Goal: Transaction & Acquisition: Obtain resource

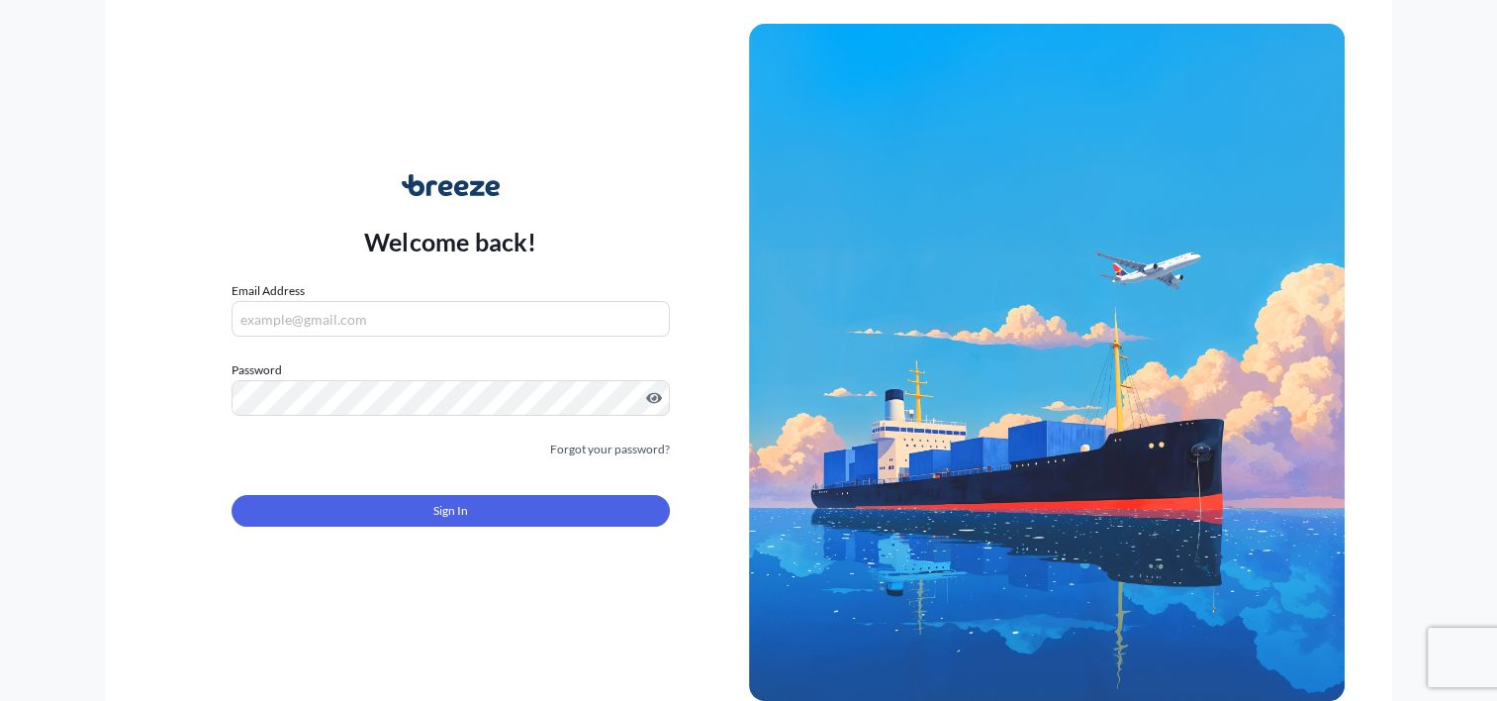
type input "[PERSON_NAME][EMAIL_ADDRESS][DOMAIN_NAME]"
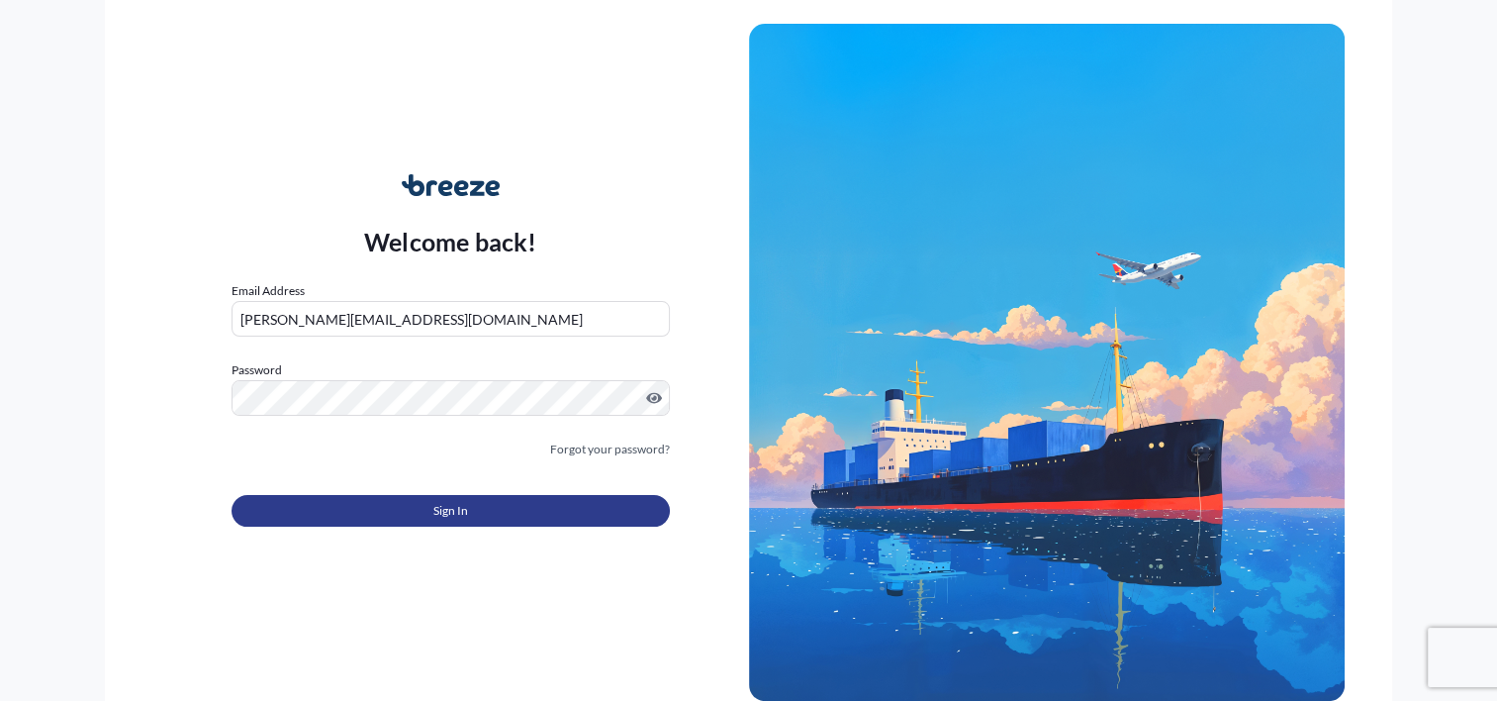
click at [452, 511] on span "Sign In" at bounding box center [451, 511] width 35 height 20
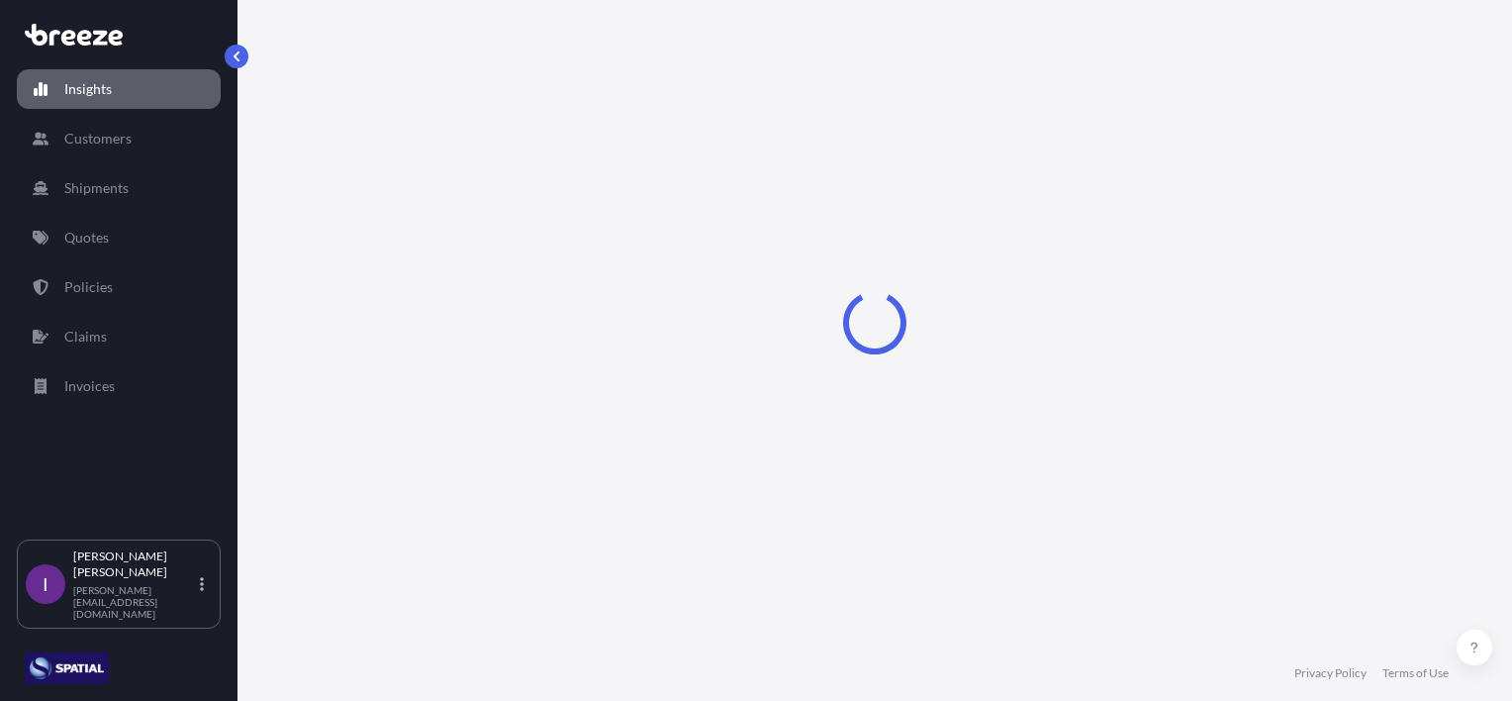
select select "2025"
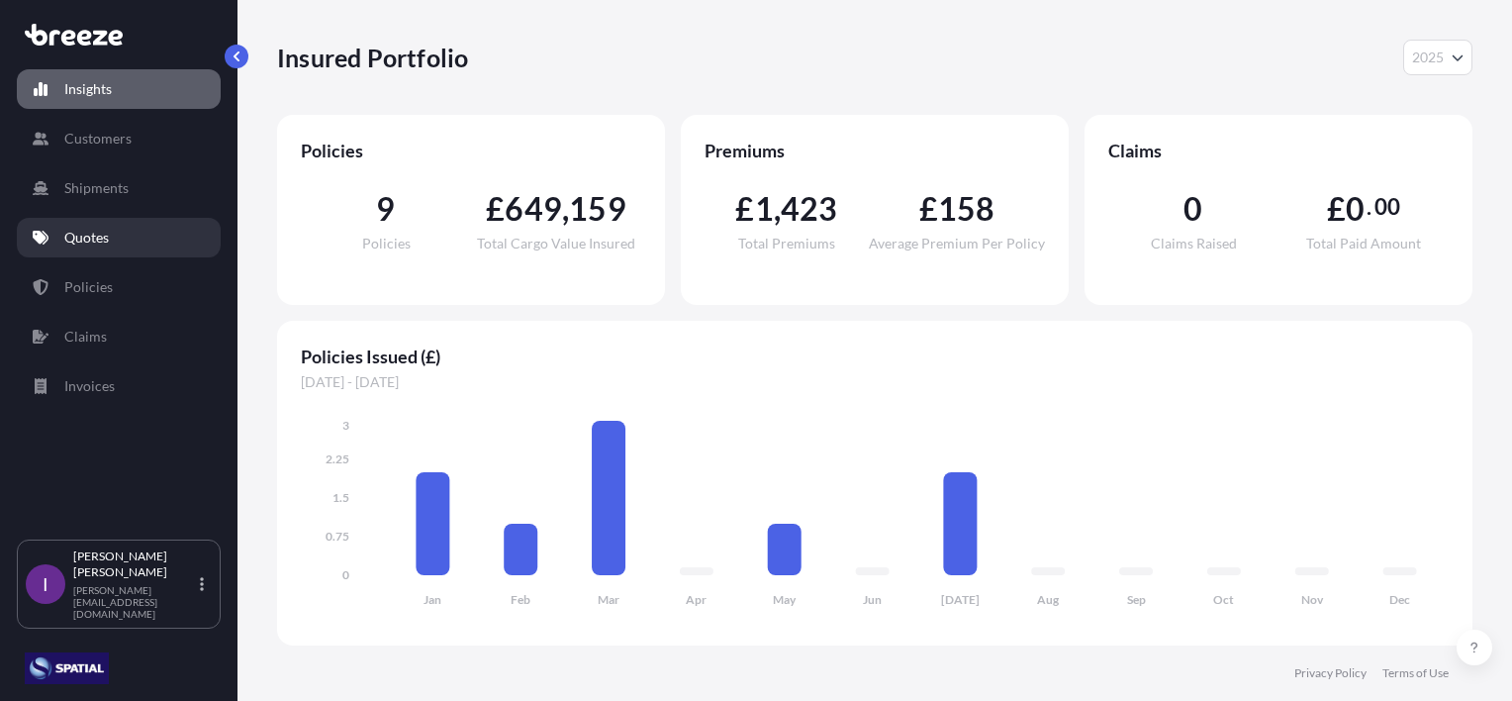
click at [90, 238] on p "Quotes" at bounding box center [86, 238] width 45 height 20
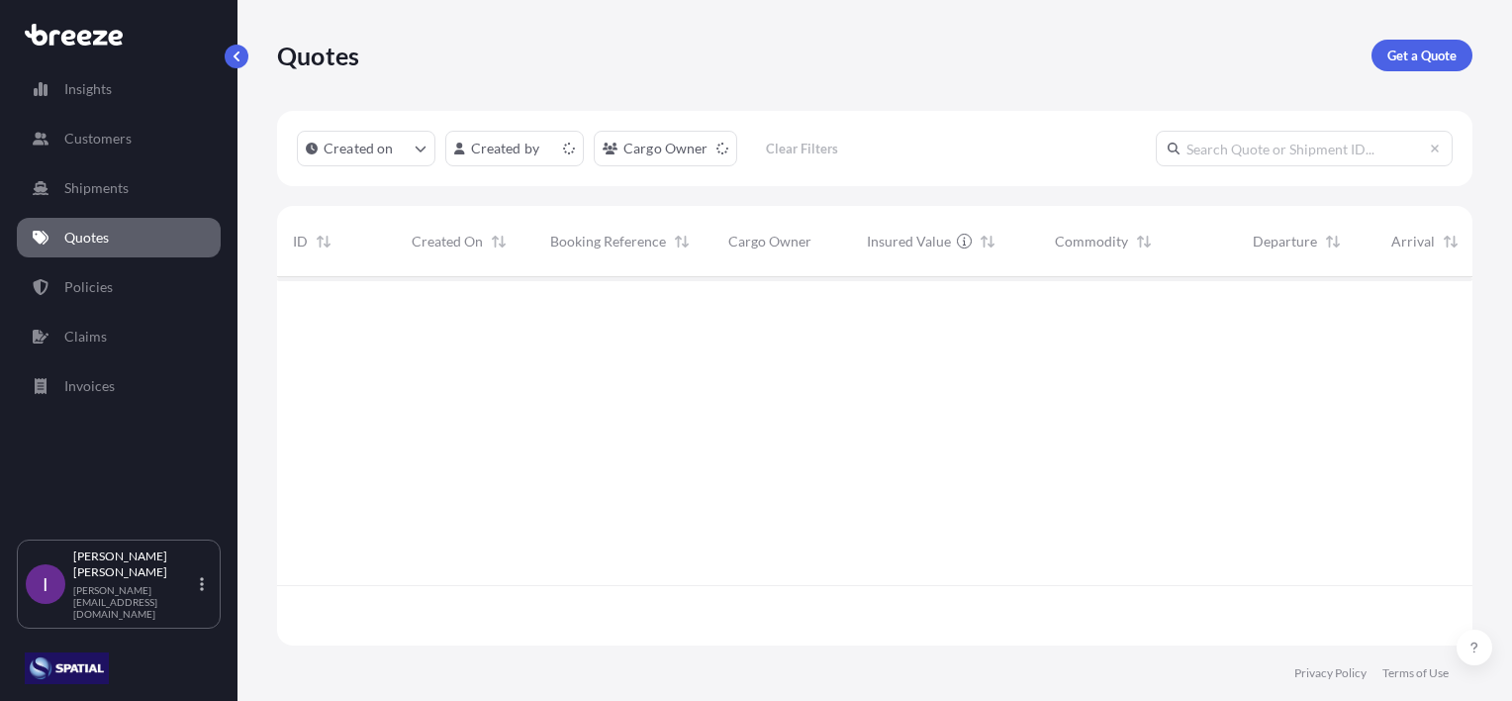
scroll to position [364, 1180]
click at [1430, 52] on p "Get a Quote" at bounding box center [1422, 56] width 69 height 20
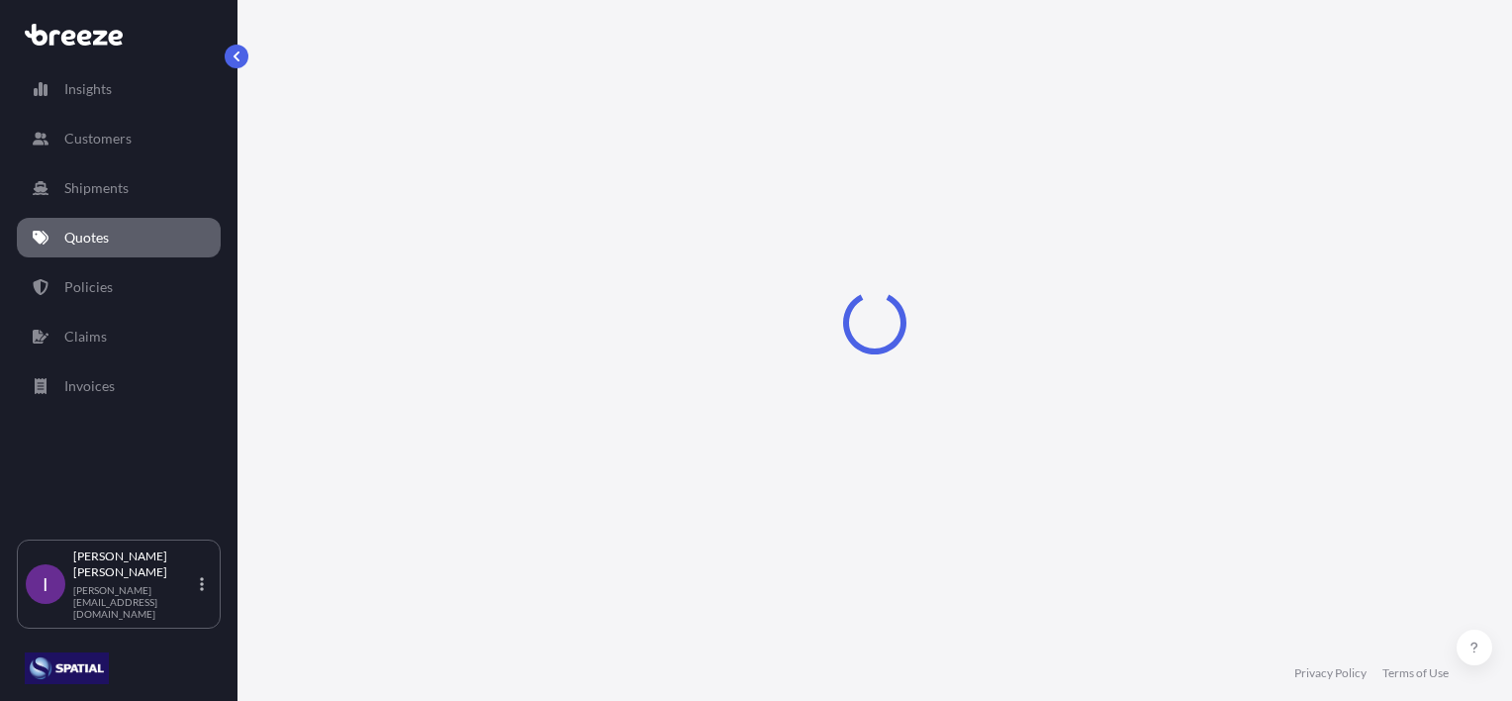
select select "Road"
select select "Sea"
select select "1"
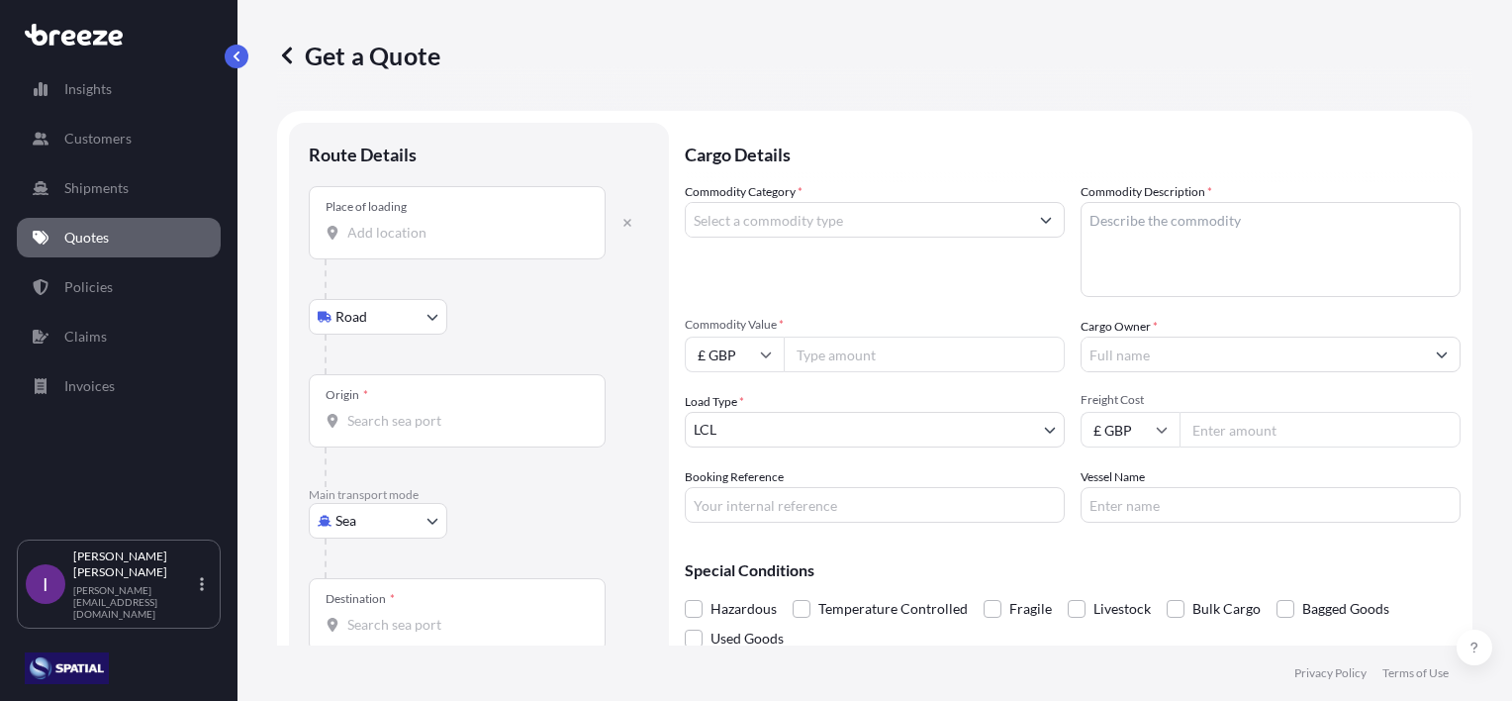
click at [405, 238] on input "Place of loading" at bounding box center [464, 233] width 234 height 20
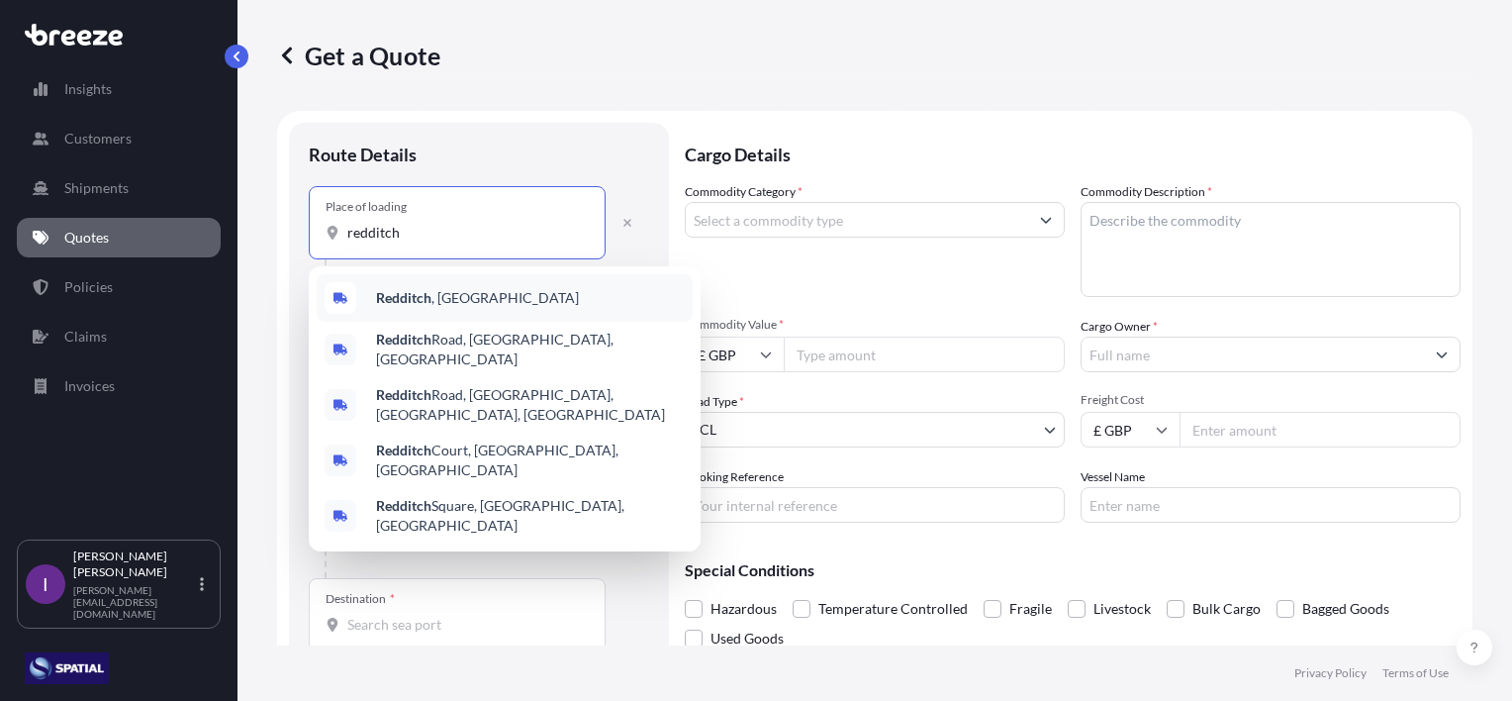
click at [428, 302] on b "Redditch" at bounding box center [403, 297] width 55 height 17
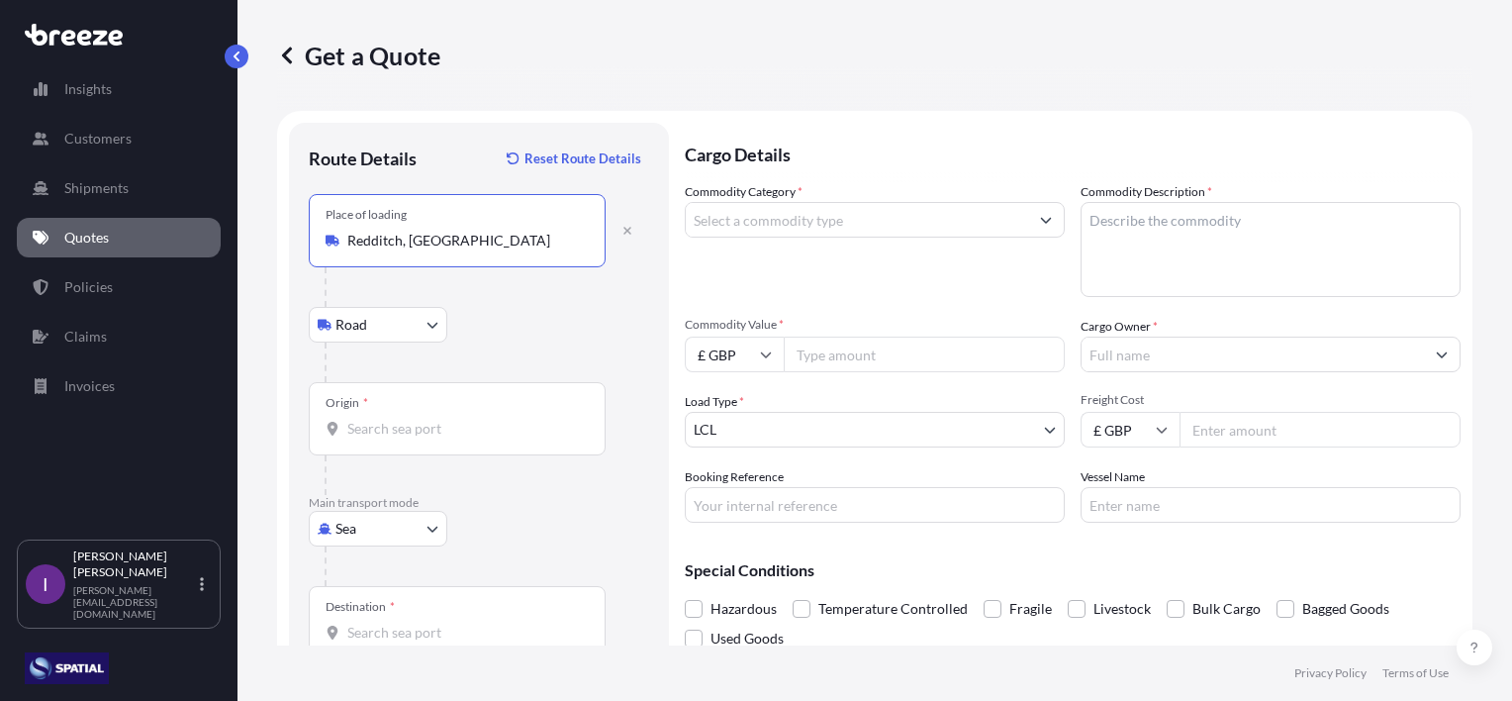
type input "Redditch, [GEOGRAPHIC_DATA]"
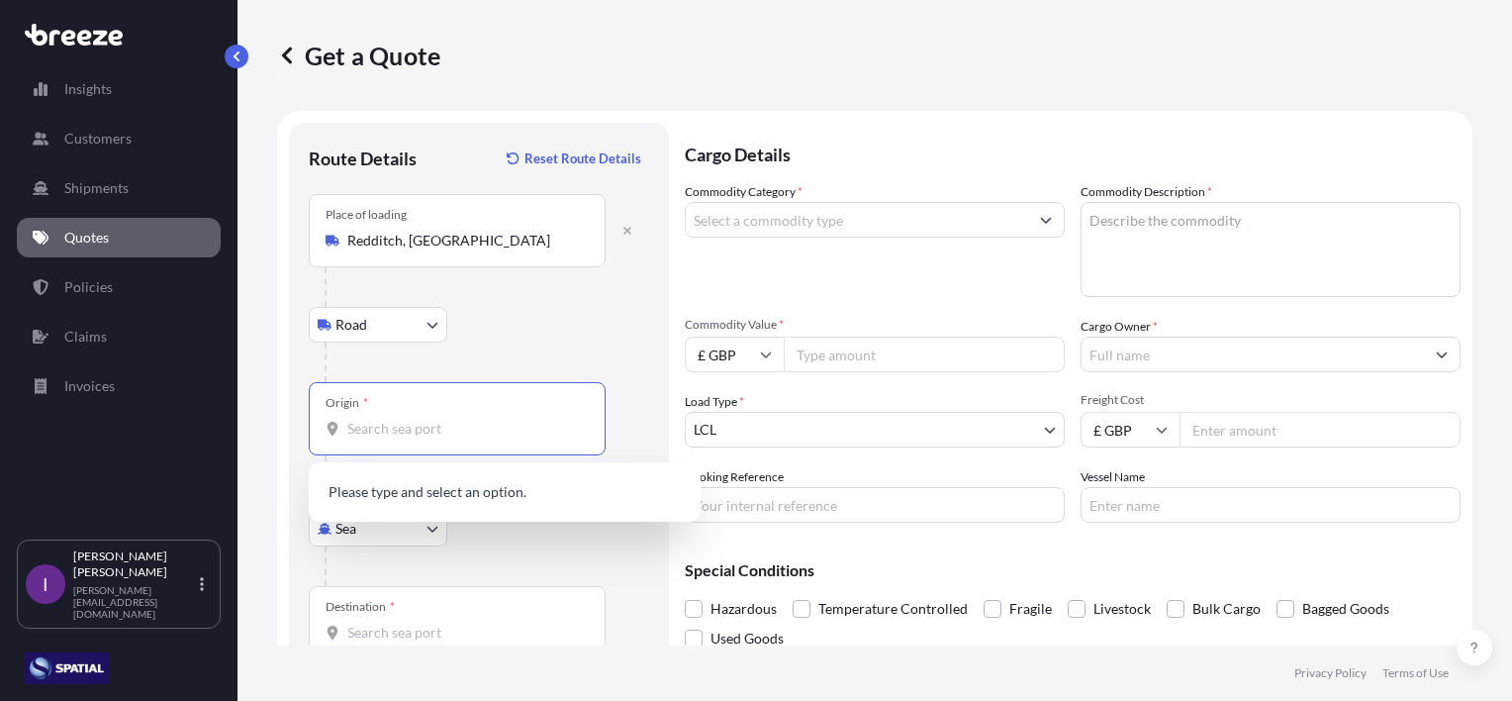
click at [393, 424] on input "Origin *" at bounding box center [464, 429] width 234 height 20
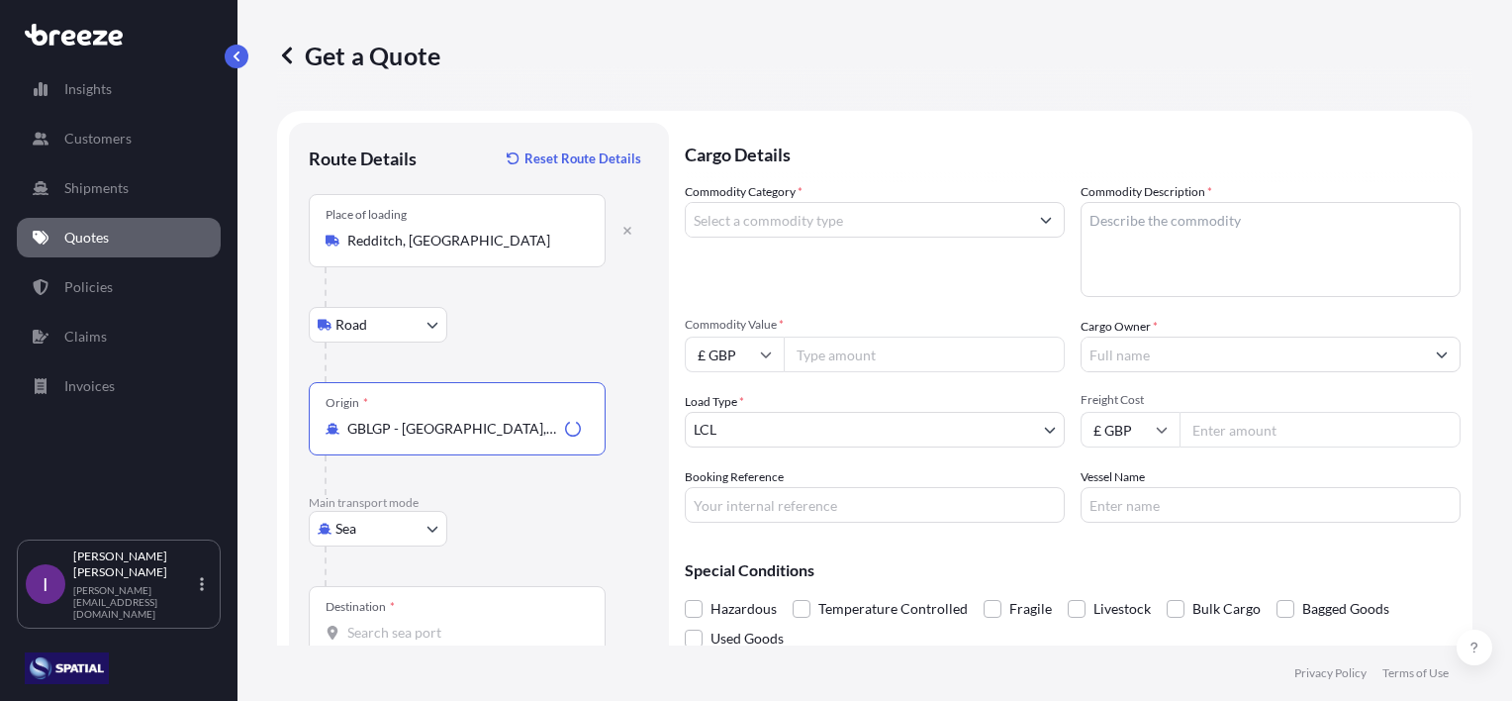
type input "GBLGP - [GEOGRAPHIC_DATA], [GEOGRAPHIC_DATA]"
click at [404, 618] on div "Destination *" at bounding box center [457, 622] width 297 height 73
click at [404, 623] on input "Destination *" at bounding box center [464, 633] width 234 height 20
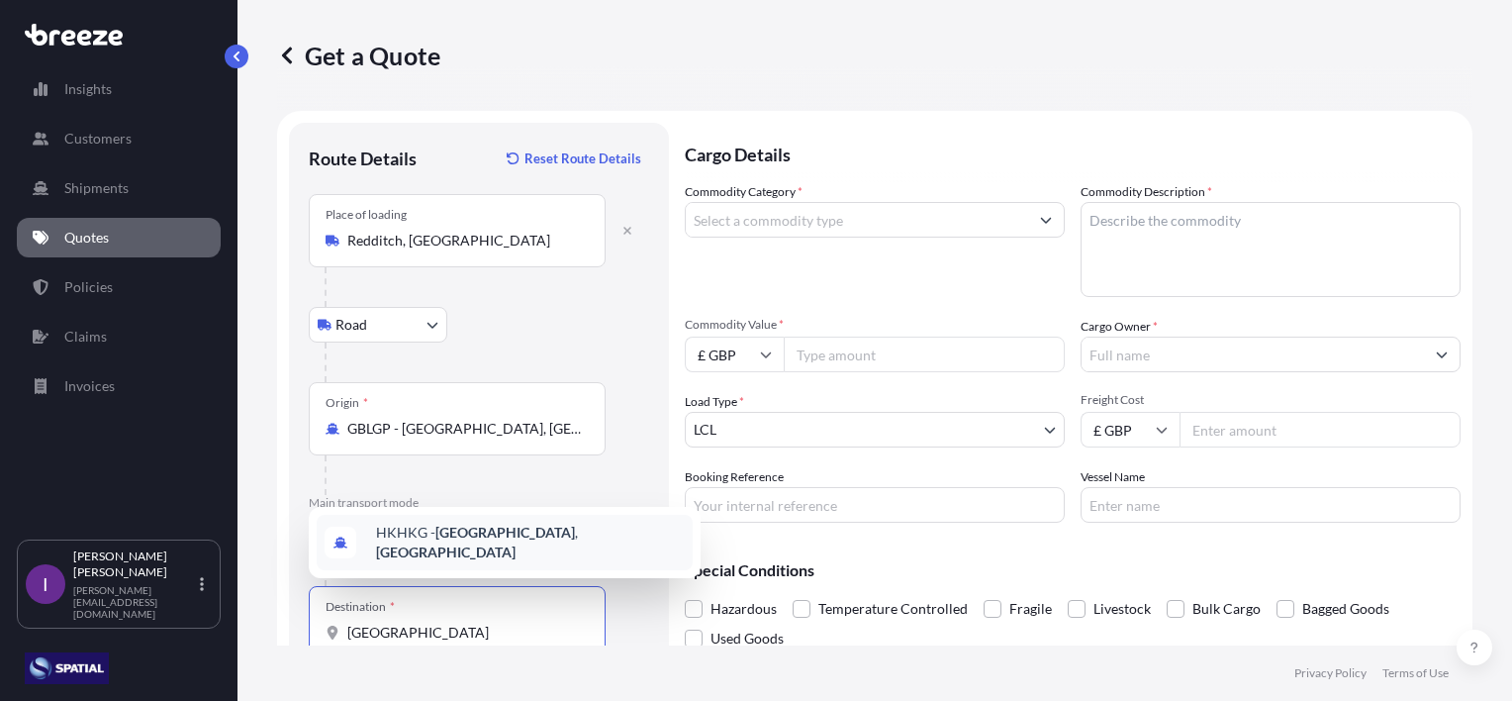
click at [507, 554] on span "HKHKG - [GEOGRAPHIC_DATA] , [GEOGRAPHIC_DATA]" at bounding box center [530, 543] width 309 height 40
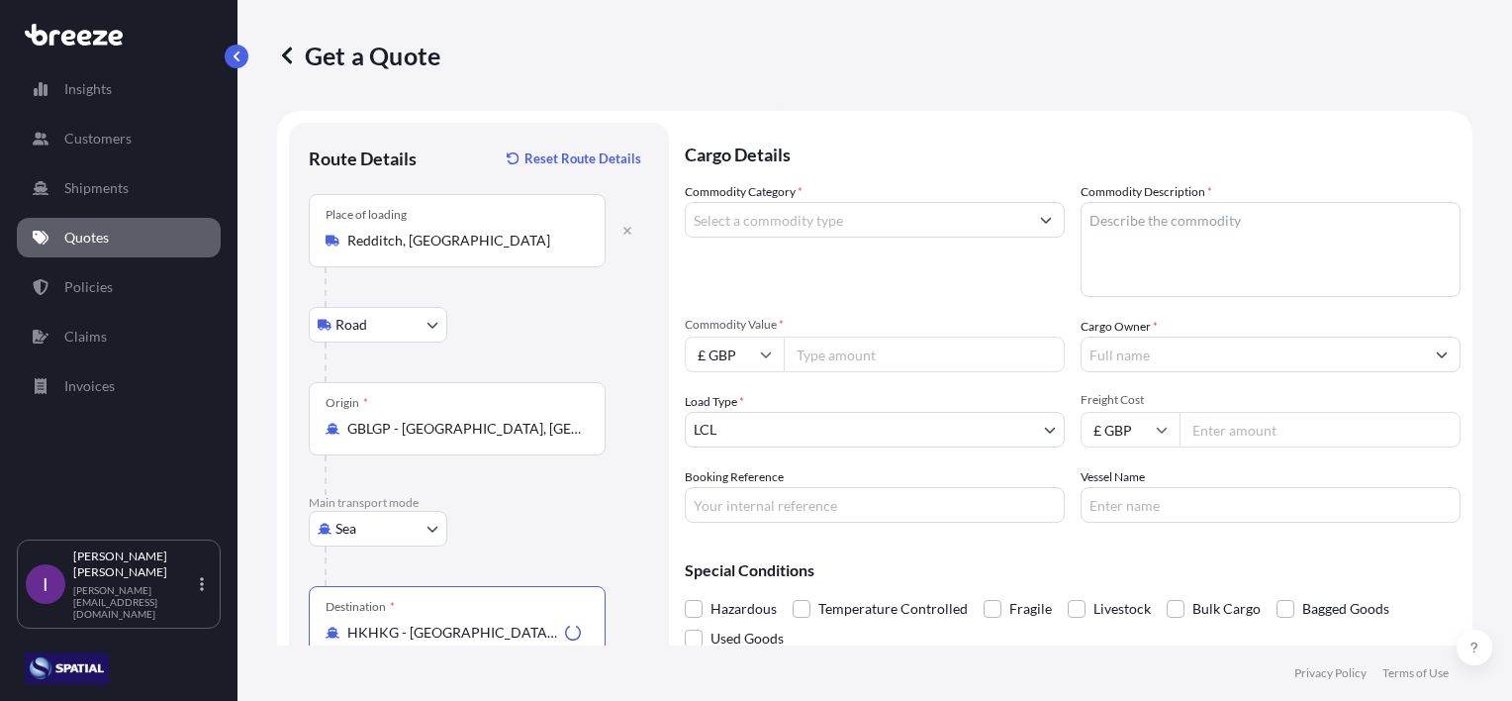
type input "HKHKG - [GEOGRAPHIC_DATA], [GEOGRAPHIC_DATA]"
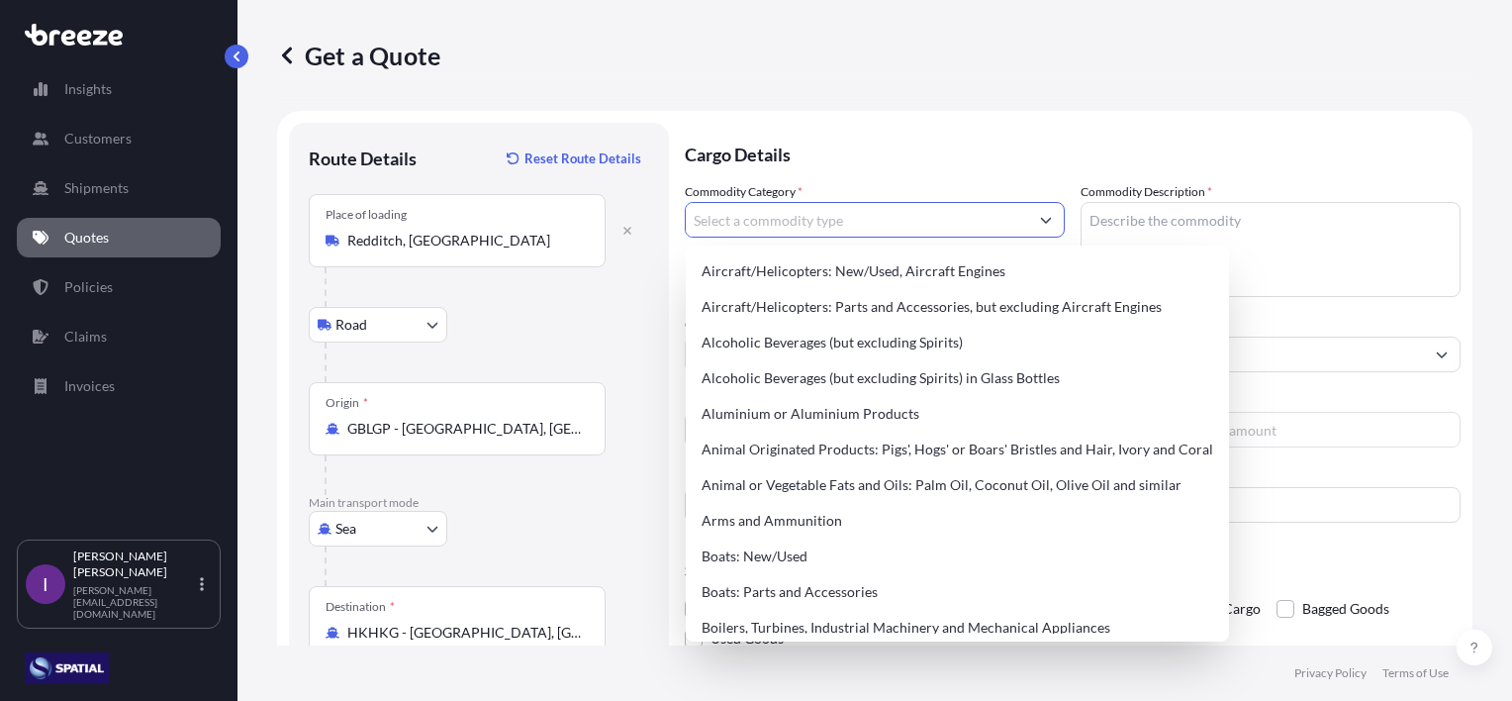
click at [882, 226] on input "Commodity Category *" at bounding box center [857, 220] width 342 height 36
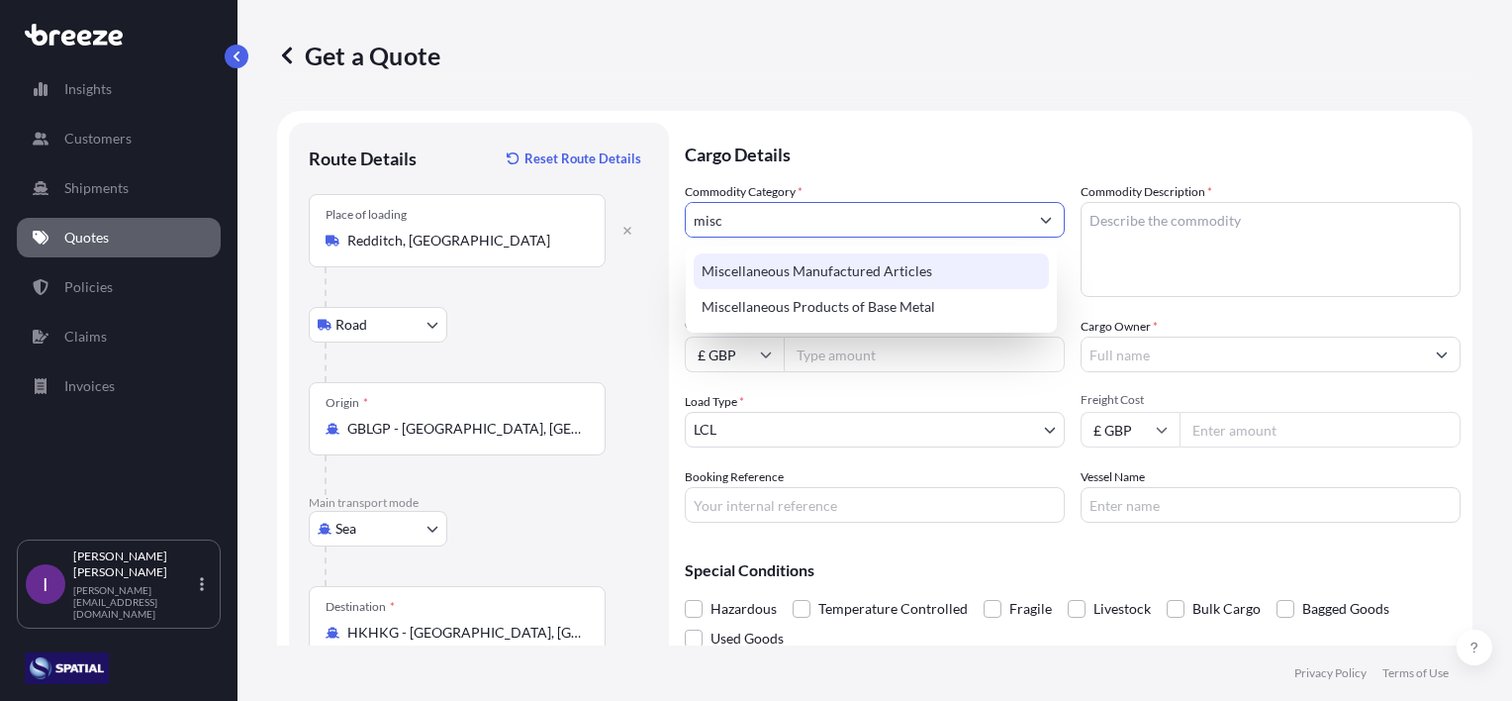
click at [861, 277] on div "Miscellaneous Manufactured Articles" at bounding box center [871, 271] width 355 height 36
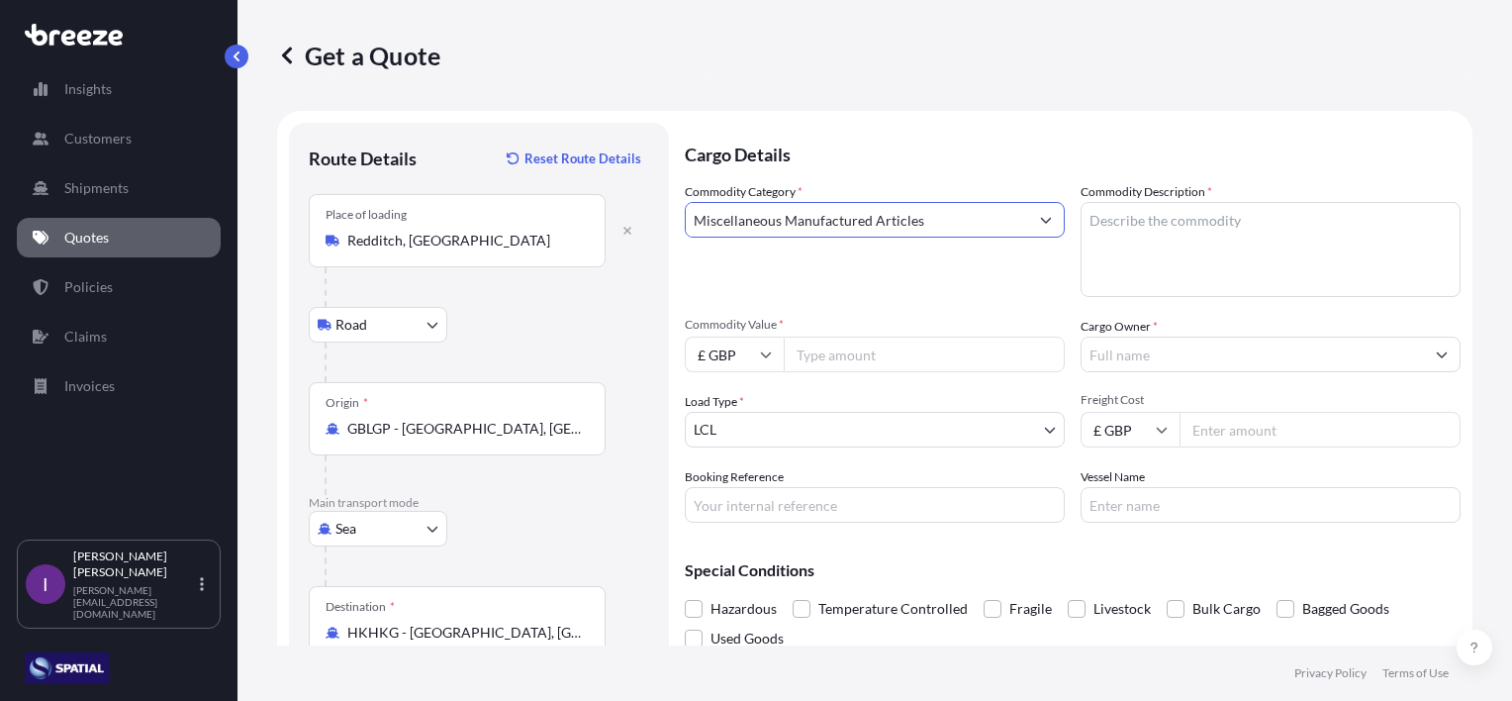
type input "Miscellaneous Manufactured Articles"
click at [1151, 226] on textarea "Commodity Description *" at bounding box center [1271, 249] width 380 height 95
type textarea "Water Treatment Eqpt"
click at [915, 354] on input "Commodity Value *" at bounding box center [924, 355] width 281 height 36
type input "250000"
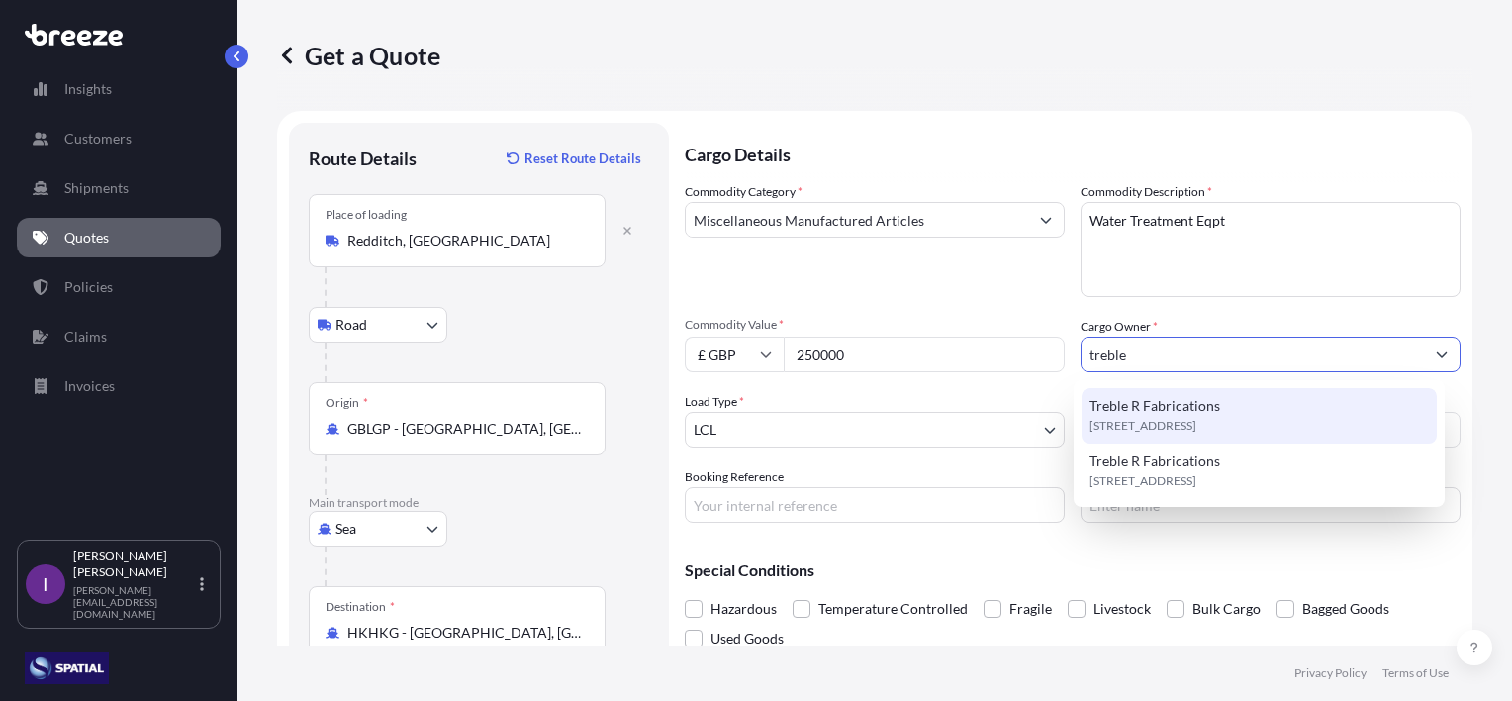
click at [1175, 406] on span "Treble R Fabrications" at bounding box center [1155, 406] width 131 height 20
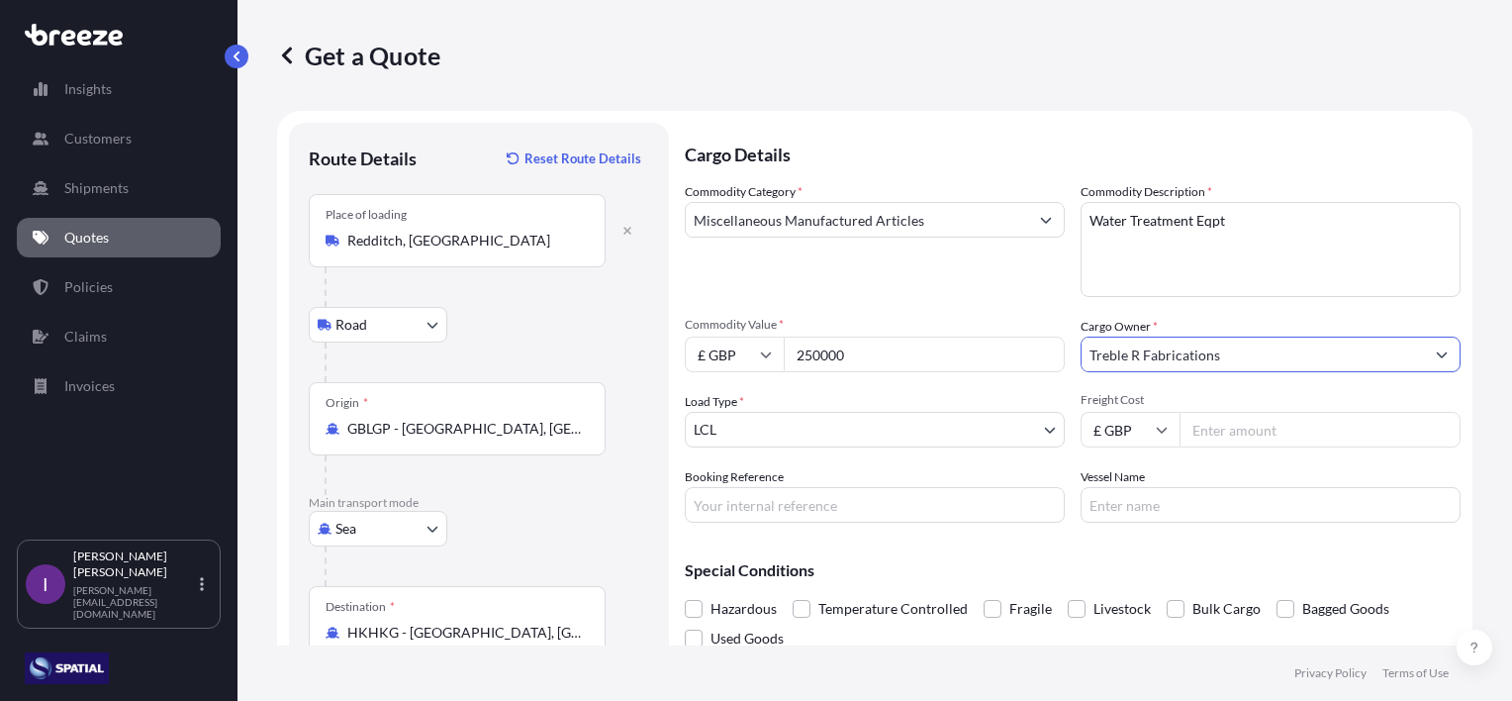
type input "Treble R Fabrications"
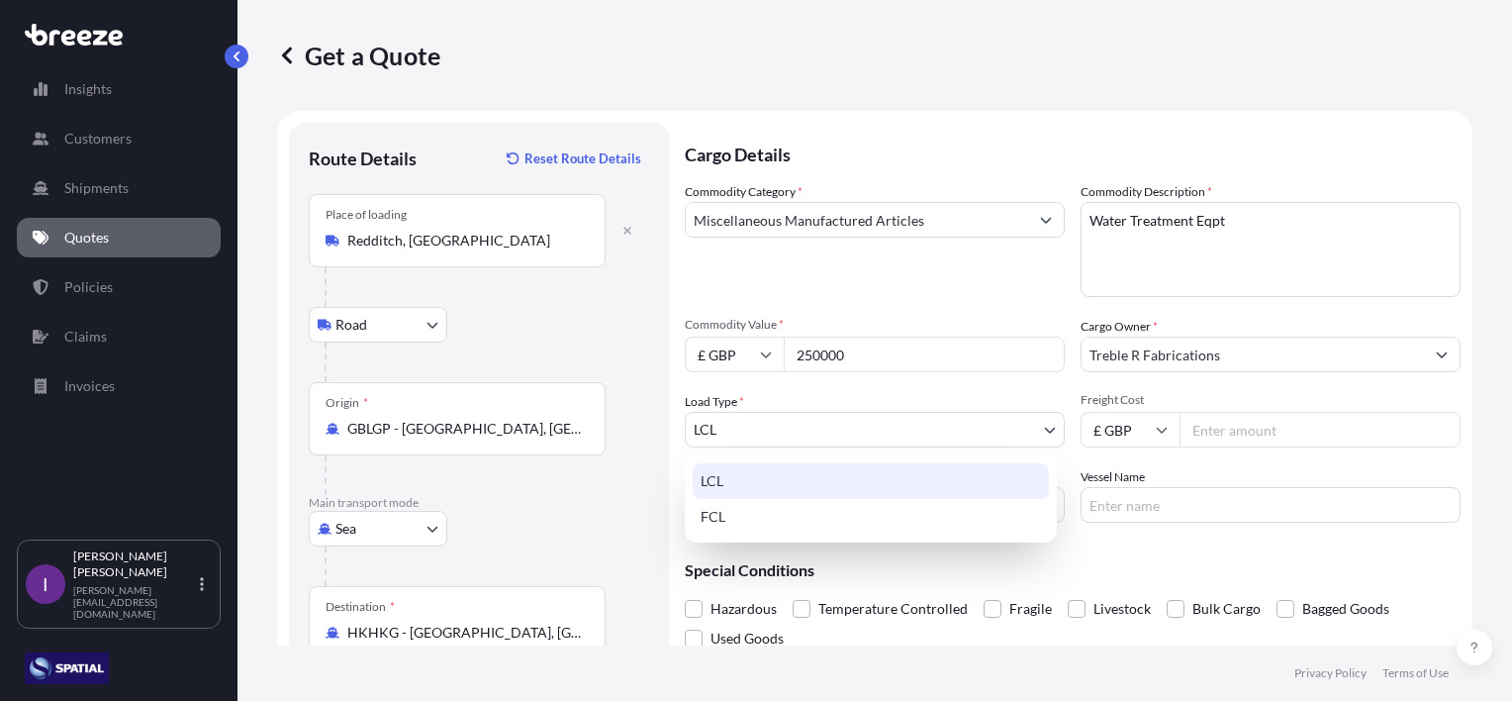
click at [844, 433] on body "15 options available. 10 options available. 5 options available. 1 option avail…" at bounding box center [756, 350] width 1512 height 701
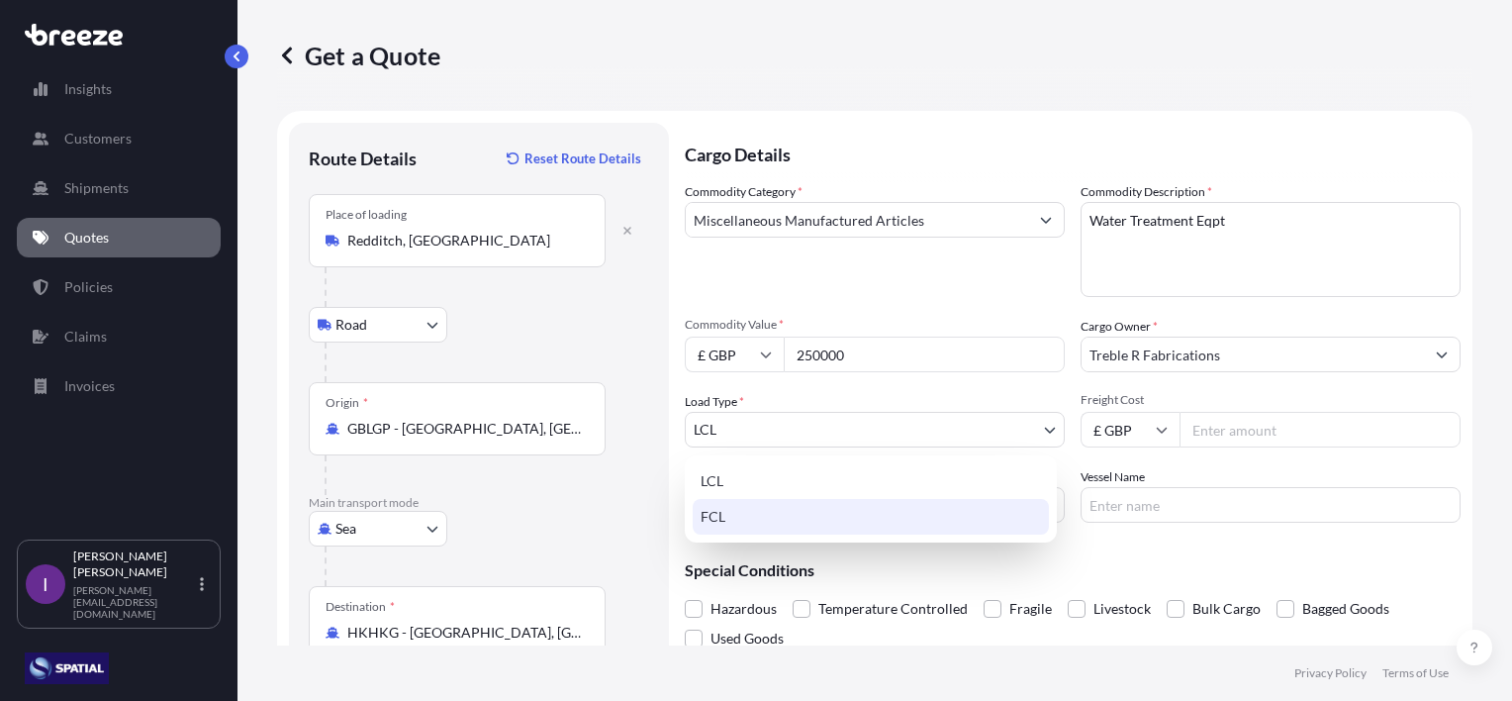
click at [760, 513] on div "FCL" at bounding box center [871, 517] width 356 height 36
select select "2"
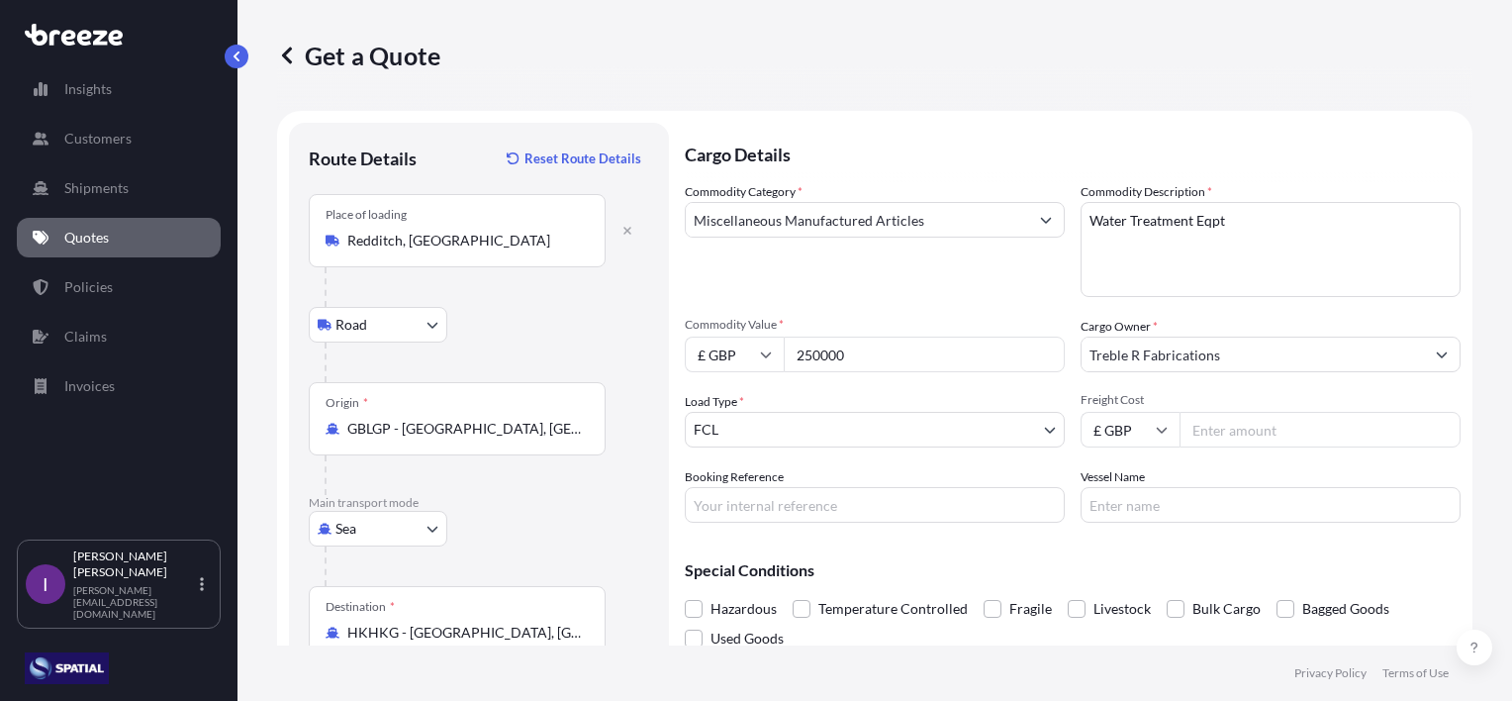
click at [1257, 432] on input "Freight Cost" at bounding box center [1320, 430] width 281 height 36
type input "13511.50"
click at [821, 510] on input "Booking Reference" at bounding box center [875, 505] width 380 height 36
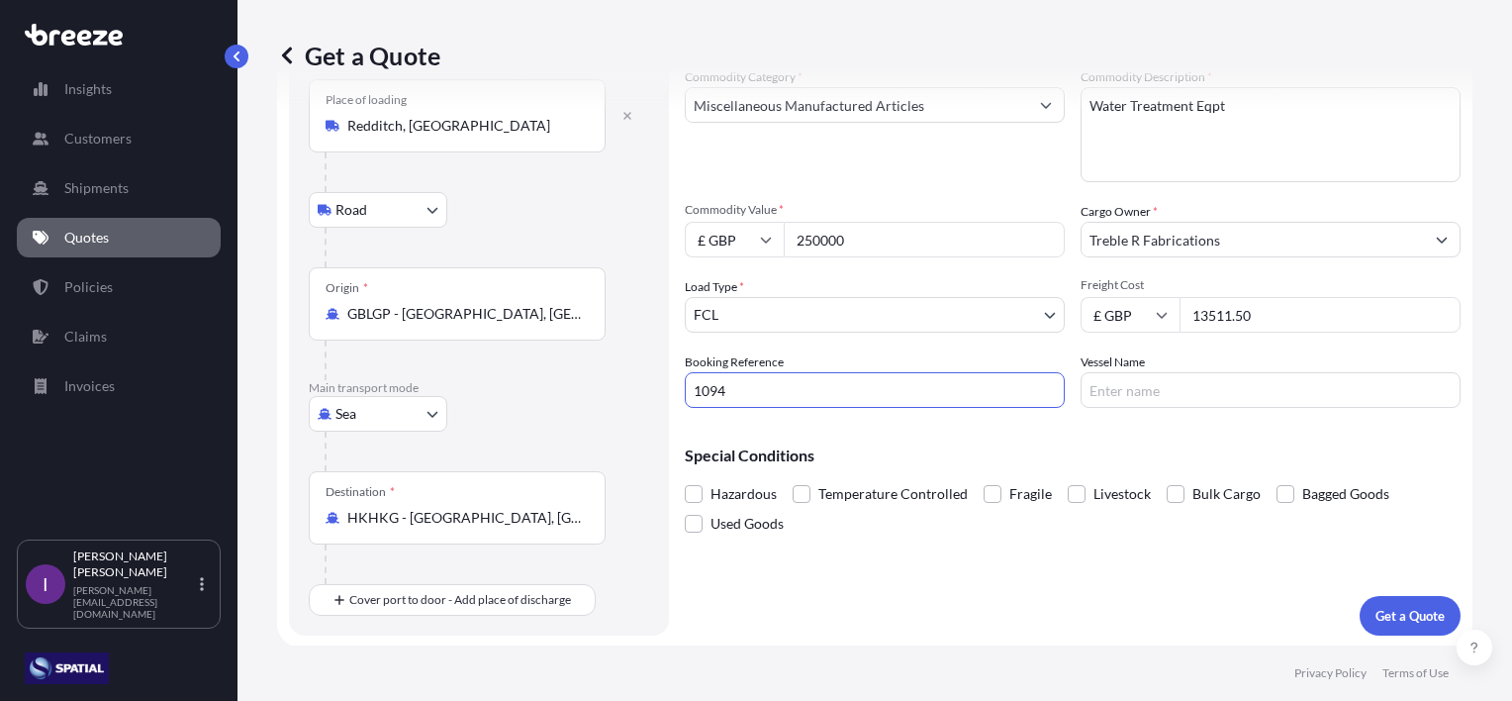
scroll to position [115, 0]
type input "1094"
click at [1382, 606] on p "Get a Quote" at bounding box center [1410, 616] width 69 height 20
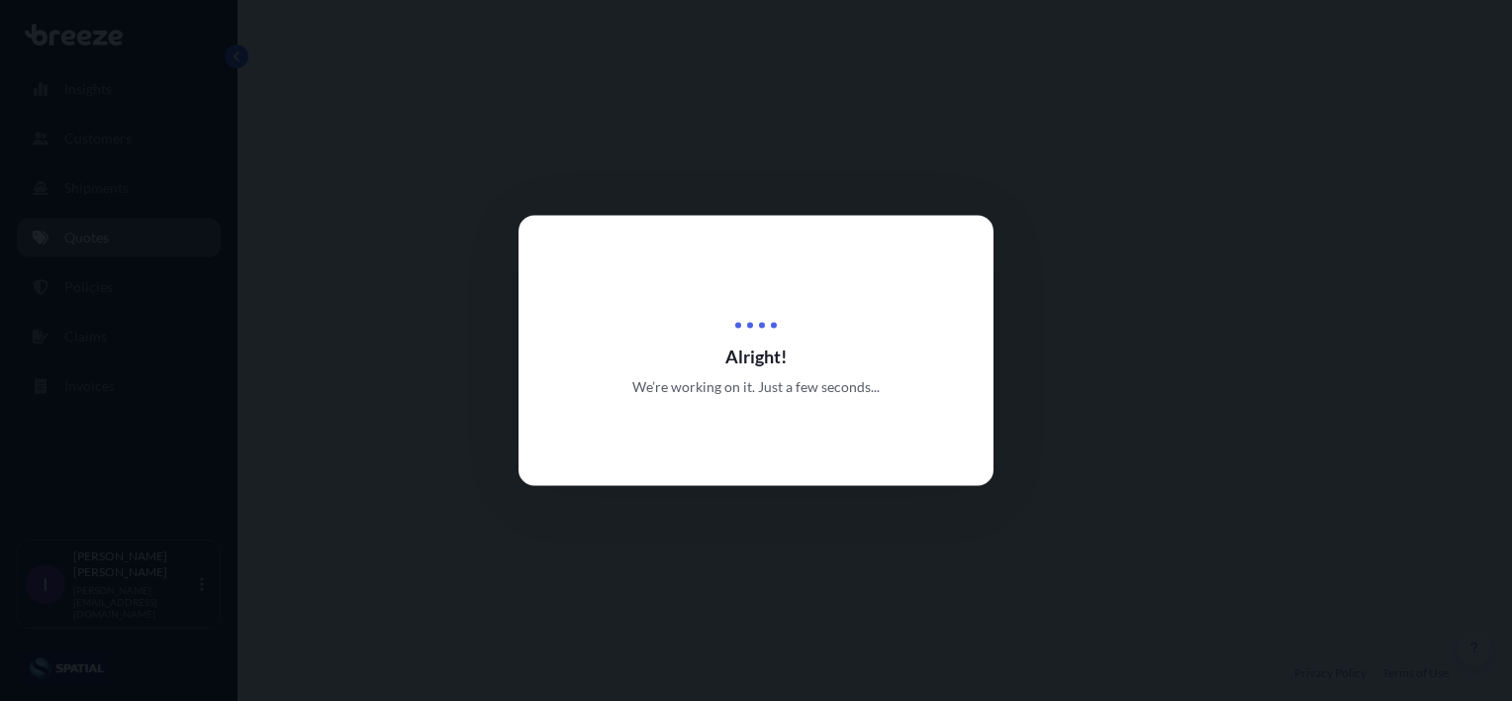
select select "Road"
select select "Sea"
select select "2"
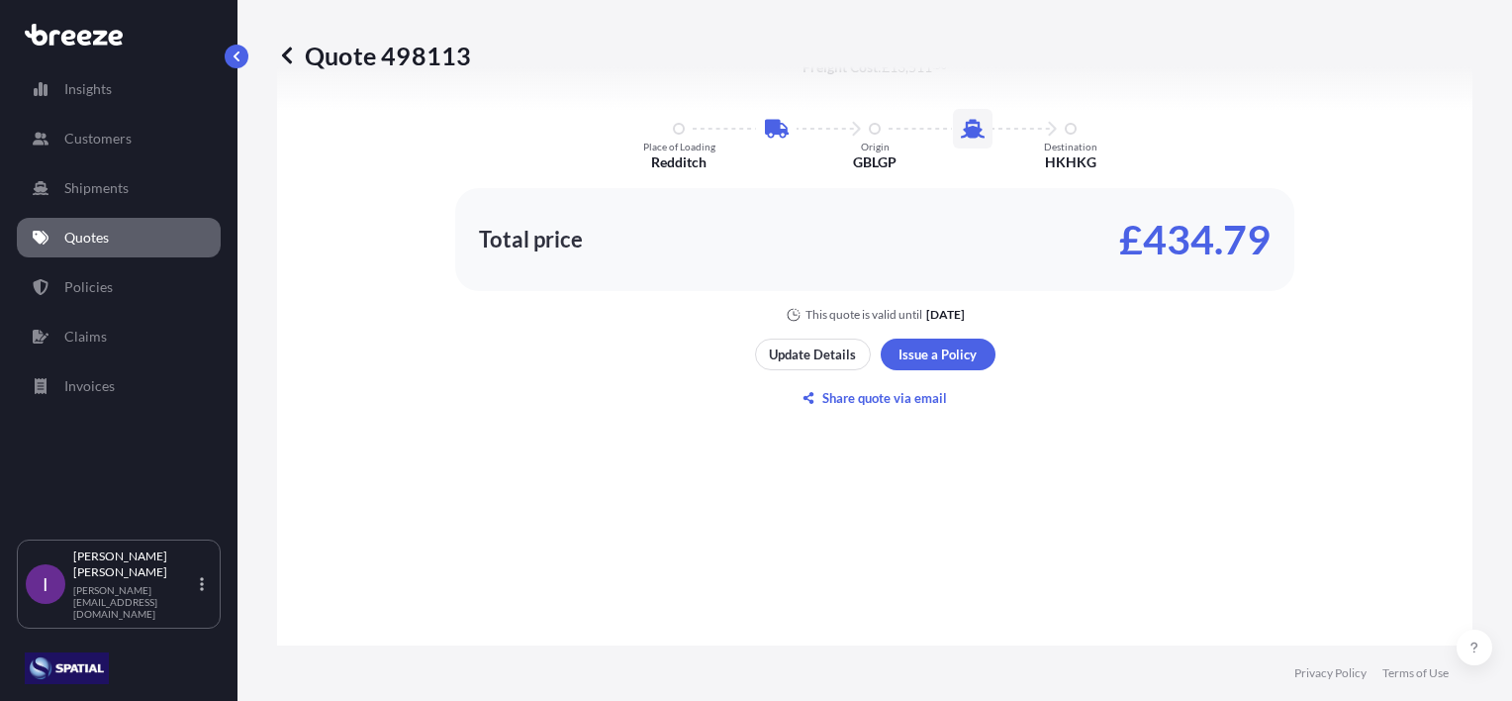
scroll to position [1168, 0]
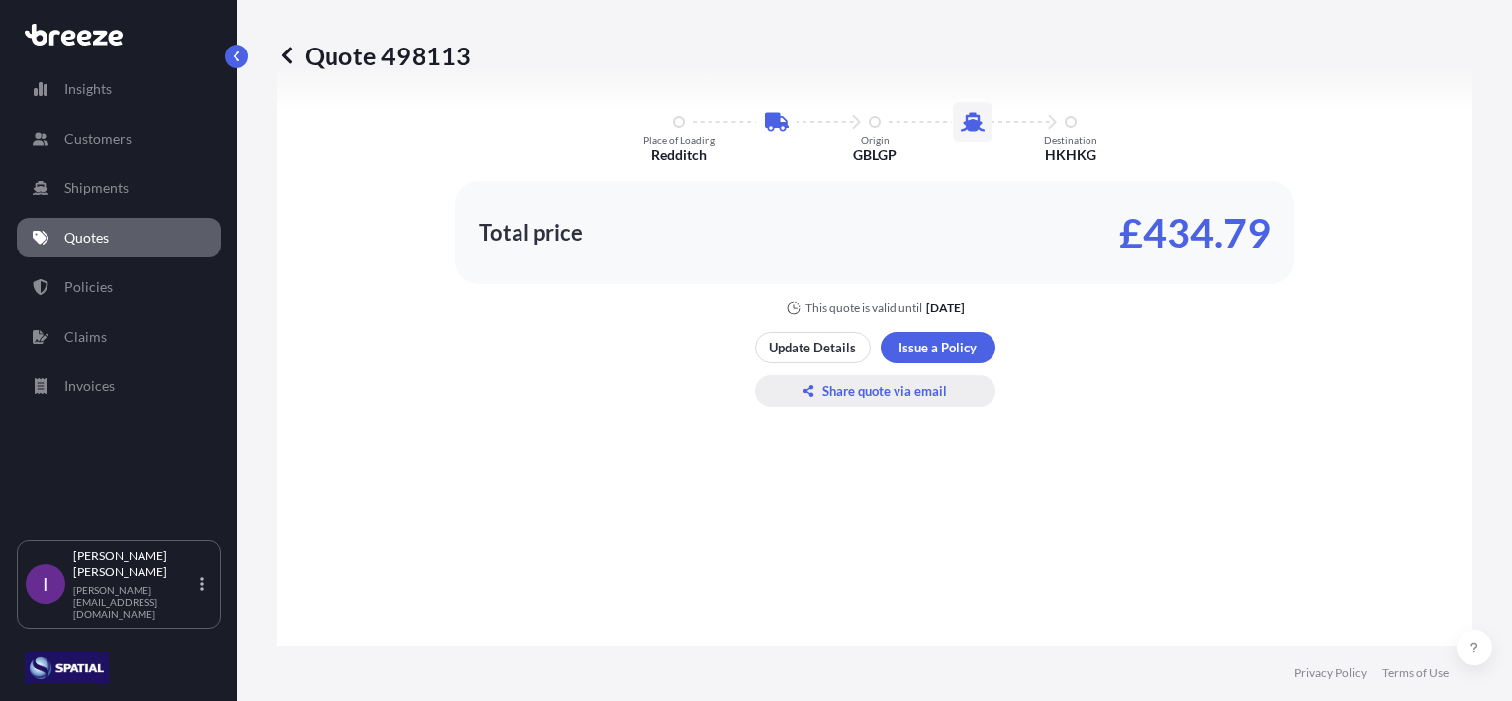
click at [872, 392] on p "Share quote via email" at bounding box center [884, 391] width 125 height 20
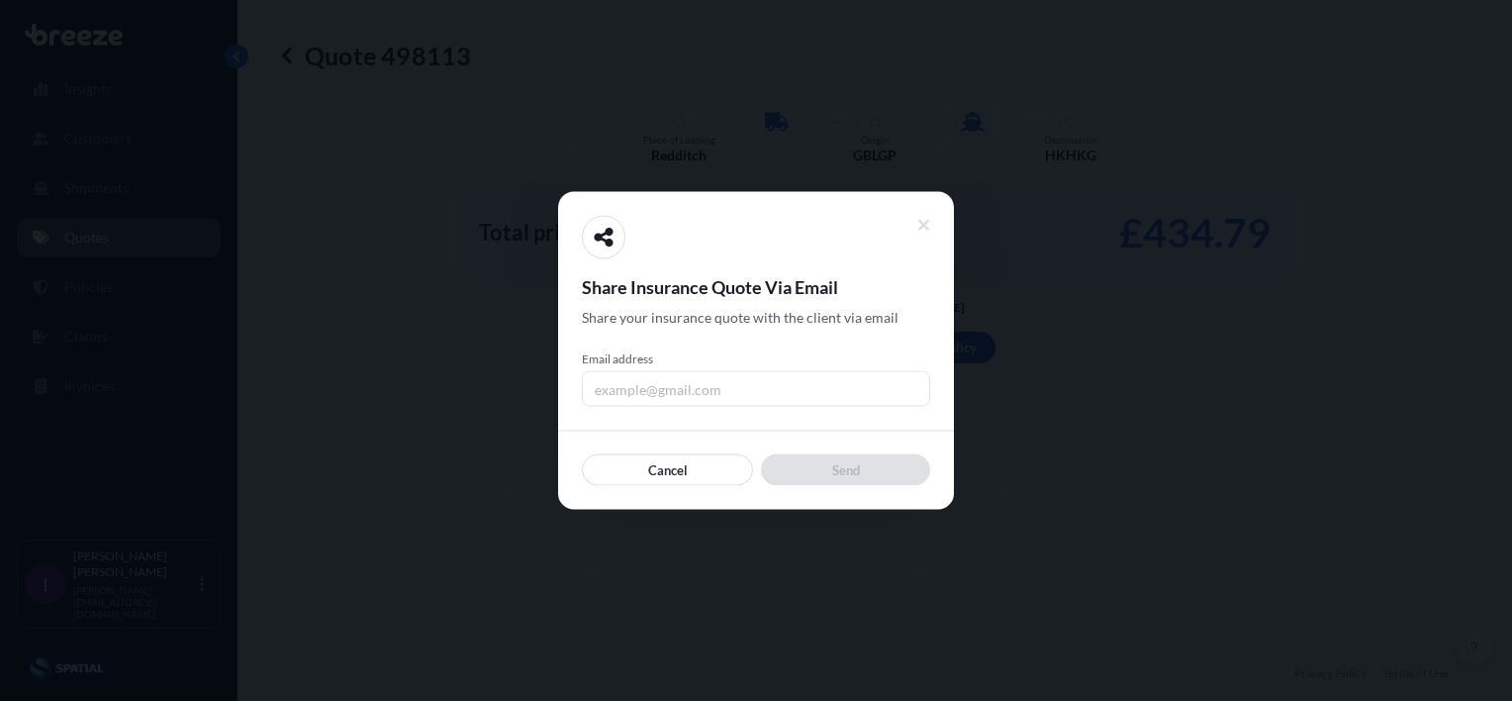
click at [686, 389] on input "Email address" at bounding box center [756, 389] width 348 height 36
click at [792, 388] on input "[EMAIL_ADDRESS][DOMAIN_NAME]" at bounding box center [756, 389] width 348 height 36
type input "[EMAIL_ADDRESS]."
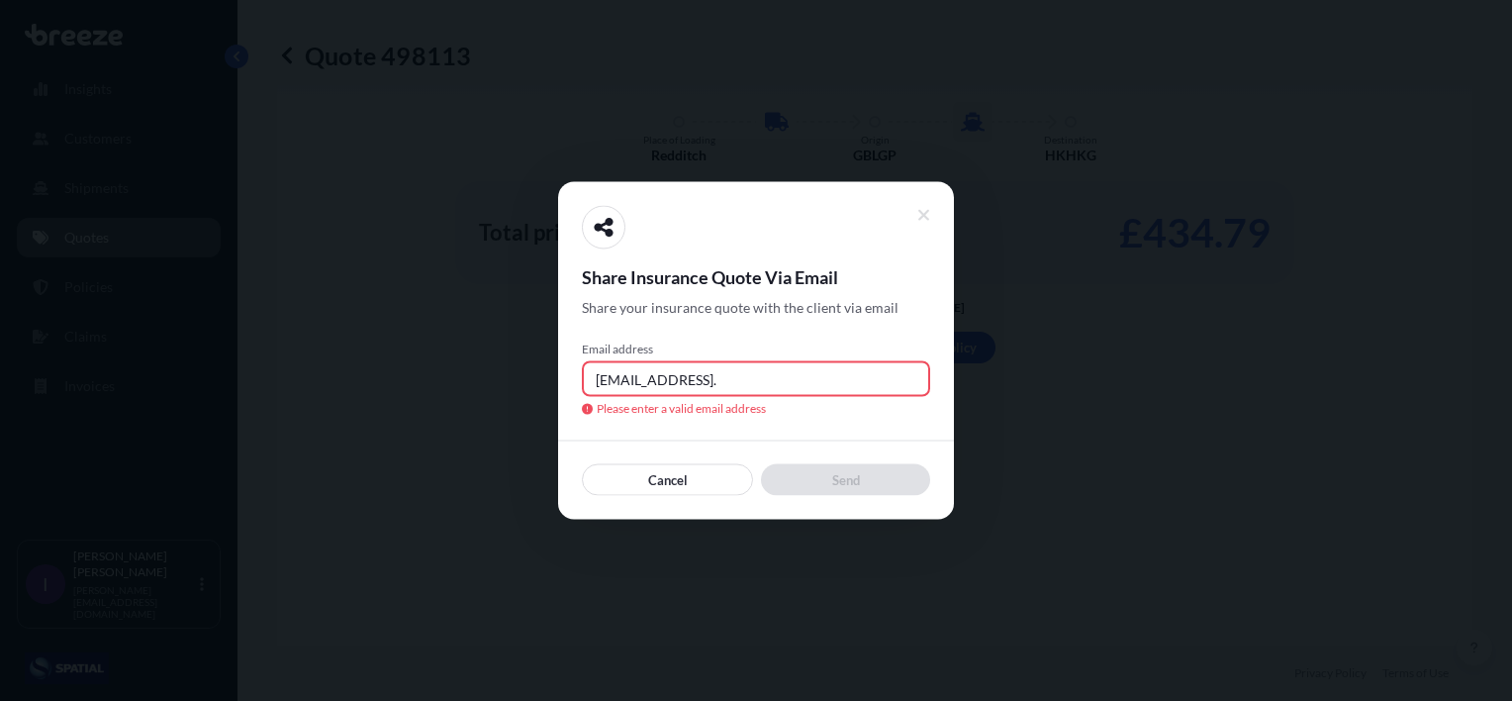
drag, startPoint x: 739, startPoint y: 373, endPoint x: 570, endPoint y: 376, distance: 169.3
click at [570, 376] on div "Share Insurance Quote Via Email Share your insurance quote with the client via …" at bounding box center [756, 350] width 396 height 337
click at [612, 384] on input "Email address" at bounding box center [756, 379] width 348 height 36
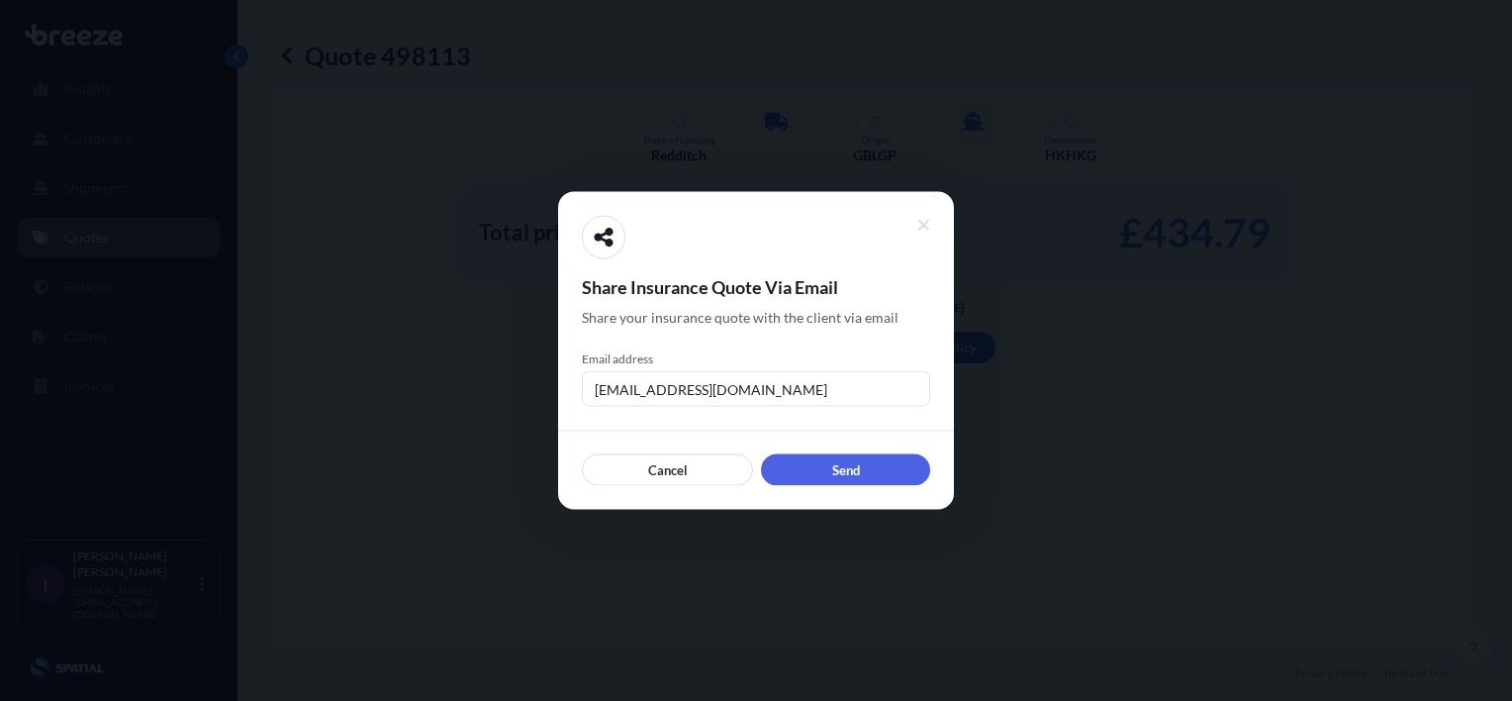
click at [756, 392] on input "[EMAIL_ADDRESS][DOMAIN_NAME]" at bounding box center [756, 389] width 348 height 36
drag, startPoint x: 754, startPoint y: 395, endPoint x: 573, endPoint y: 398, distance: 181.1
click at [573, 398] on div "Share Insurance Quote Via Email Share your insurance quote with the client via …" at bounding box center [756, 351] width 396 height 318
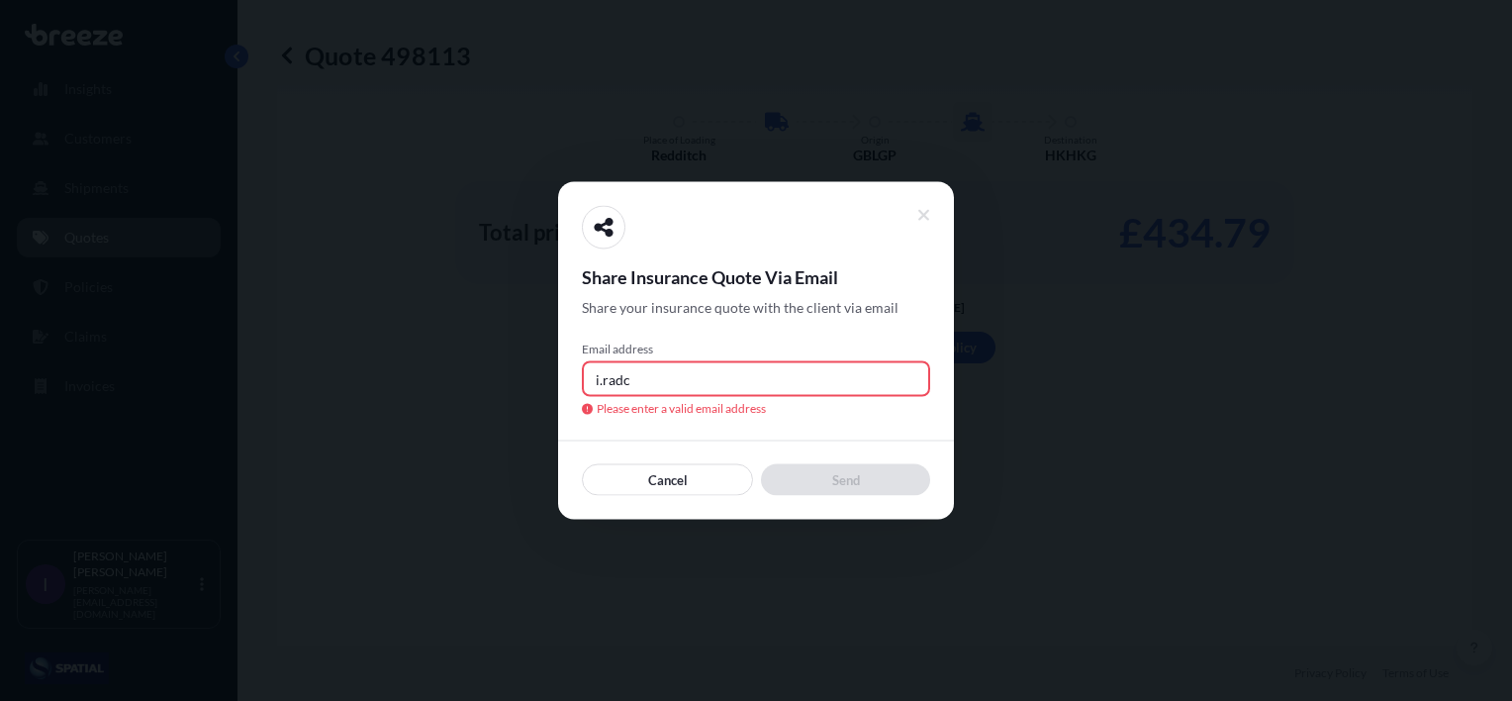
type input "[PERSON_NAME][EMAIL_ADDRESS][DOMAIN_NAME]"
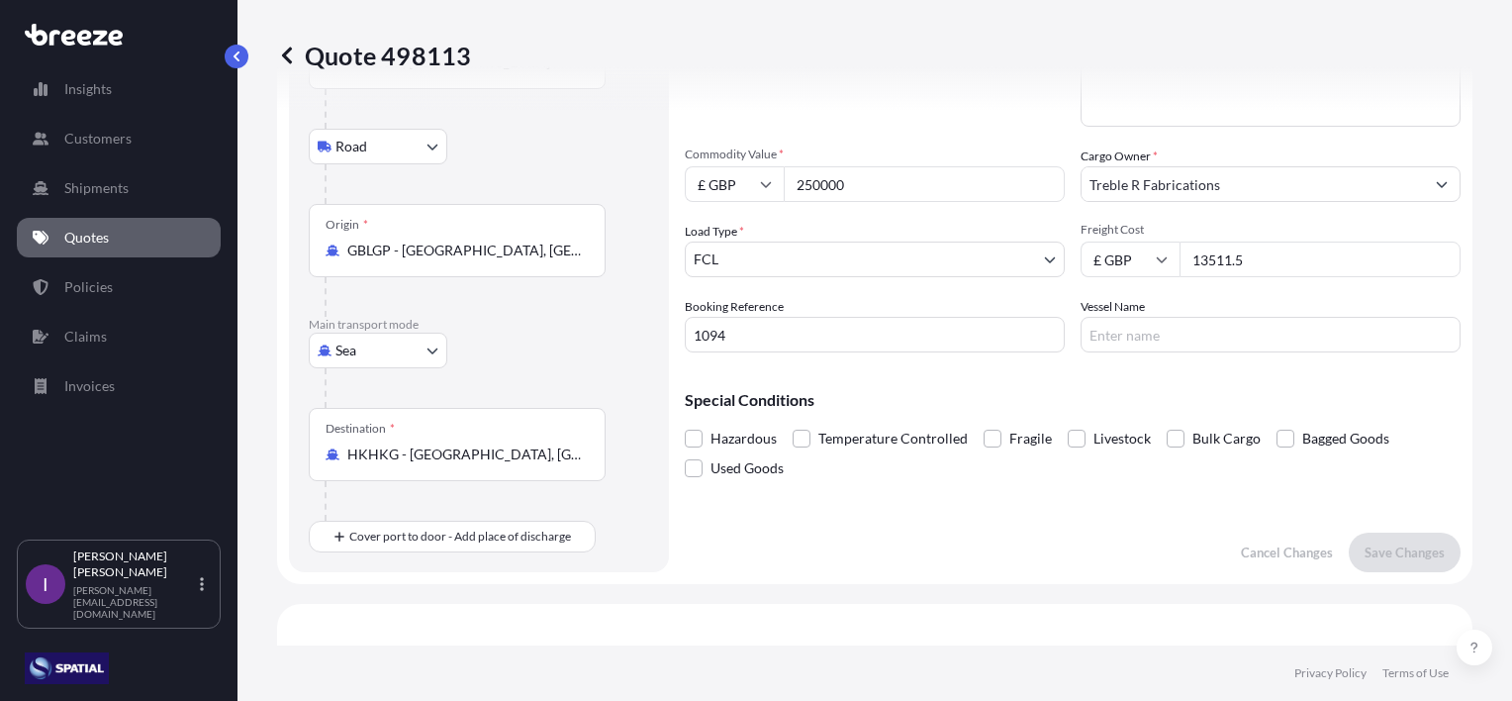
scroll to position [0, 0]
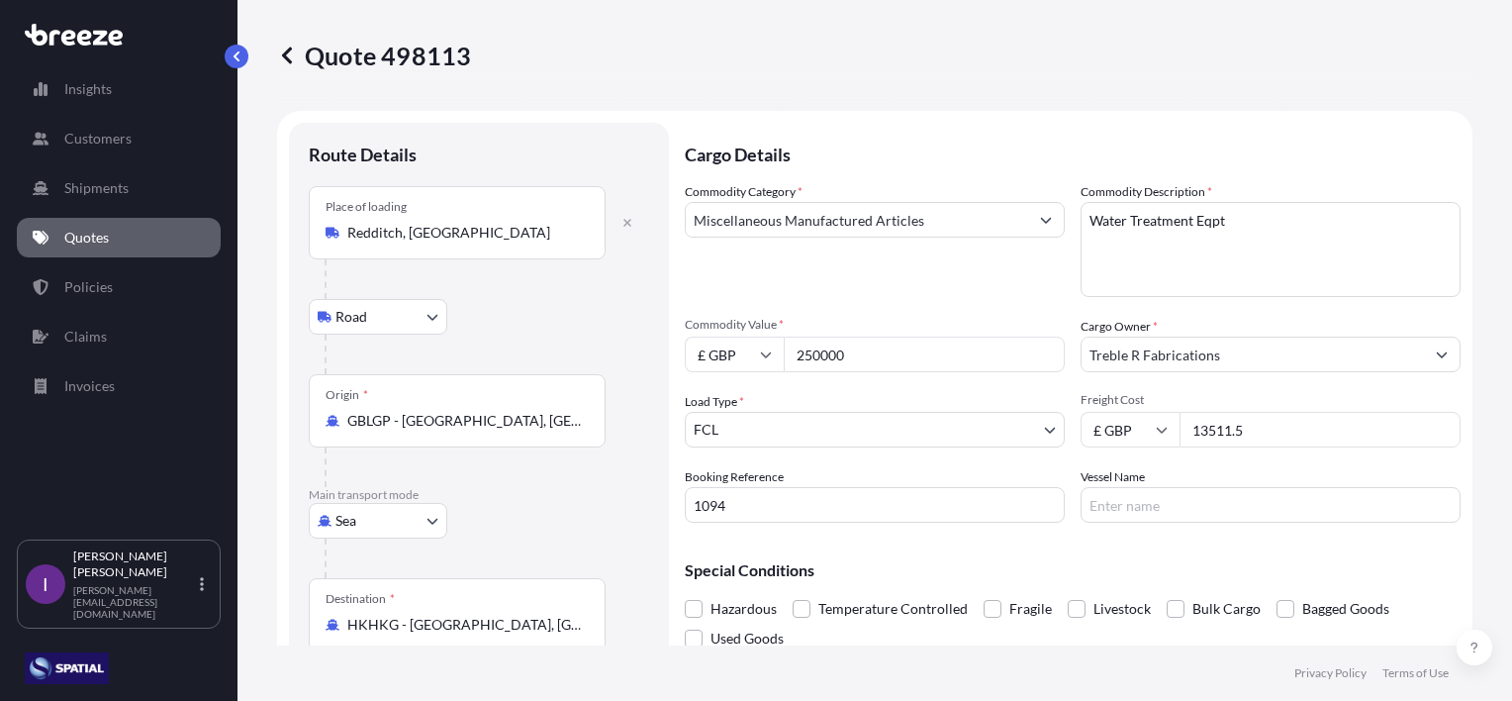
click at [104, 238] on p "Quotes" at bounding box center [86, 238] width 45 height 20
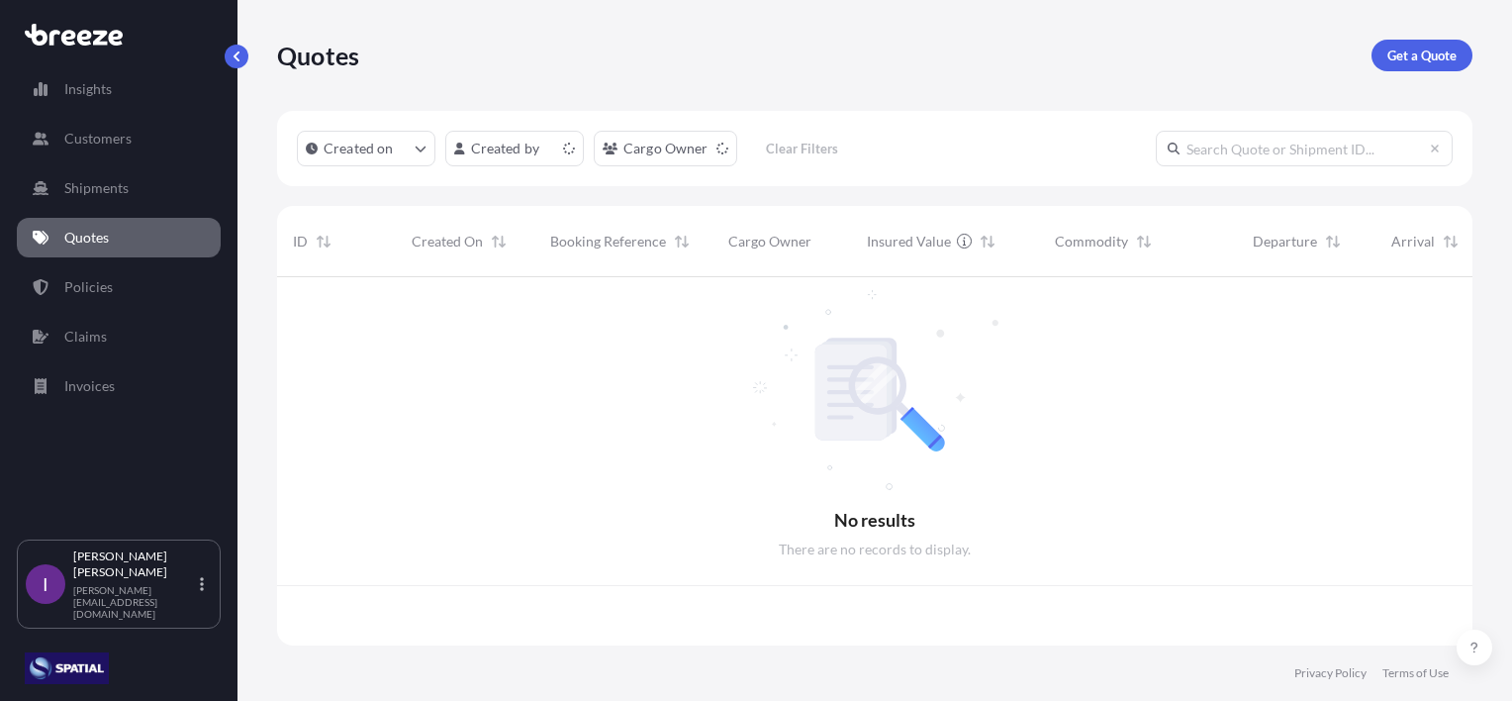
scroll to position [364, 1180]
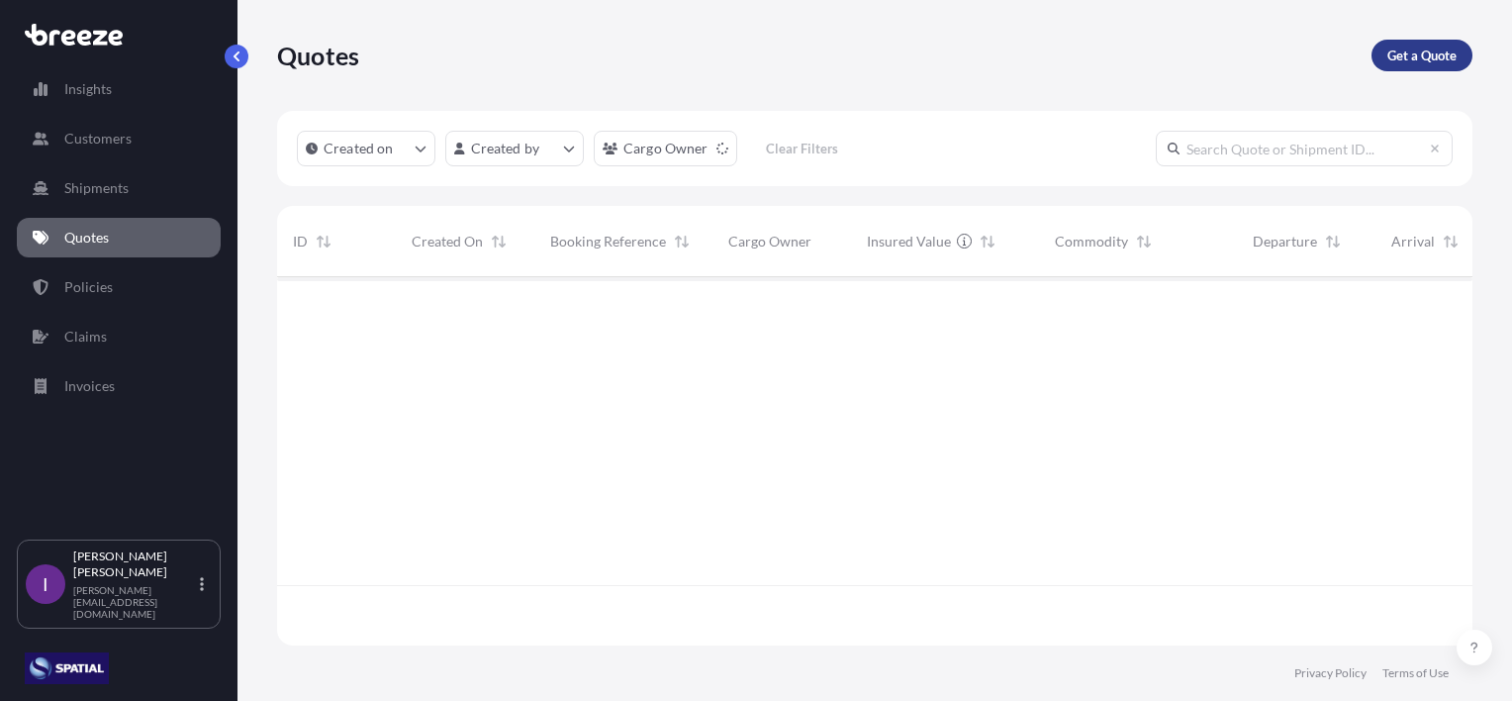
click at [1416, 55] on p "Get a Quote" at bounding box center [1422, 56] width 69 height 20
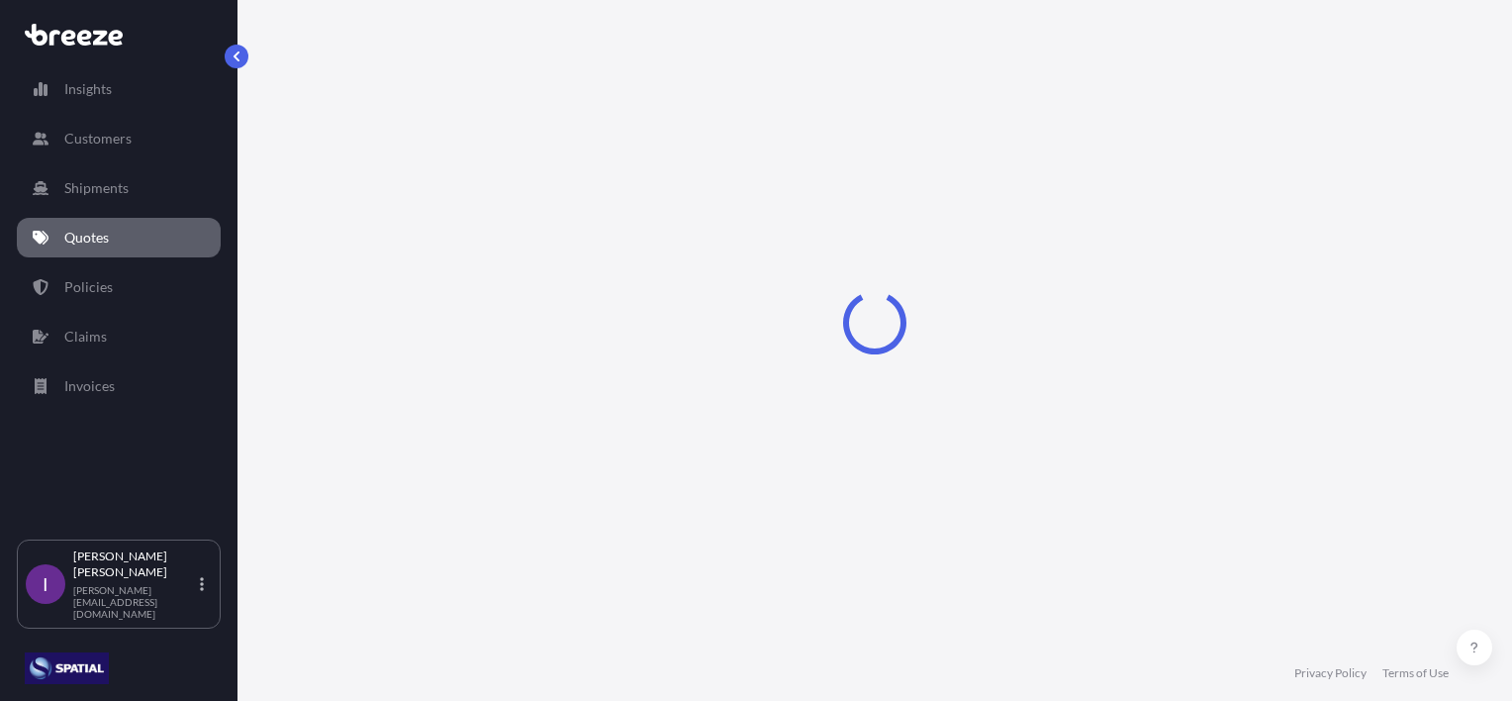
select select "Sea"
select select "1"
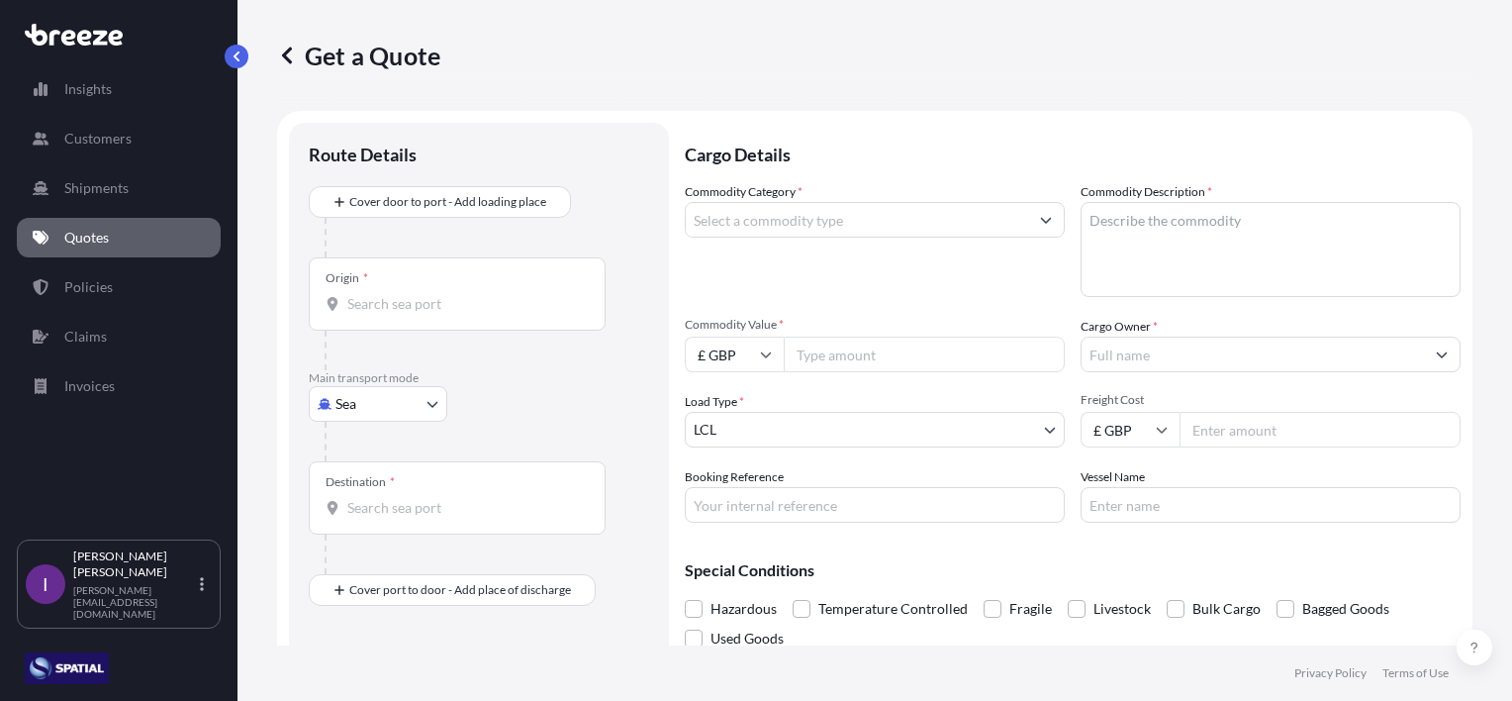
scroll to position [32, 0]
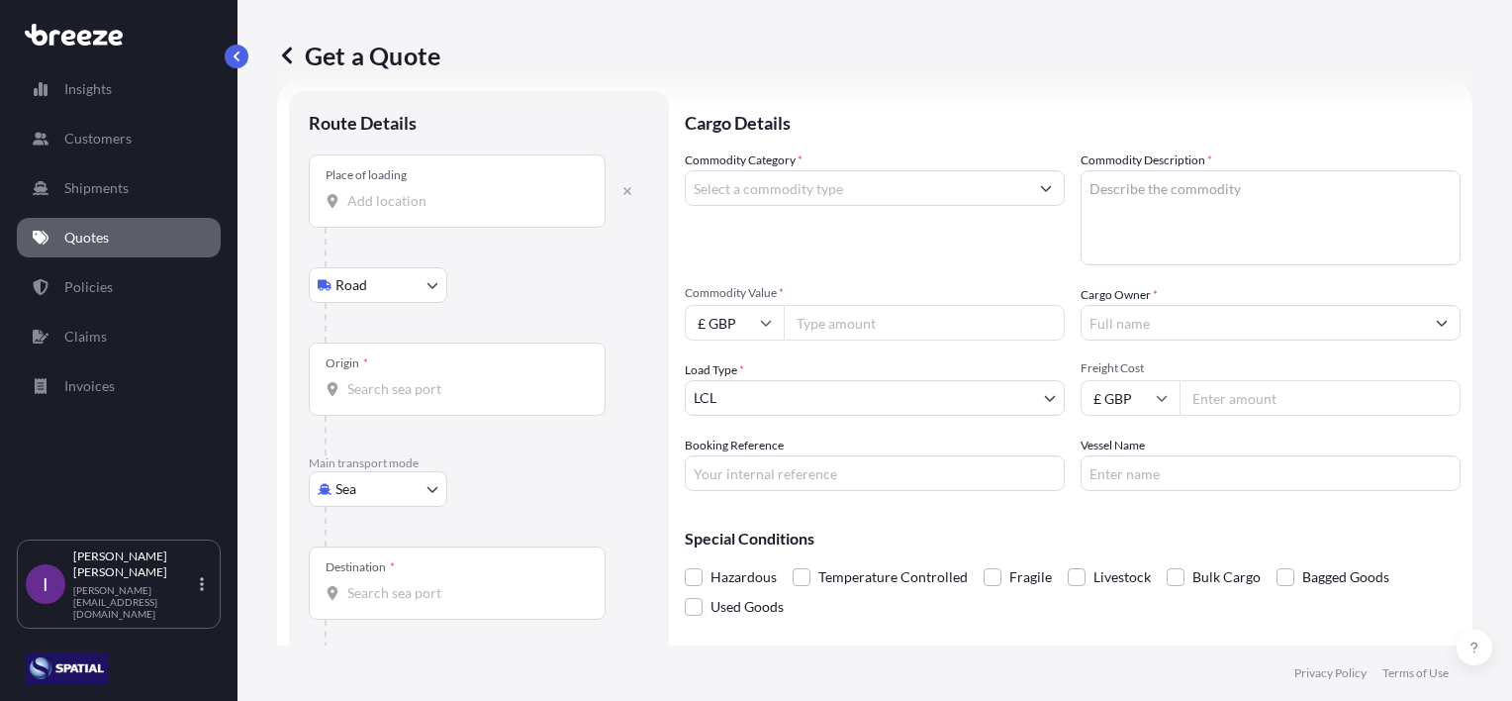
click at [418, 185] on div "Place of loading" at bounding box center [457, 190] width 297 height 73
click at [418, 191] on input "Place of loading" at bounding box center [464, 201] width 234 height 20
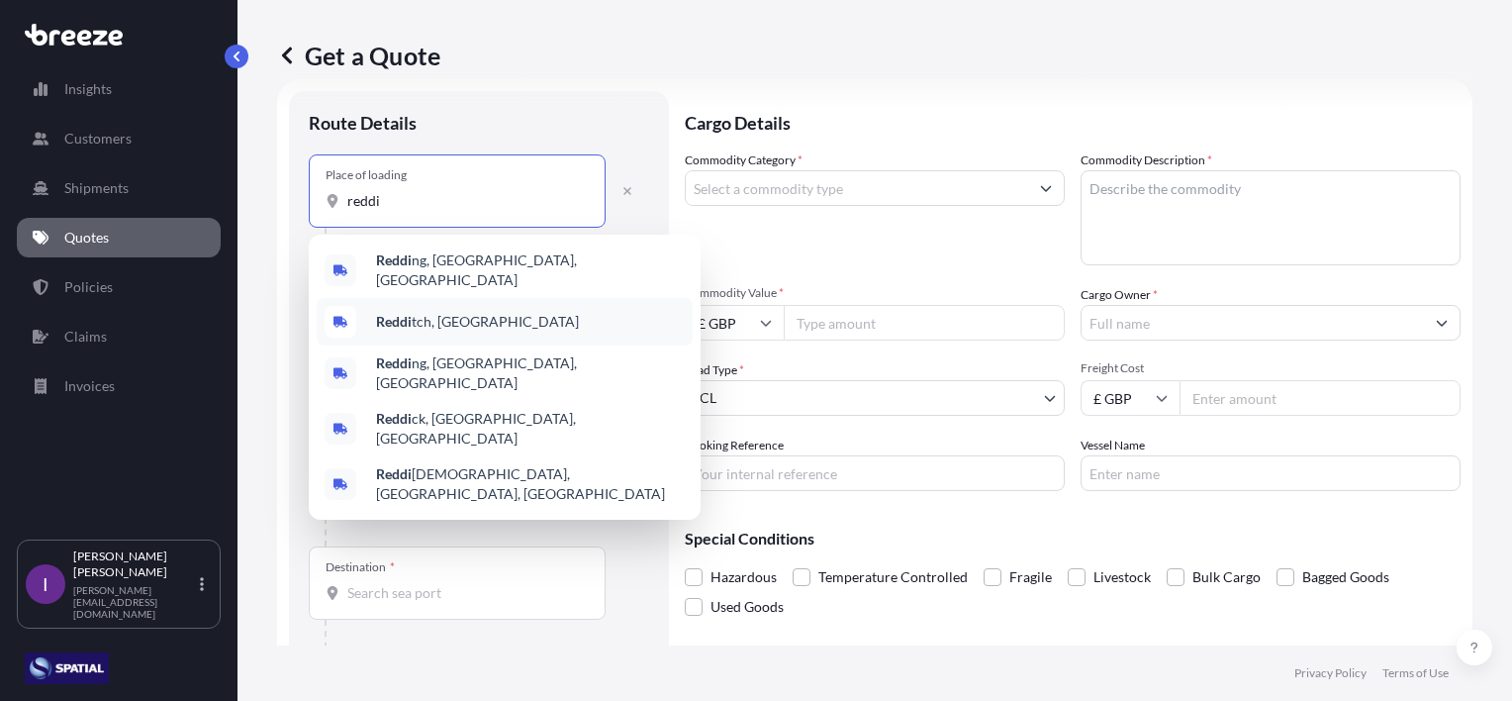
click at [434, 317] on span "Reddi tch, [GEOGRAPHIC_DATA]" at bounding box center [477, 322] width 203 height 20
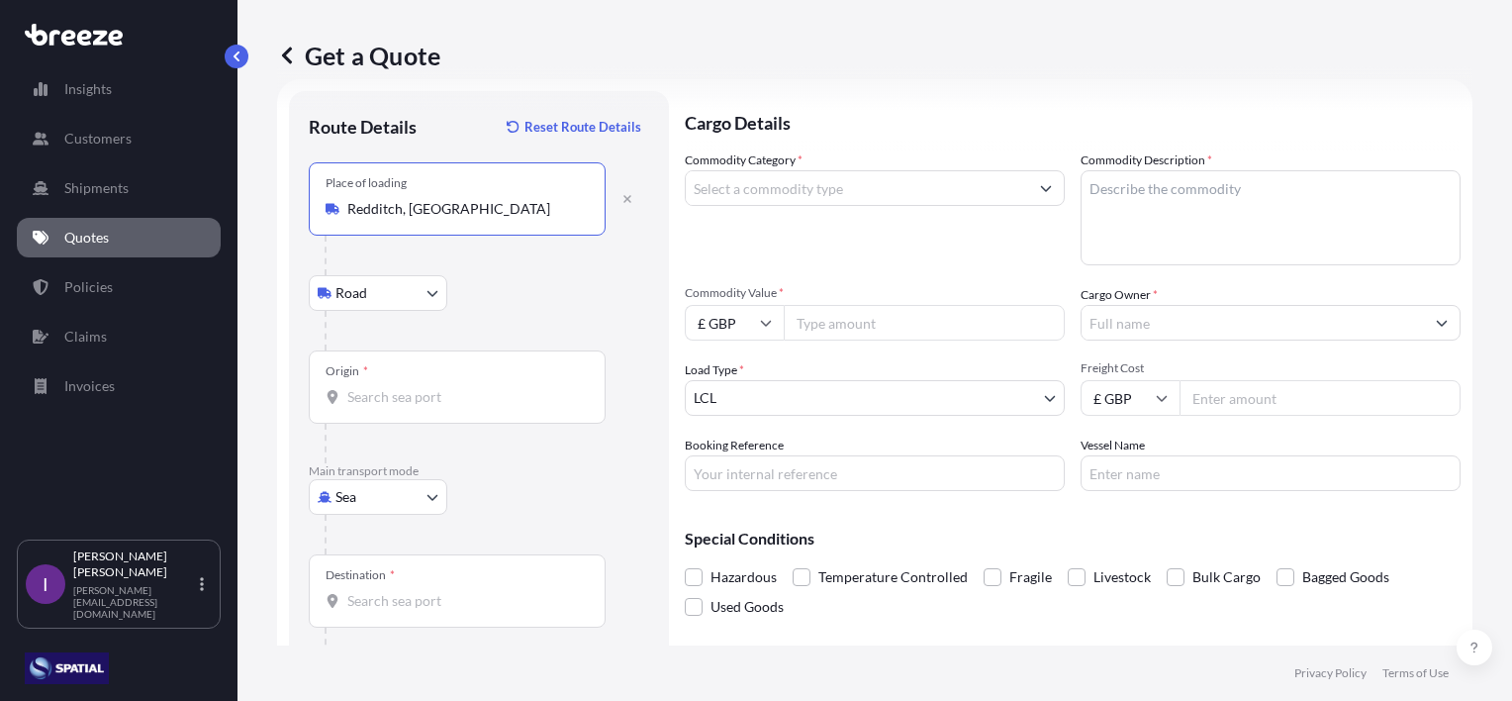
type input "Redditch, [GEOGRAPHIC_DATA]"
click at [413, 394] on input "Origin *" at bounding box center [464, 397] width 234 height 20
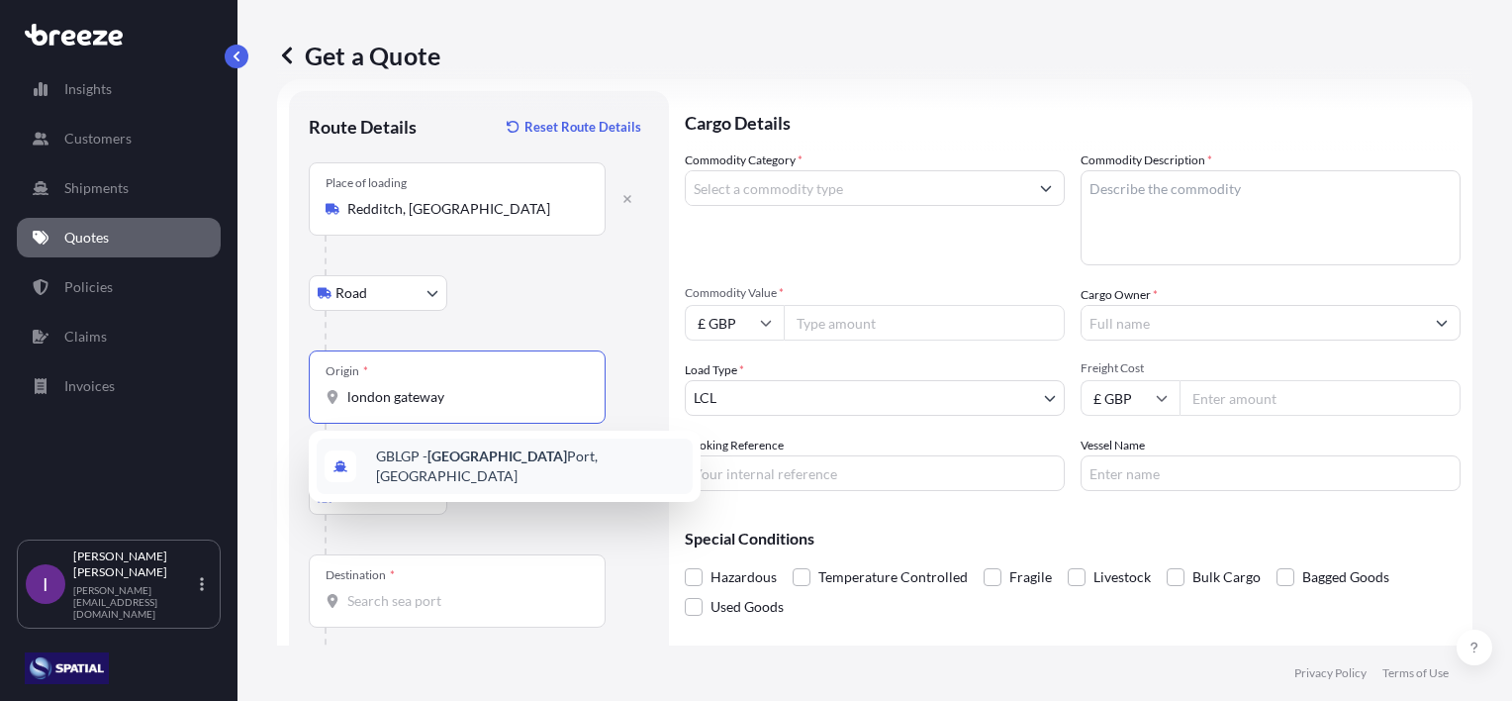
click at [454, 452] on span "GBLGP - [GEOGRAPHIC_DATA], [GEOGRAPHIC_DATA]" at bounding box center [530, 466] width 309 height 40
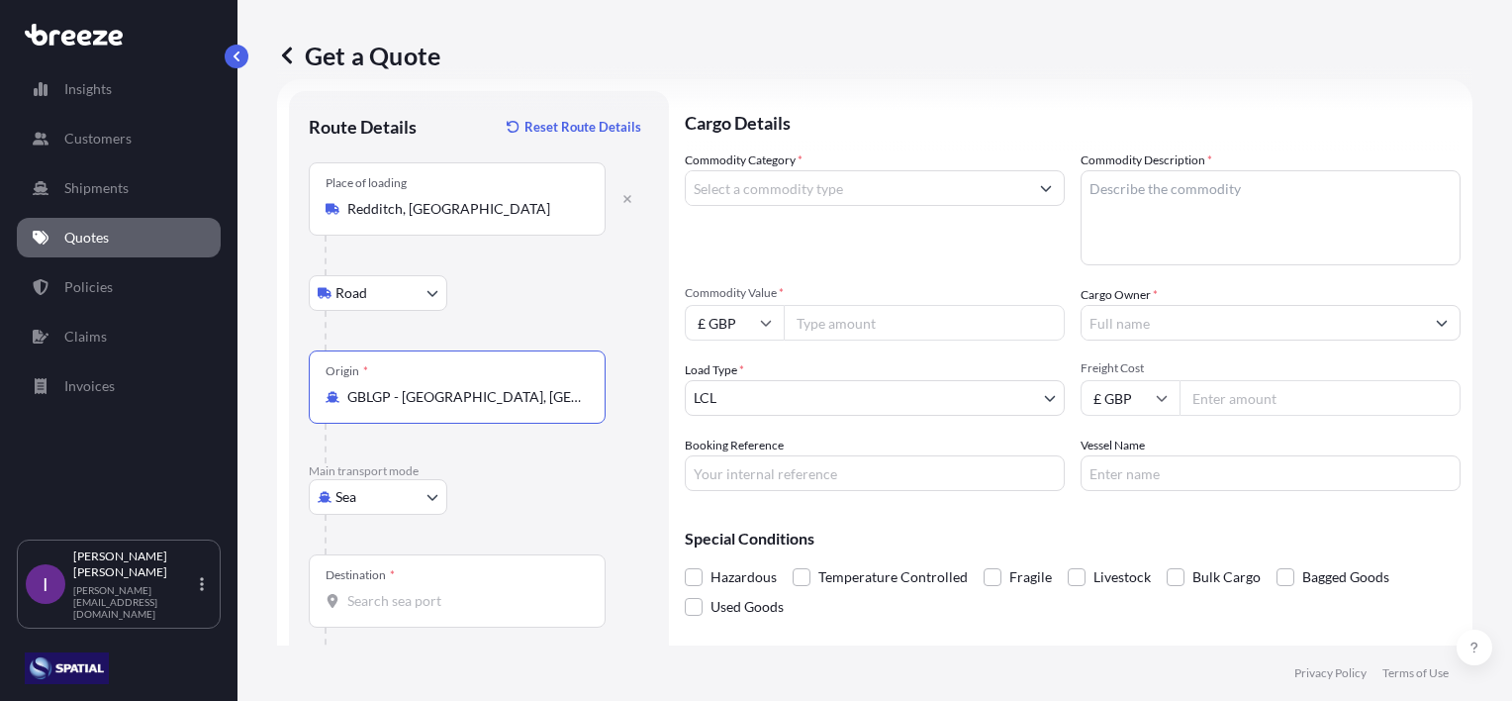
type input "GBLGP - [GEOGRAPHIC_DATA], [GEOGRAPHIC_DATA]"
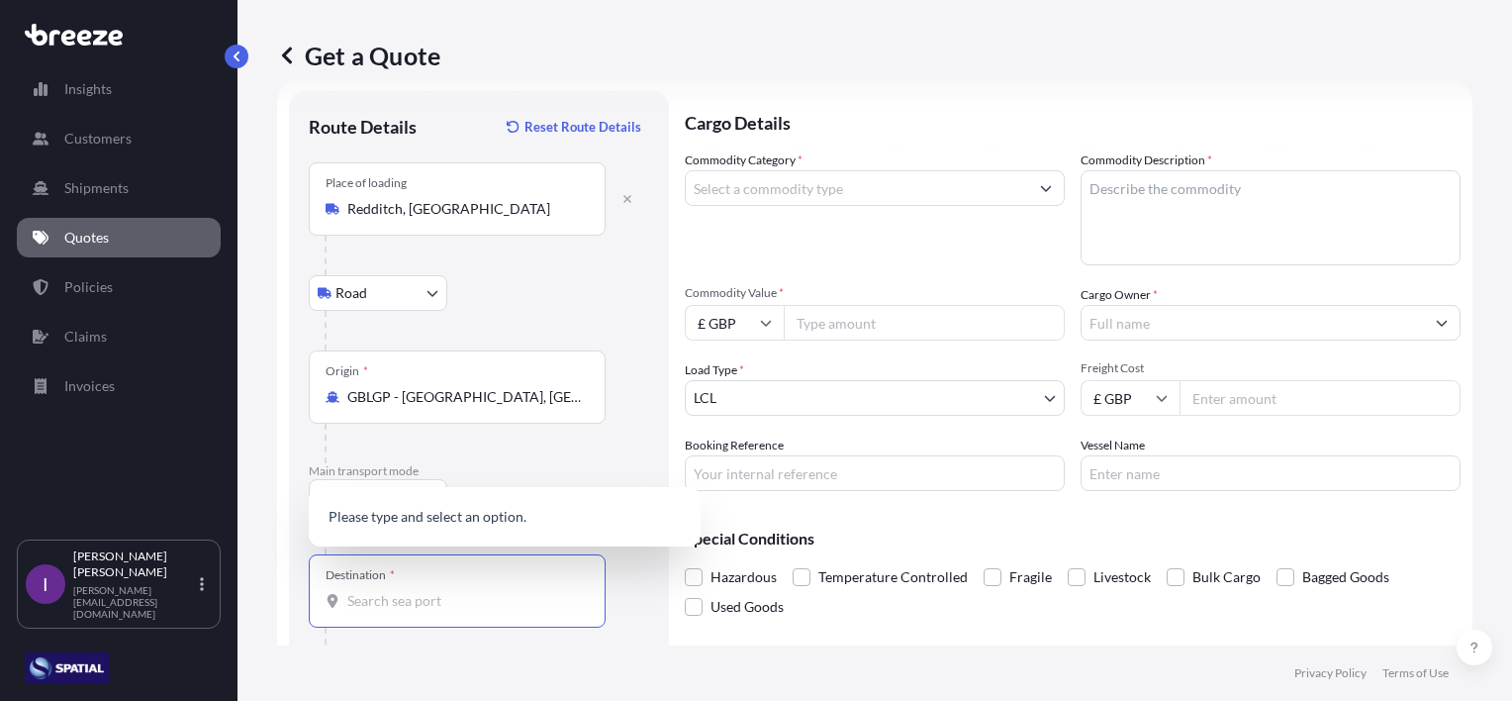
click at [424, 589] on div "Destination *" at bounding box center [457, 590] width 297 height 73
click at [424, 591] on input "Destination *" at bounding box center [464, 601] width 234 height 20
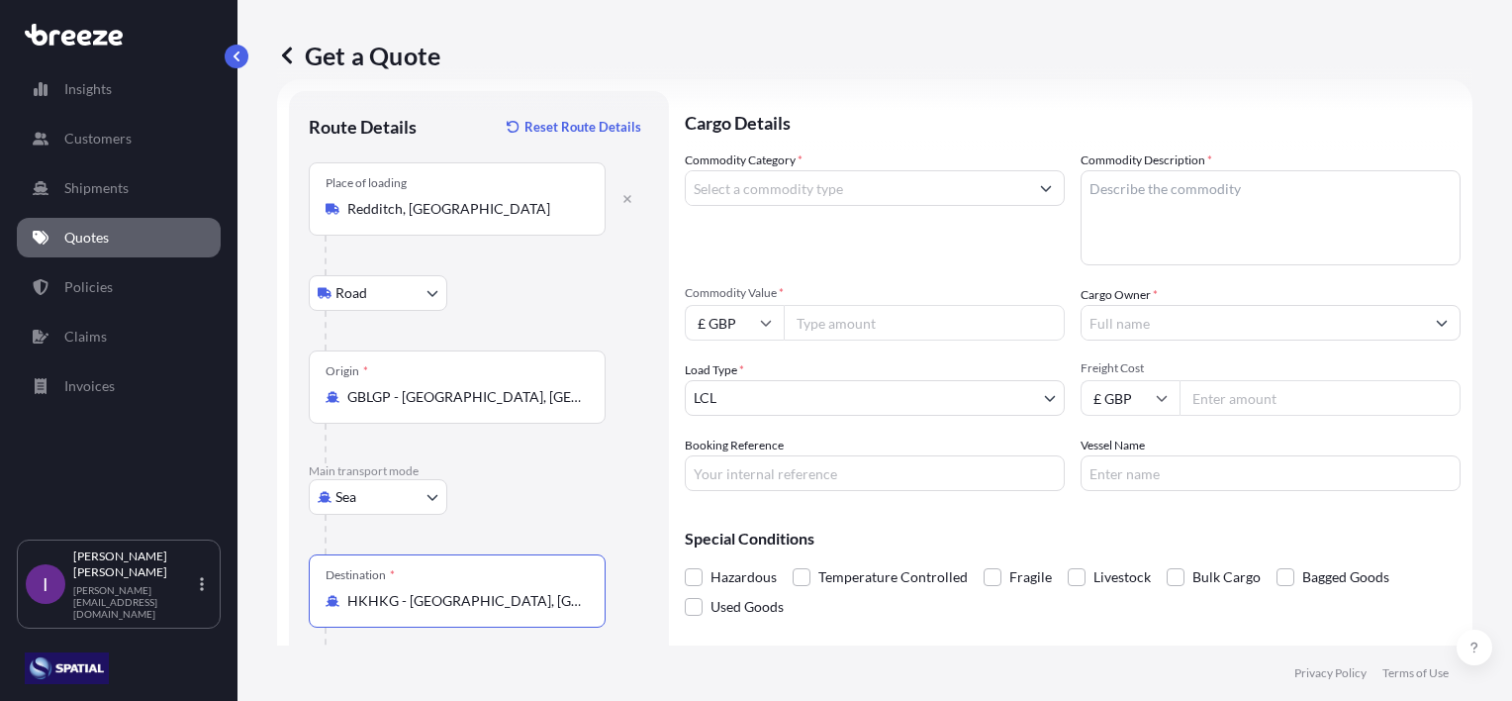
type input "HKHKG - [GEOGRAPHIC_DATA], [GEOGRAPHIC_DATA]"
click at [830, 192] on input "Commodity Category *" at bounding box center [857, 188] width 342 height 36
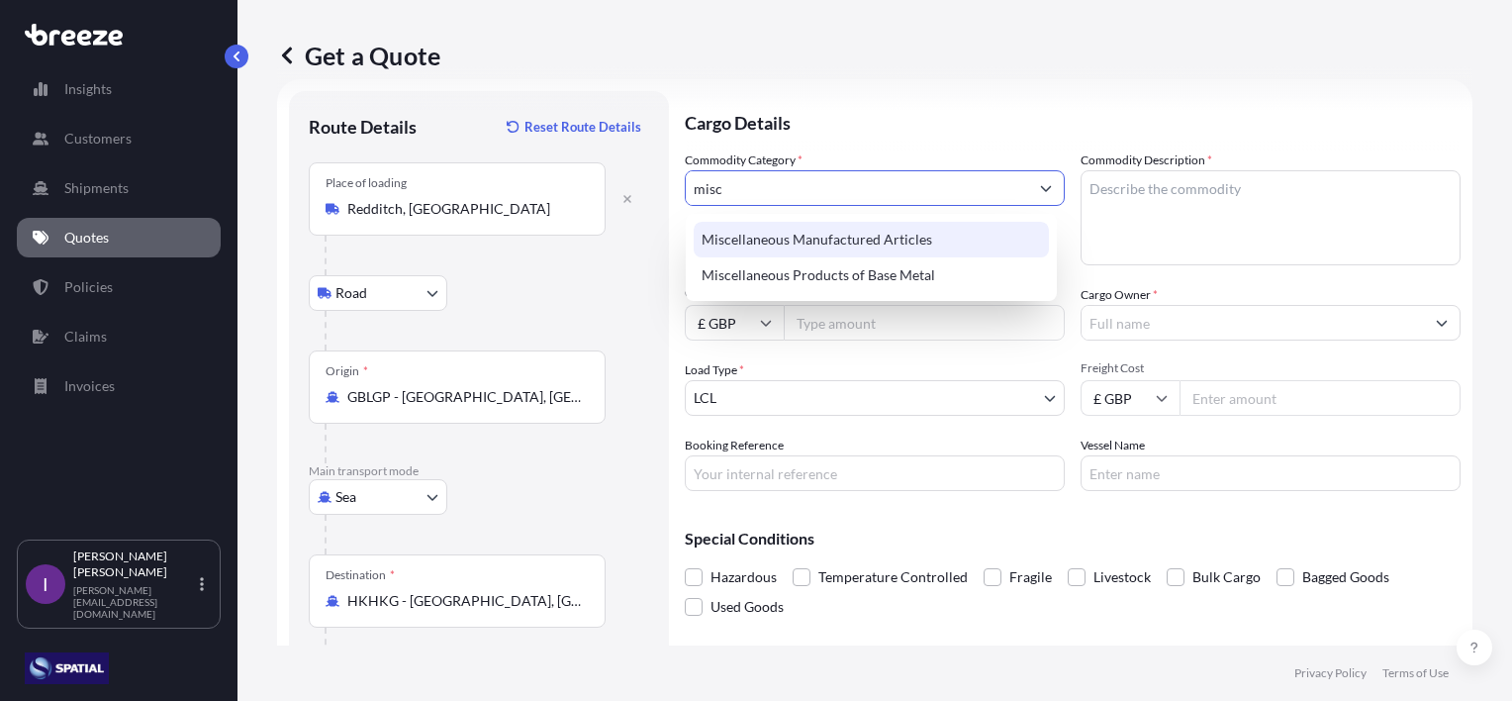
click at [911, 238] on div "Miscellaneous Manufactured Articles" at bounding box center [871, 240] width 355 height 36
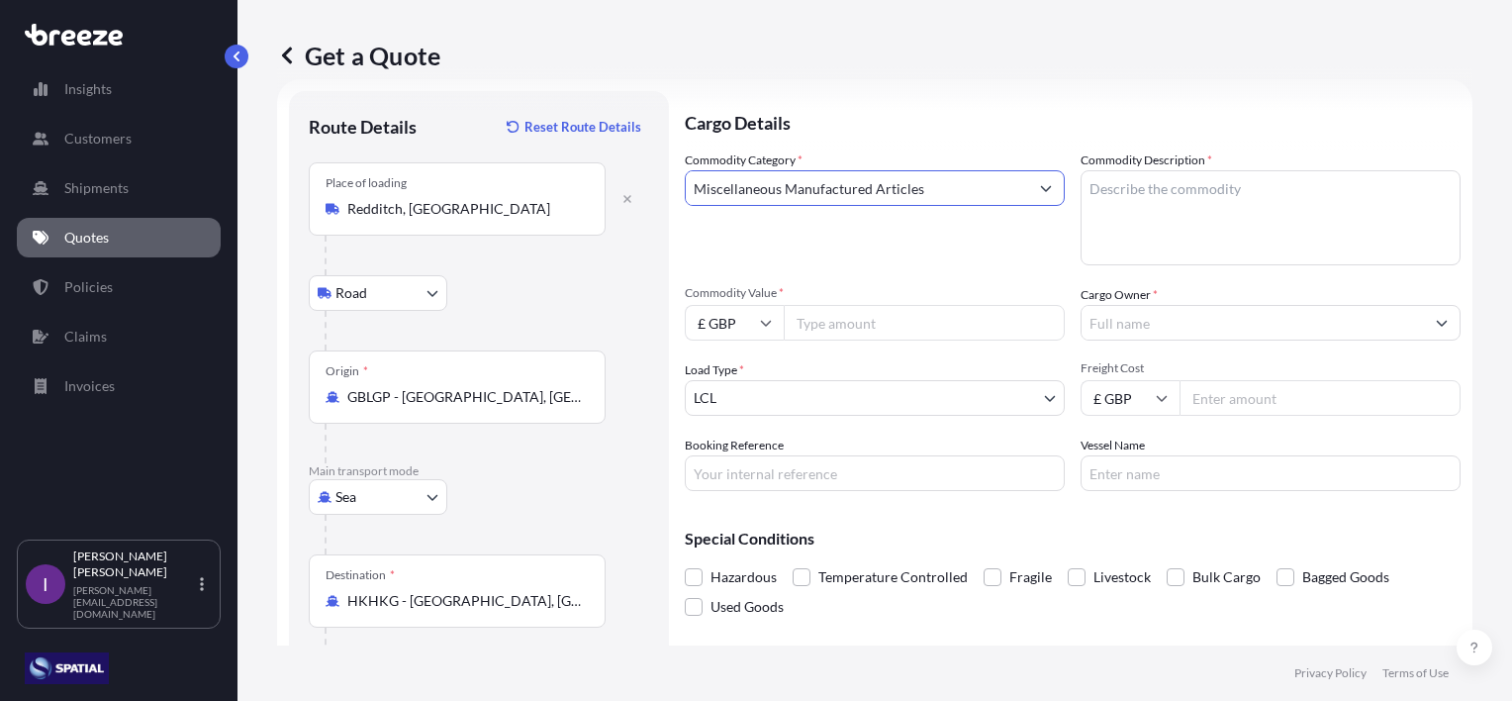
type input "Miscellaneous Manufactured Articles"
click at [1180, 191] on textarea "Commodity Description *" at bounding box center [1271, 217] width 380 height 95
type textarea "Water Treatment Eqpt"
click at [854, 321] on input "Commodity Value *" at bounding box center [924, 323] width 281 height 36
type input "350000"
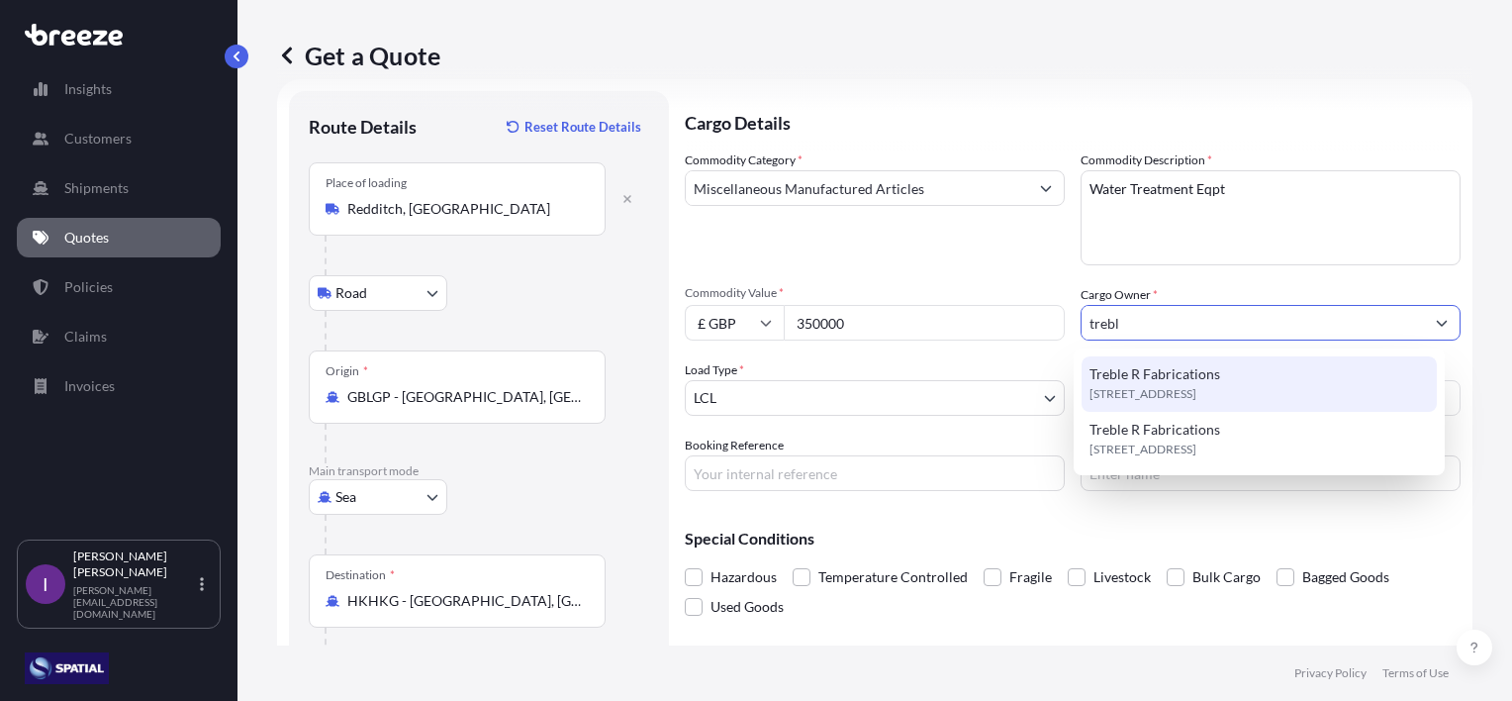
click at [1152, 377] on span "Treble R Fabrications" at bounding box center [1155, 374] width 131 height 20
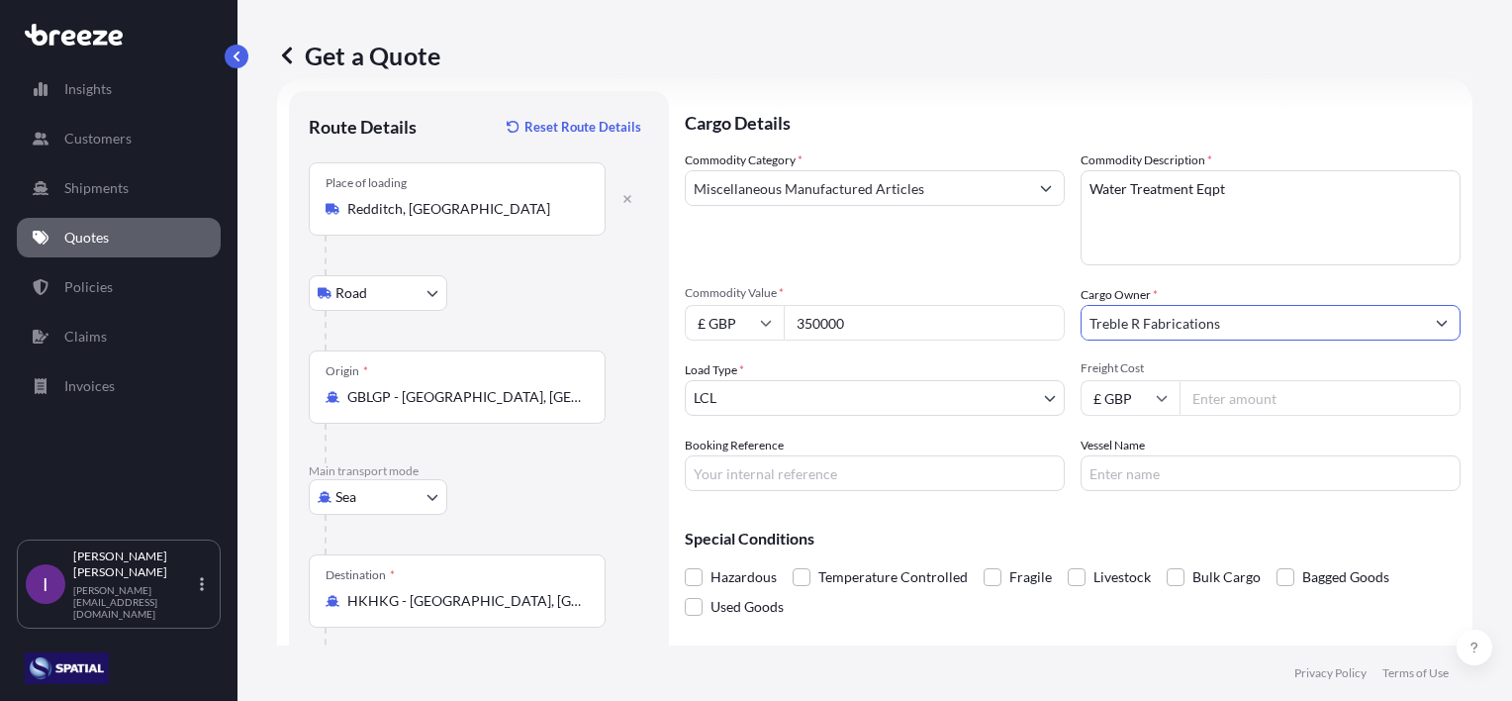
type input "Treble R Fabrications"
click at [744, 397] on body "15 options available. 10 options available. 5 options available. 1 option avail…" at bounding box center [756, 350] width 1512 height 701
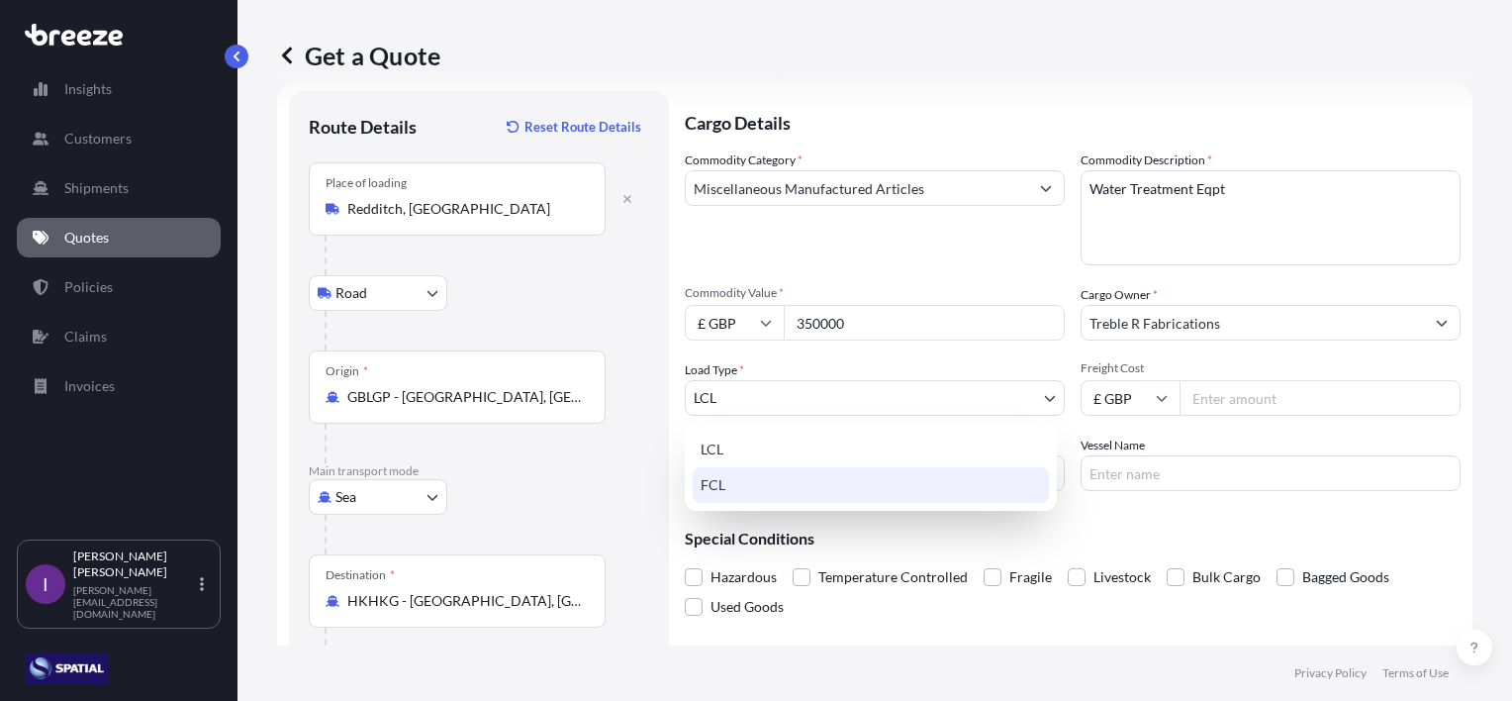
click at [730, 487] on div "FCL" at bounding box center [871, 485] width 356 height 36
select select "2"
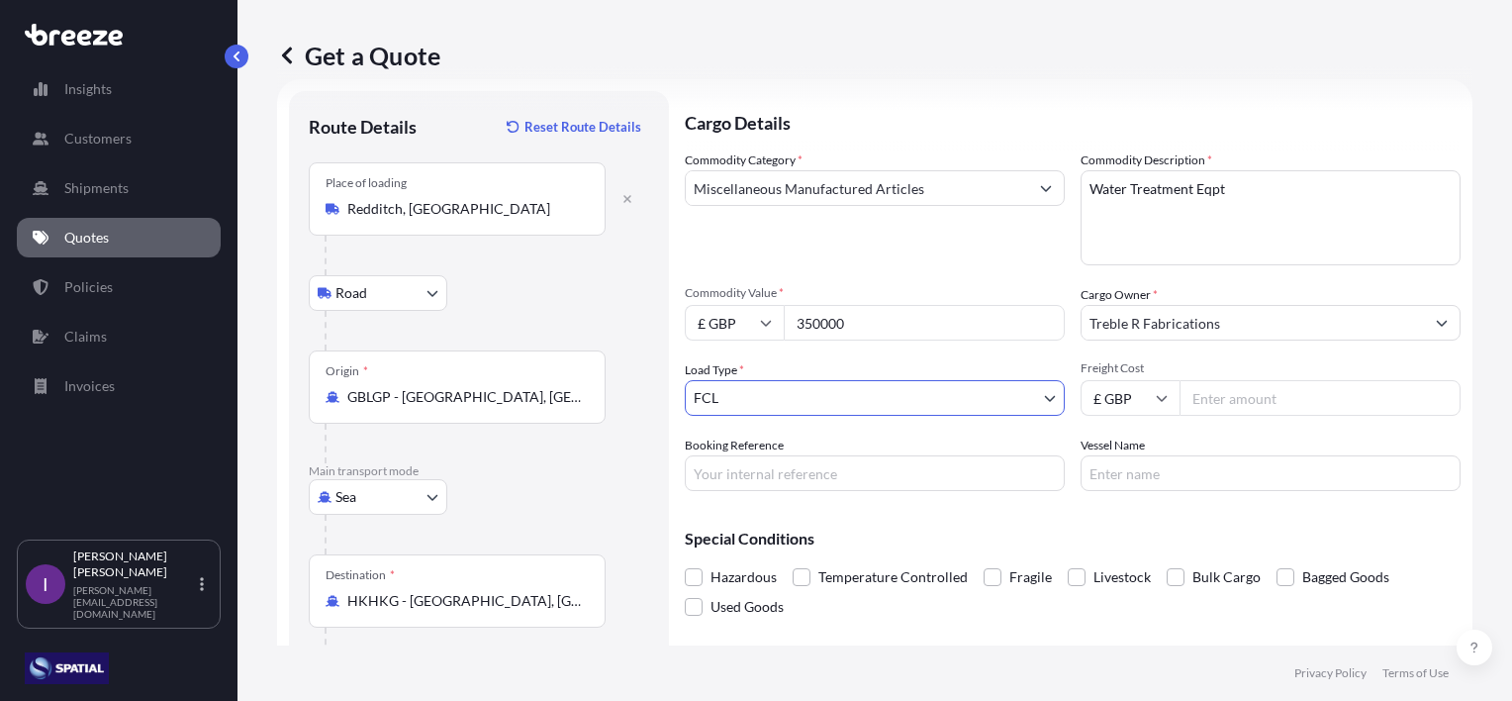
click at [1254, 402] on input "Freight Cost" at bounding box center [1320, 398] width 281 height 36
type input "12011.50"
click at [863, 475] on input "Booking Reference" at bounding box center [875, 473] width 380 height 36
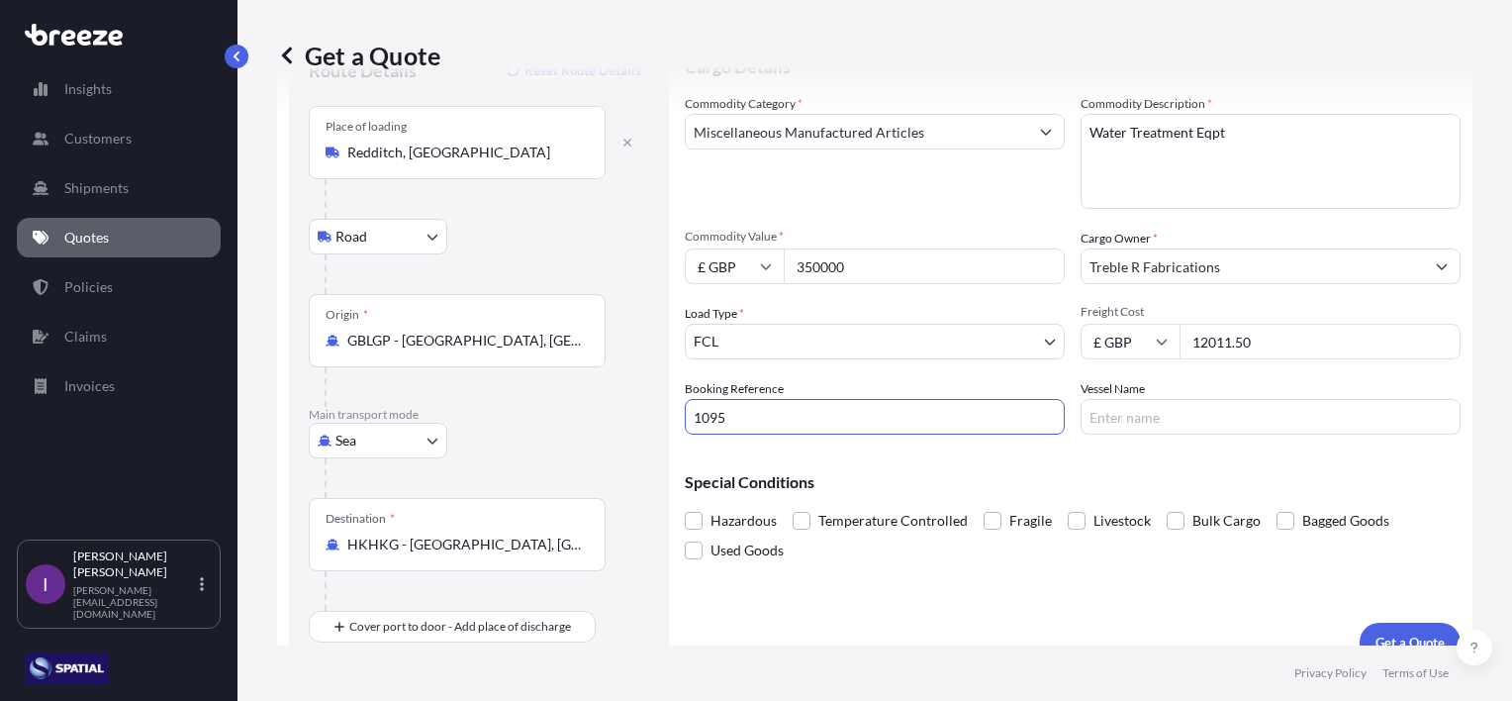
scroll to position [115, 0]
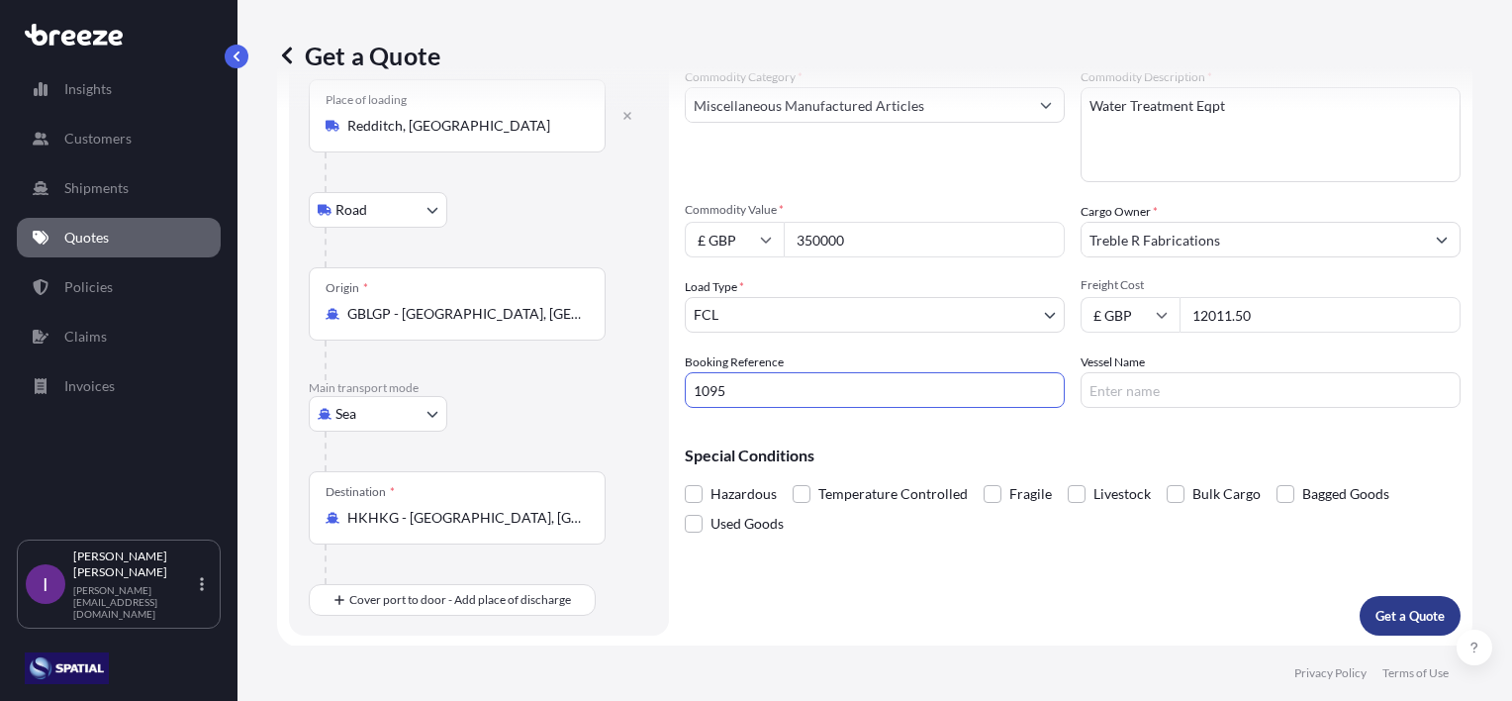
type input "1095"
click at [1382, 610] on p "Get a Quote" at bounding box center [1410, 616] width 69 height 20
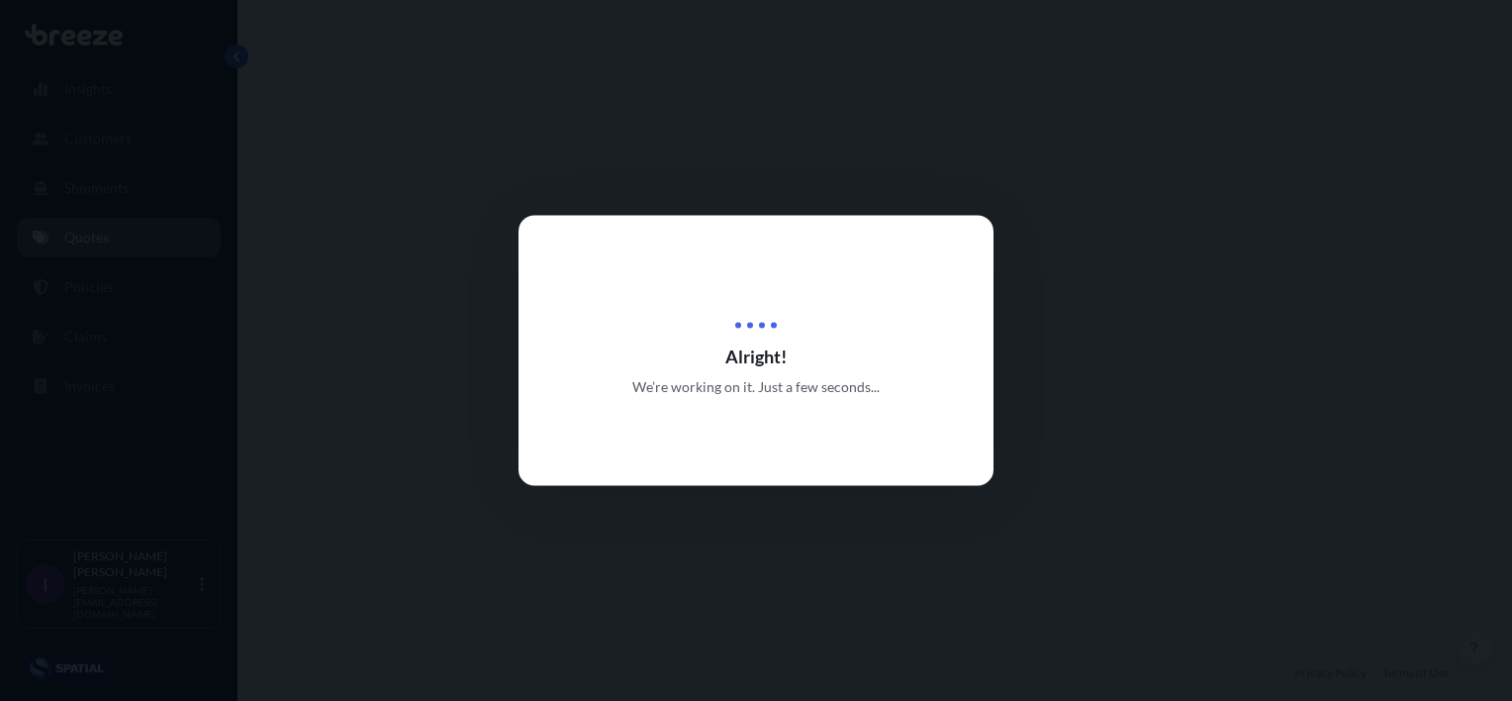
select select "Road"
select select "Sea"
select select "2"
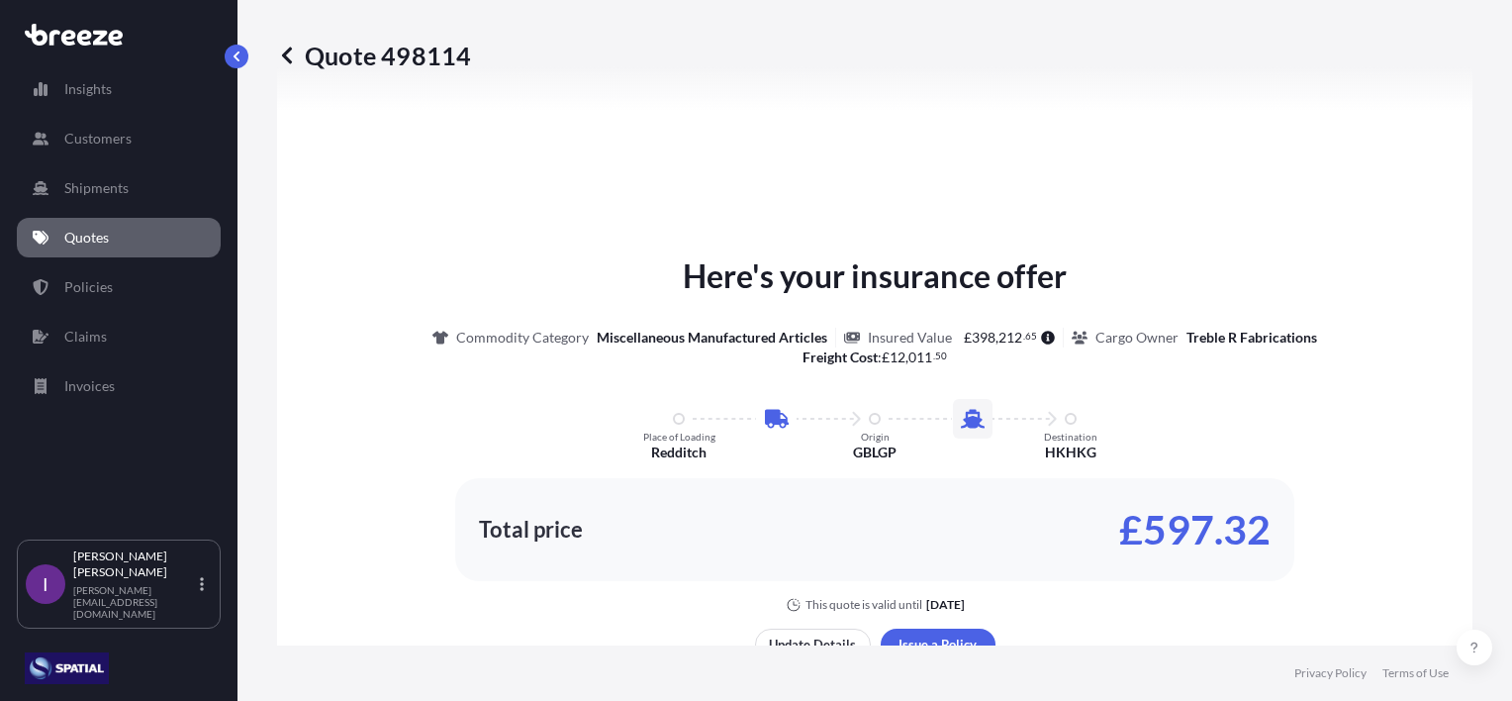
scroll to position [970, 0]
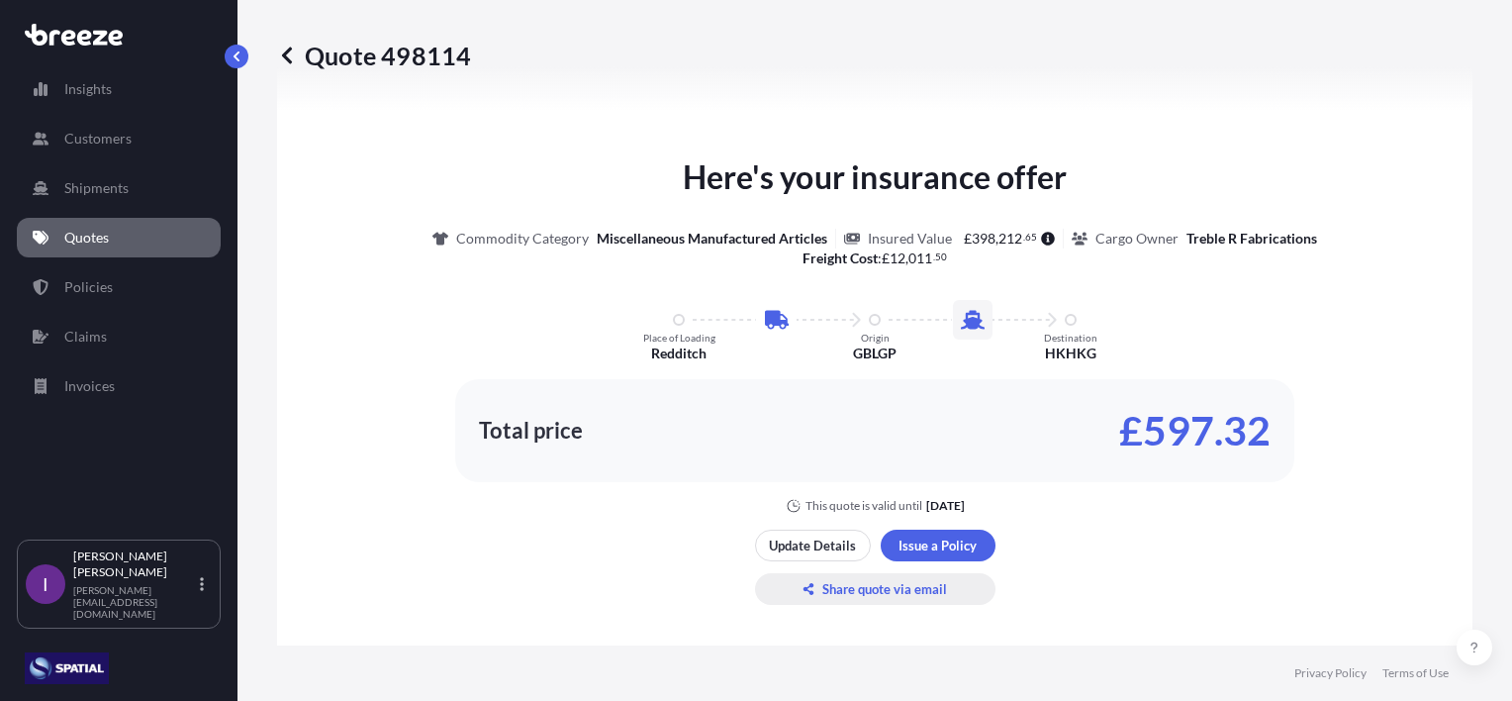
click at [861, 586] on p "Share quote via email" at bounding box center [884, 589] width 125 height 20
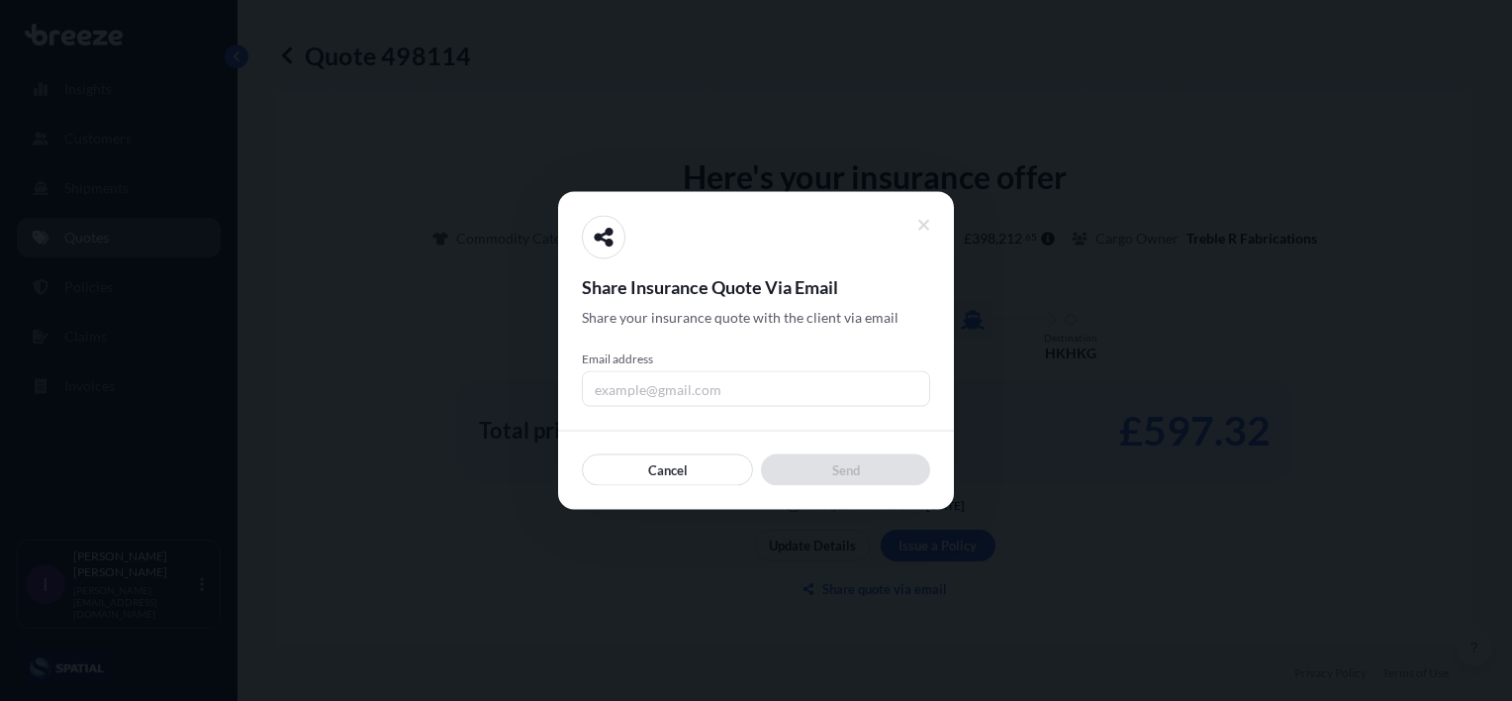
click at [729, 392] on input "Email address" at bounding box center [756, 389] width 348 height 36
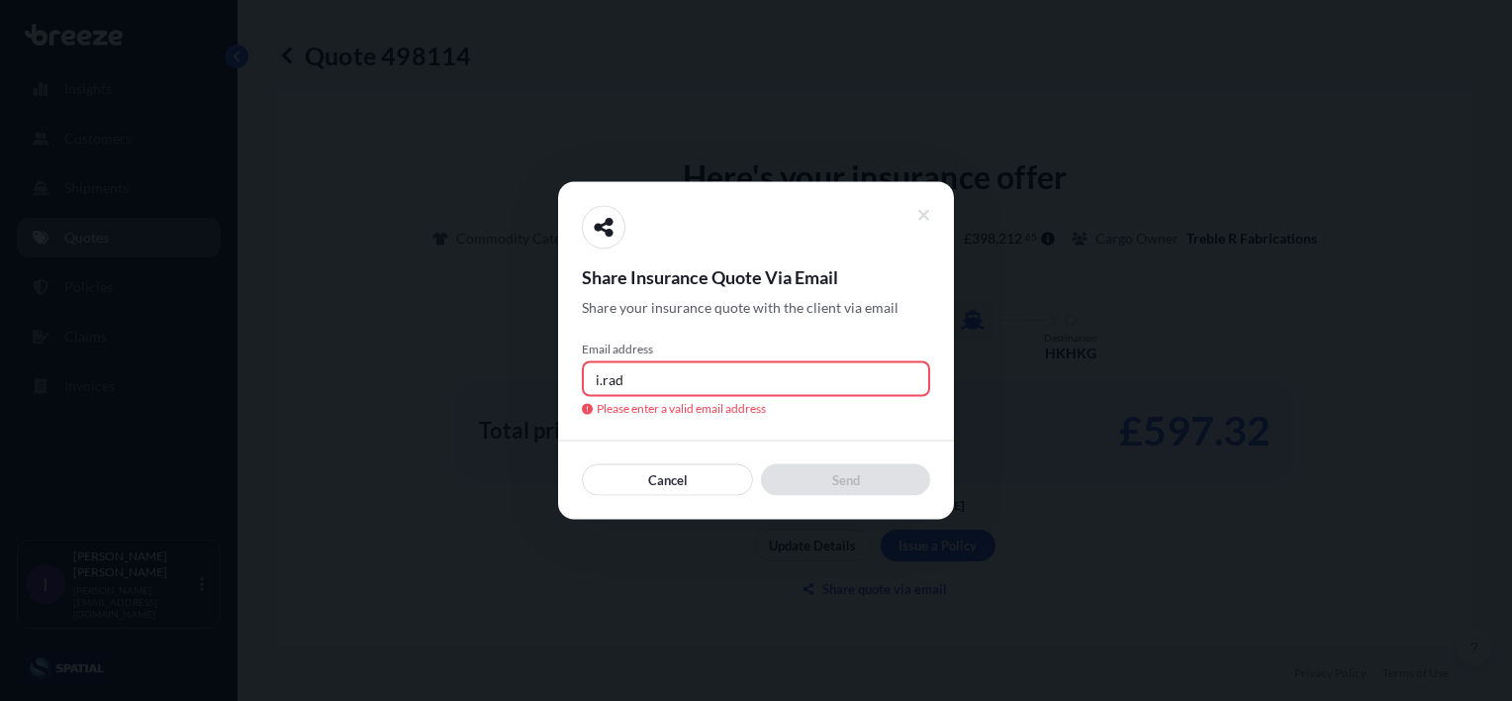
type input "[PERSON_NAME][EMAIL_ADDRESS][DOMAIN_NAME]"
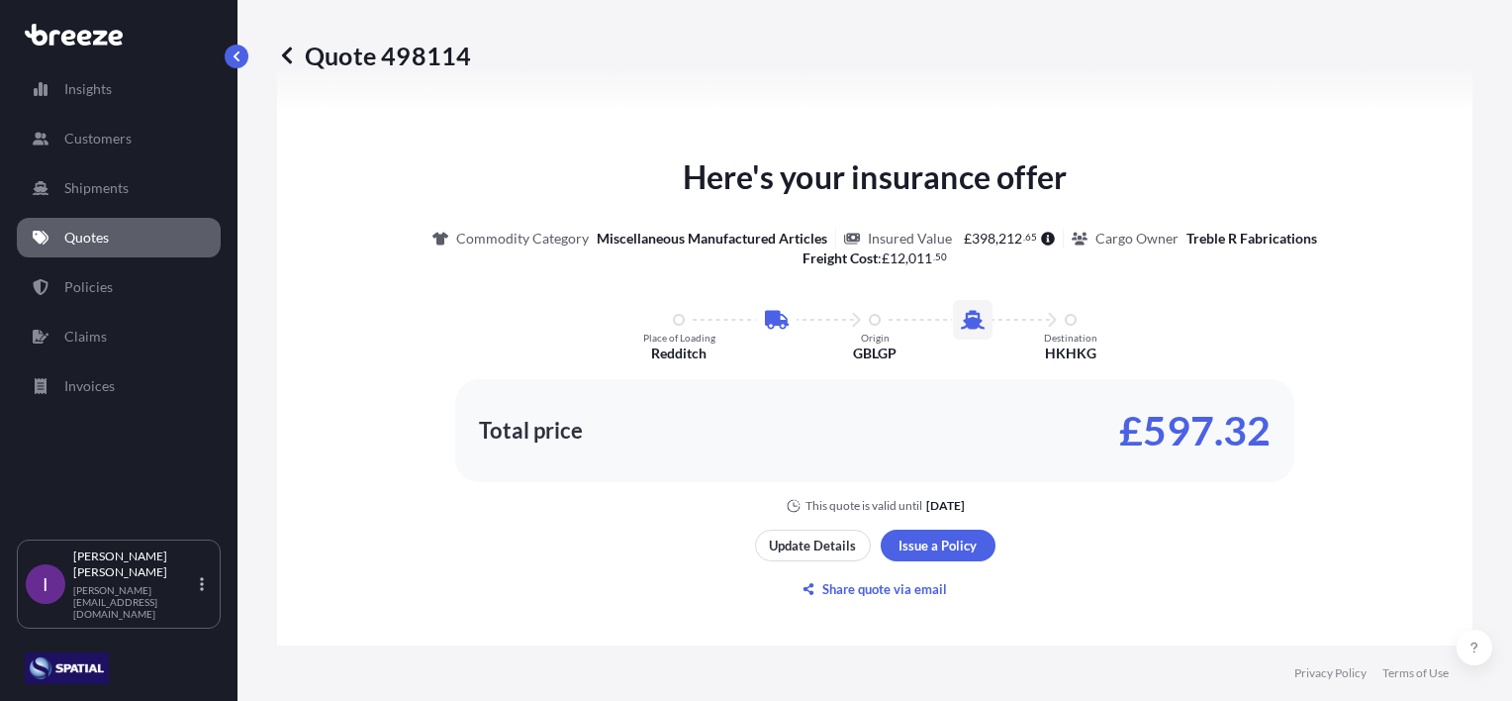
click at [87, 234] on p "Quotes" at bounding box center [86, 238] width 45 height 20
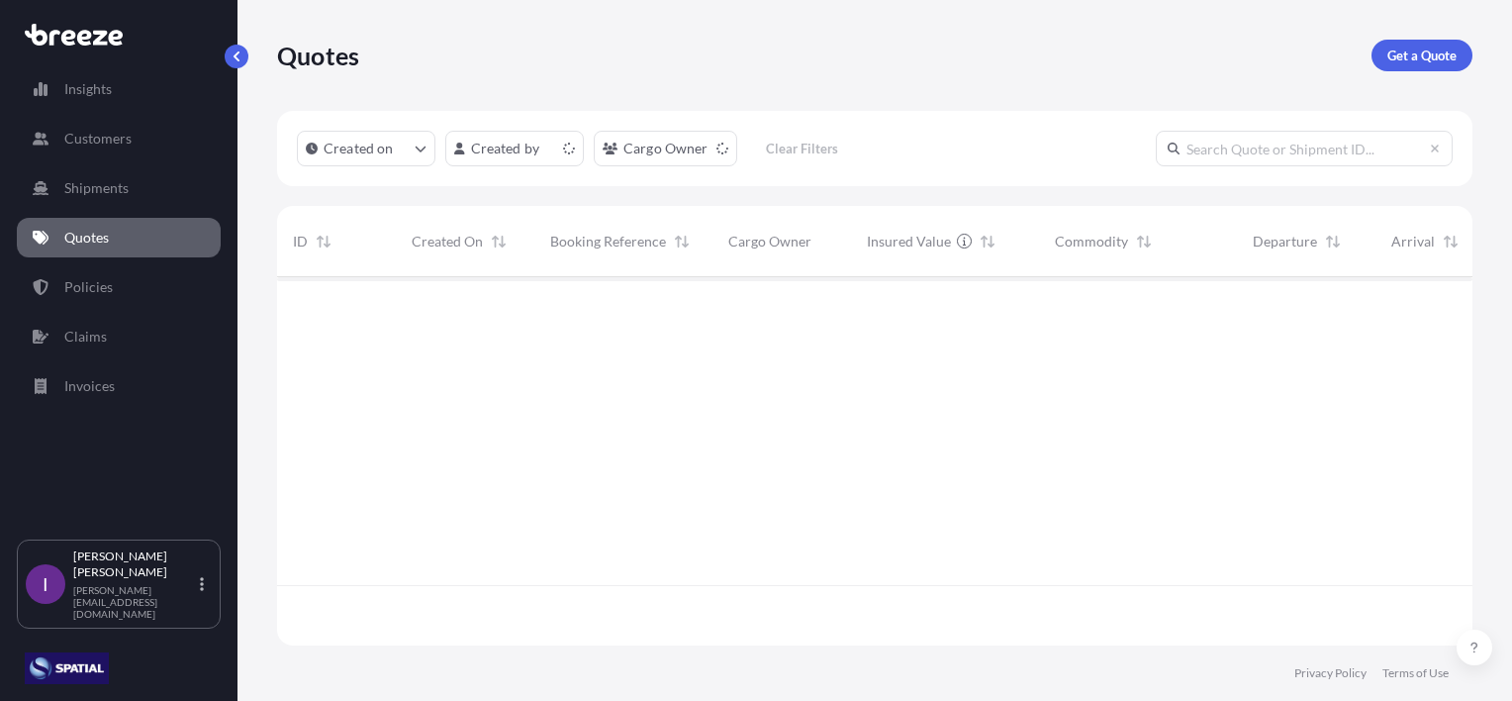
scroll to position [364, 1180]
click at [1417, 56] on p "Get a Quote" at bounding box center [1422, 56] width 69 height 20
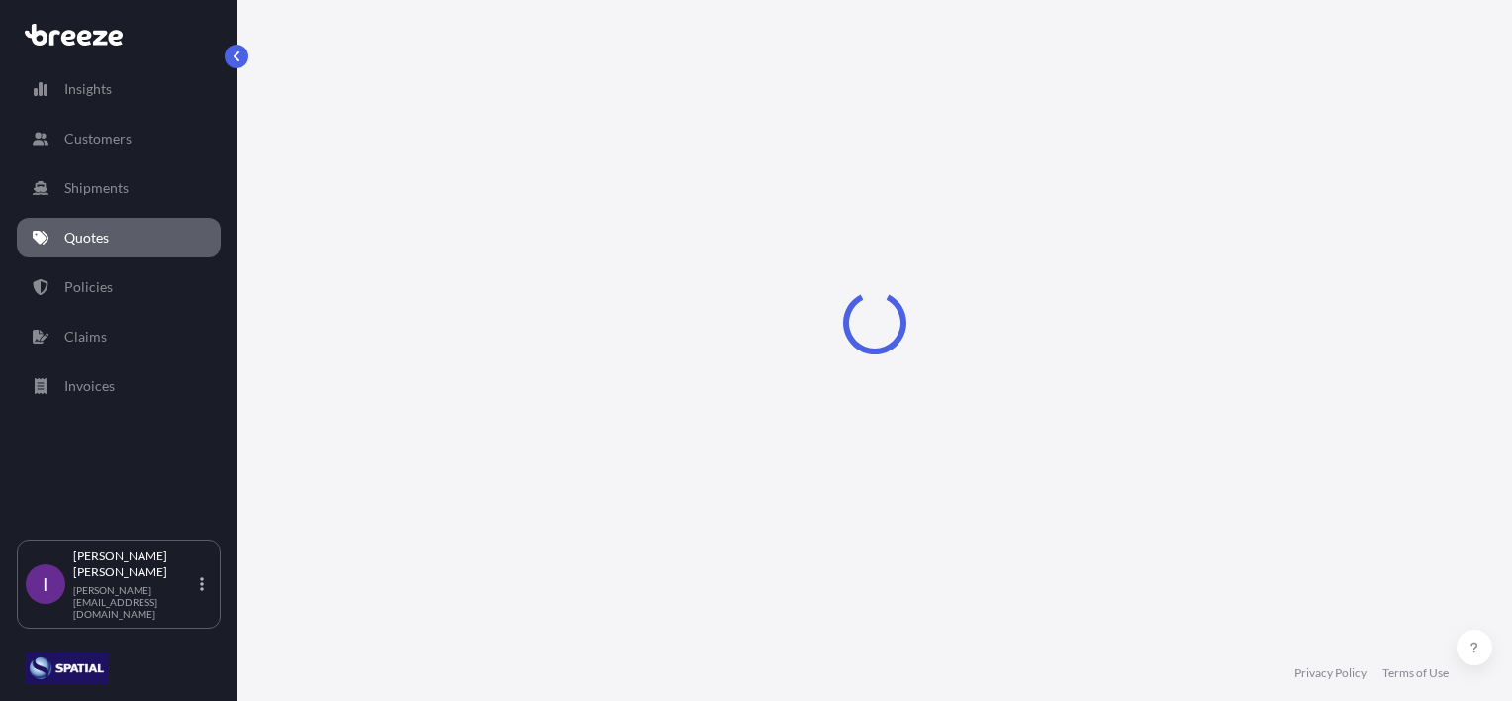
scroll to position [32, 0]
select select "Sea"
select select "1"
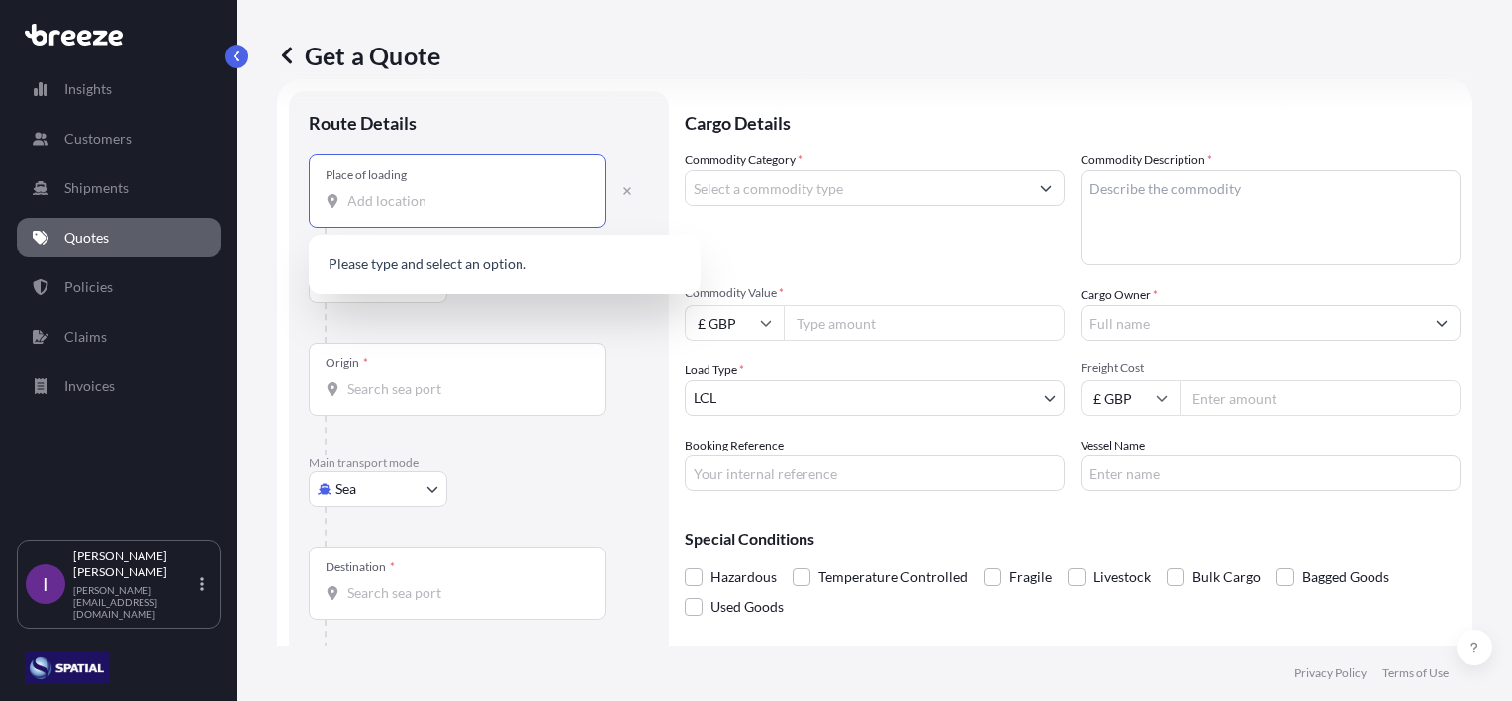
click at [423, 193] on input "Place of loading" at bounding box center [464, 201] width 234 height 20
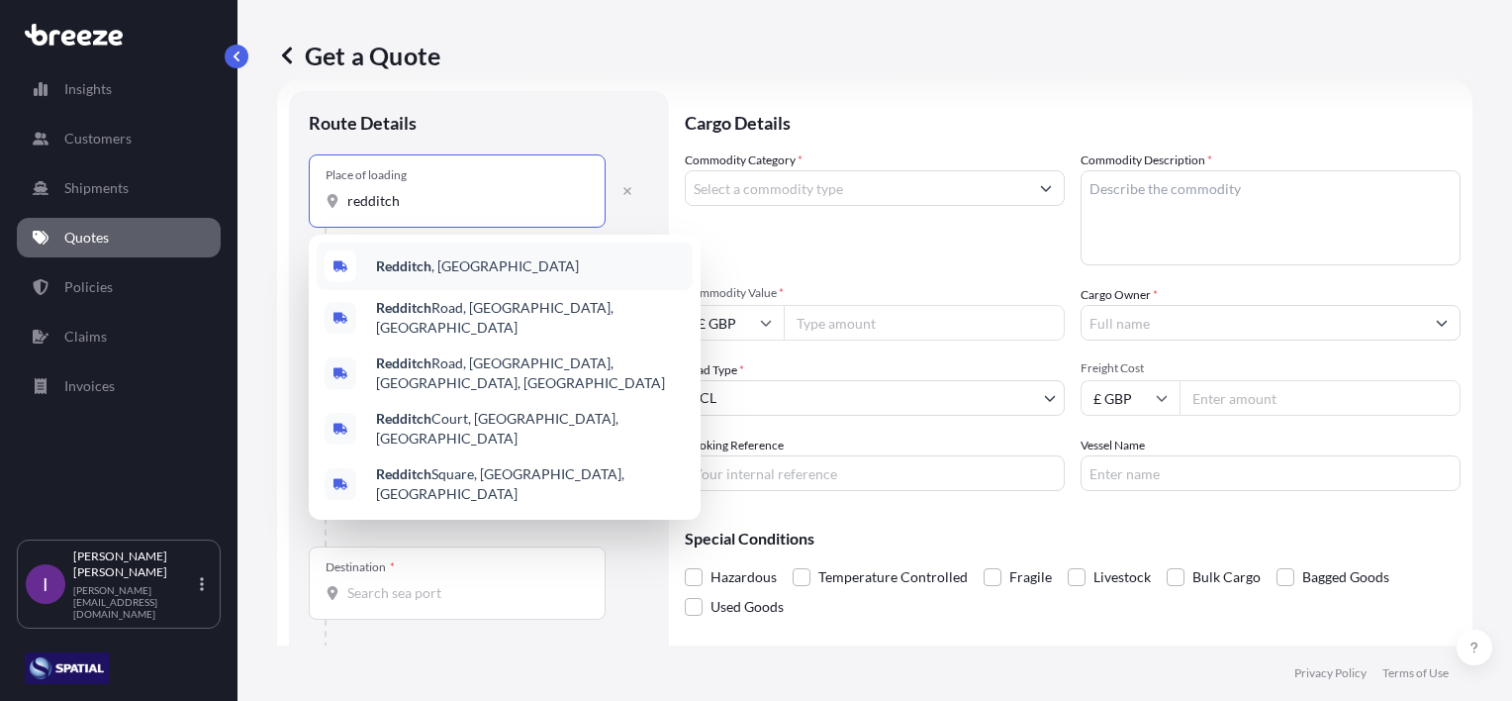
click at [448, 260] on span "Redditch , [GEOGRAPHIC_DATA]" at bounding box center [477, 266] width 203 height 20
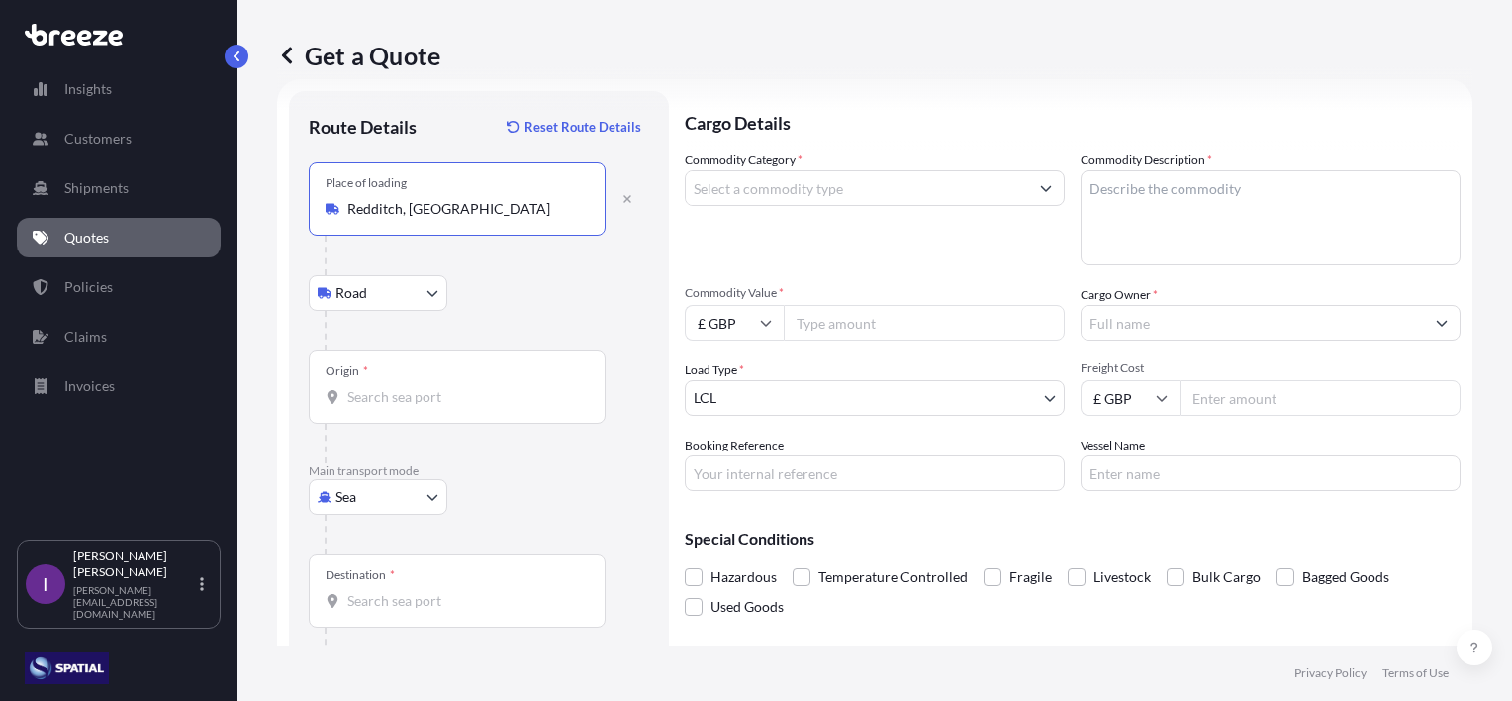
type input "Redditch, [GEOGRAPHIC_DATA]"
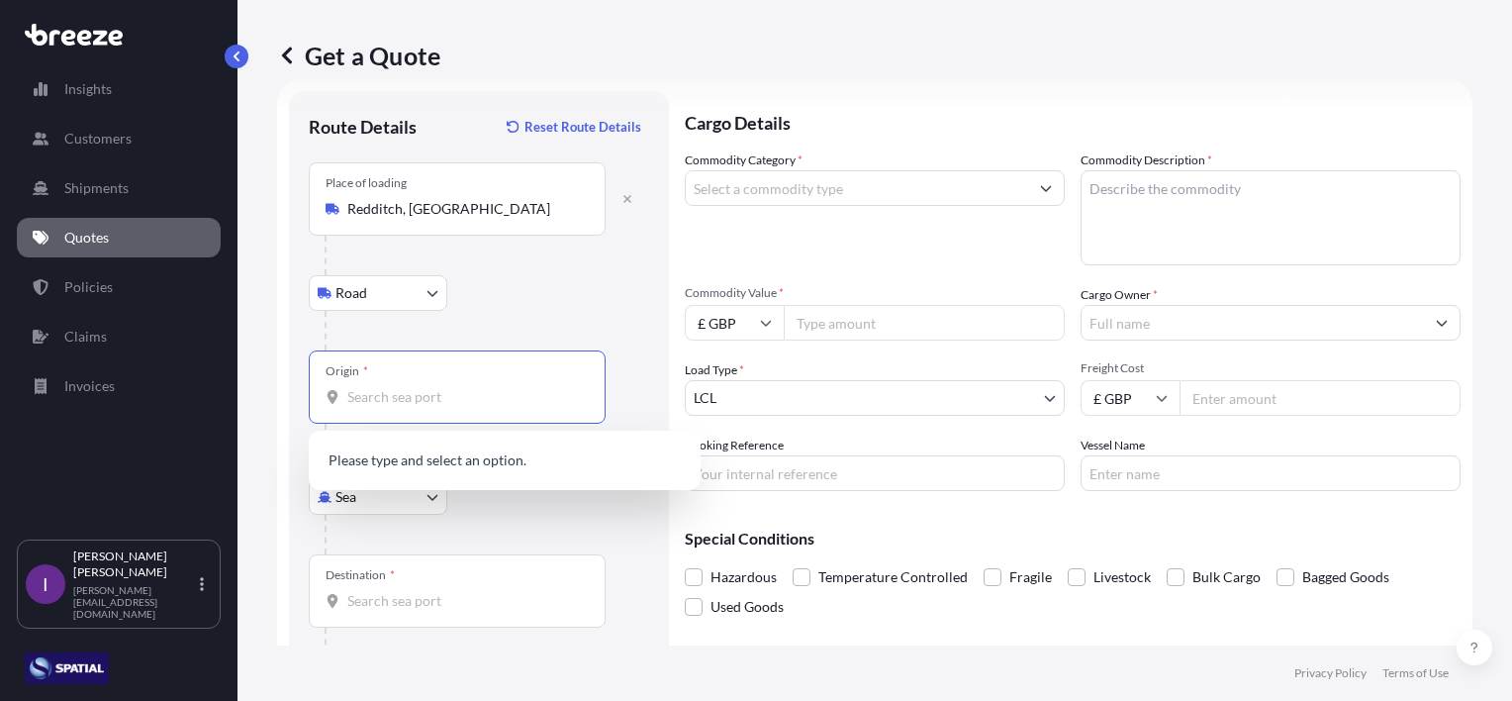
click at [400, 387] on input "Origin *" at bounding box center [464, 397] width 234 height 20
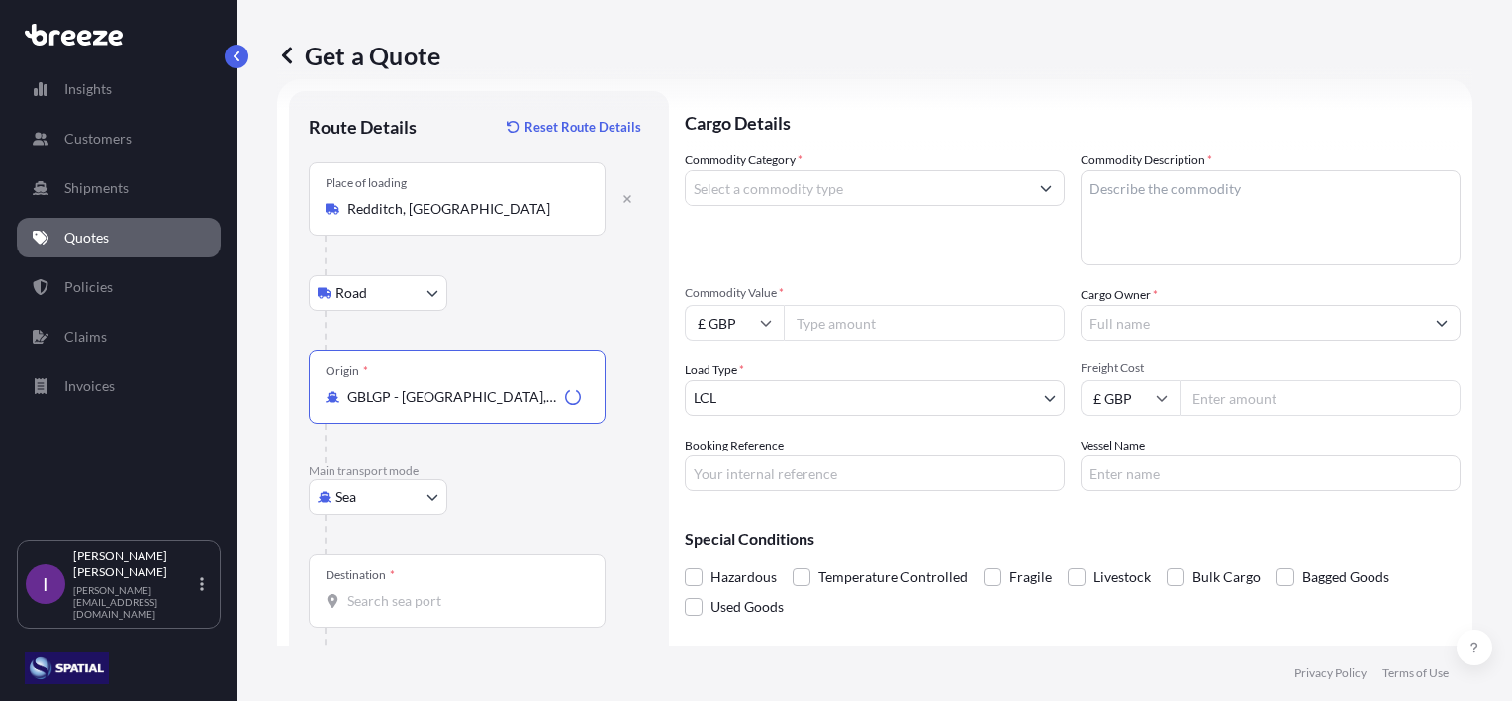
type input "GBLGP - [GEOGRAPHIC_DATA], [GEOGRAPHIC_DATA]"
click at [412, 600] on input "Destination *" at bounding box center [464, 601] width 234 height 20
type input "HKHKG - [GEOGRAPHIC_DATA], [GEOGRAPHIC_DATA]"
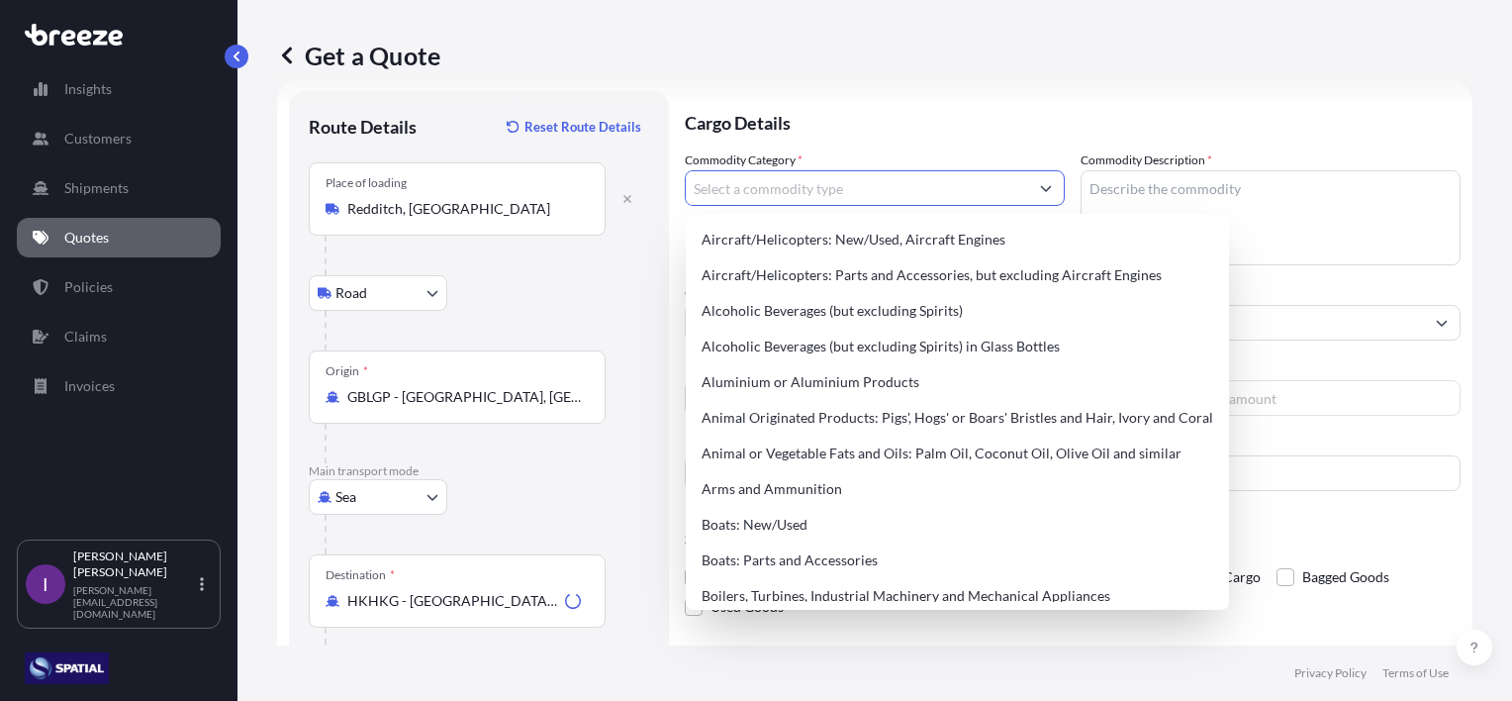
click at [799, 186] on input "Commodity Category *" at bounding box center [857, 188] width 342 height 36
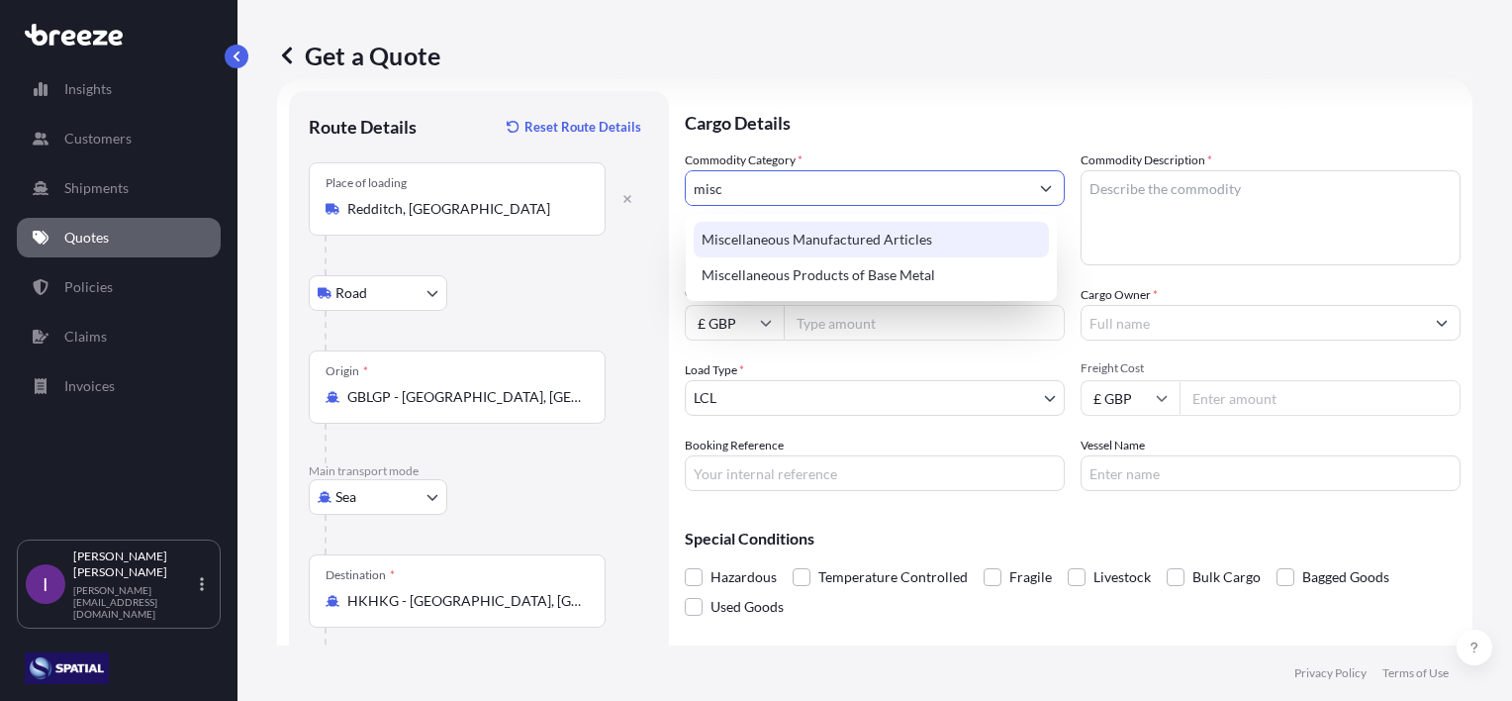
click at [863, 222] on div "Miscellaneous Manufactured Articles" at bounding box center [871, 240] width 355 height 36
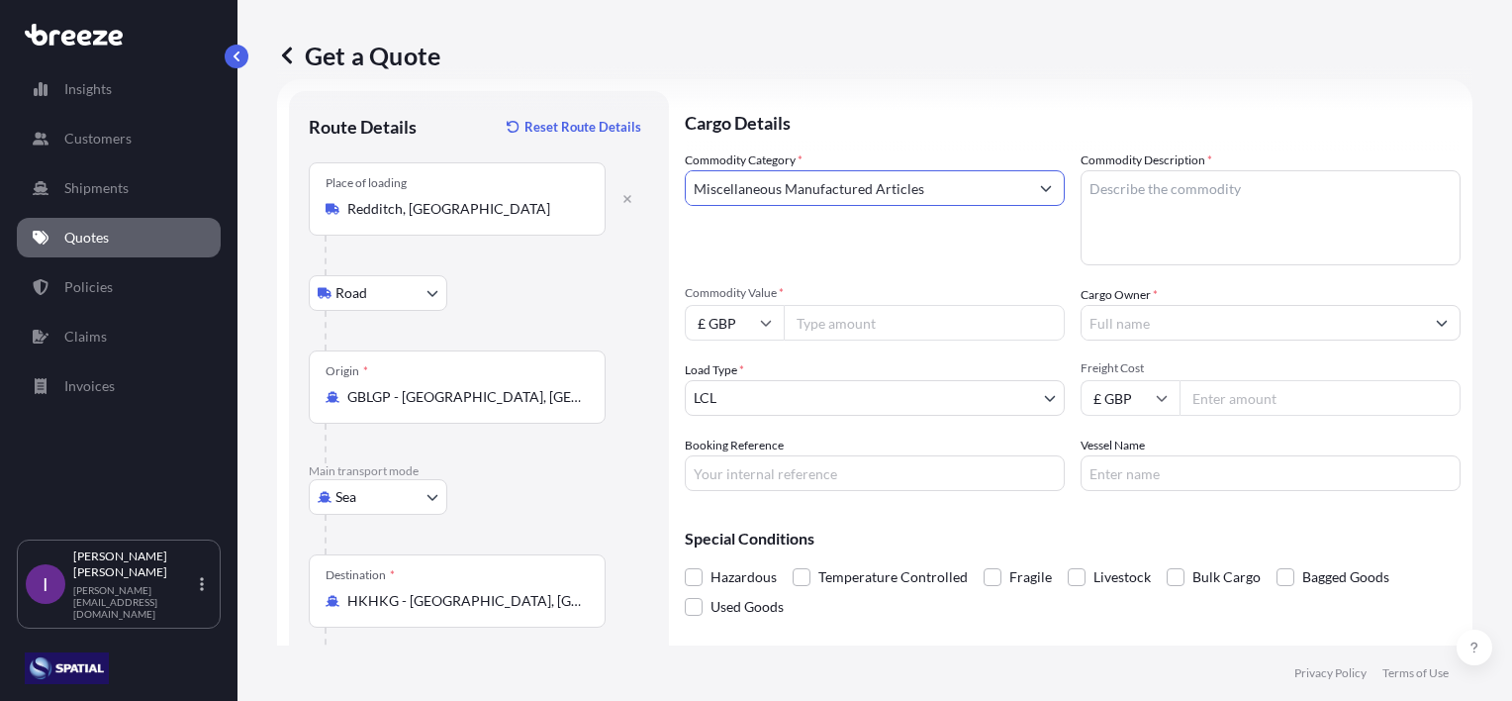
type input "Miscellaneous Manufactured Articles"
click at [1159, 195] on textarea "Commodity Description *" at bounding box center [1271, 217] width 380 height 95
type textarea "Water Treatment Eqpt"
click at [961, 322] on input "Commodity Value *" at bounding box center [924, 323] width 281 height 36
type input "14565"
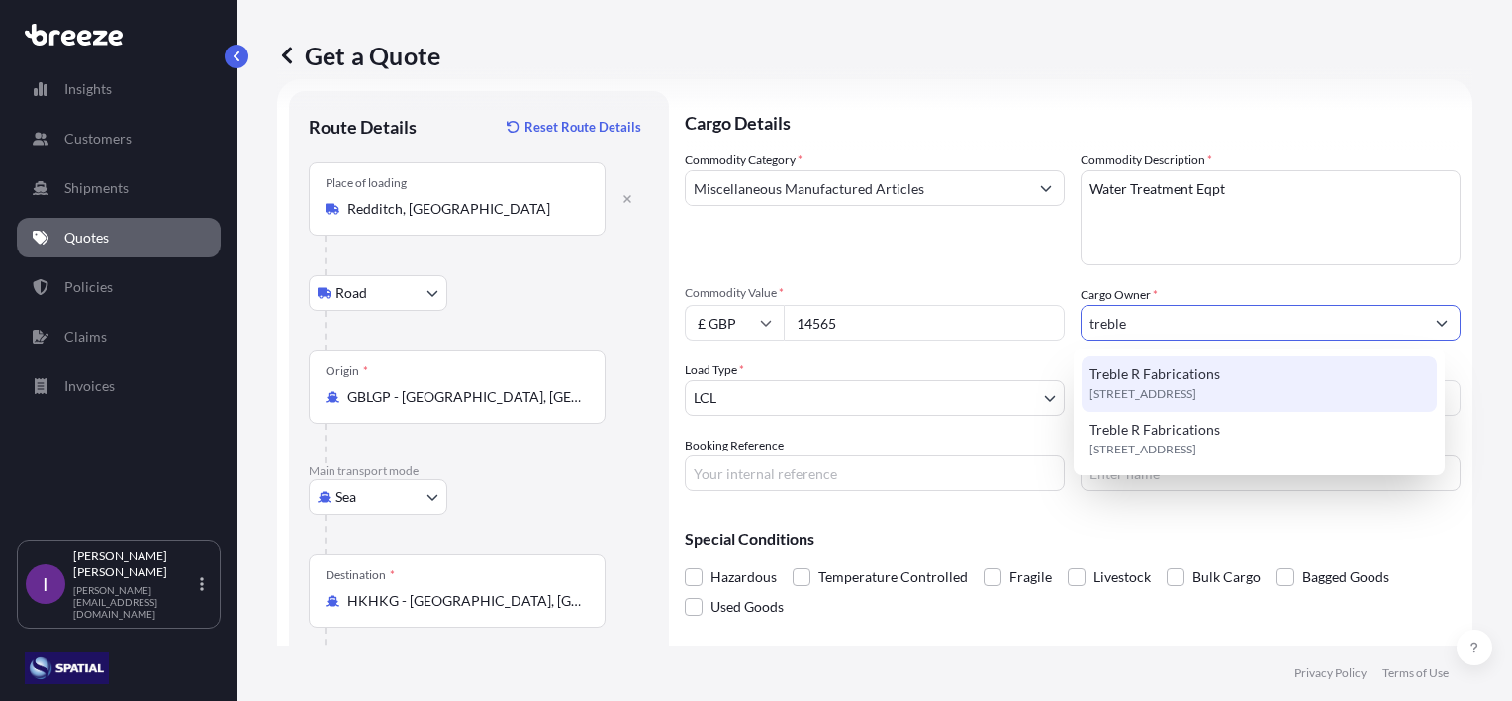
click at [1204, 375] on span "Treble R Fabrications" at bounding box center [1155, 374] width 131 height 20
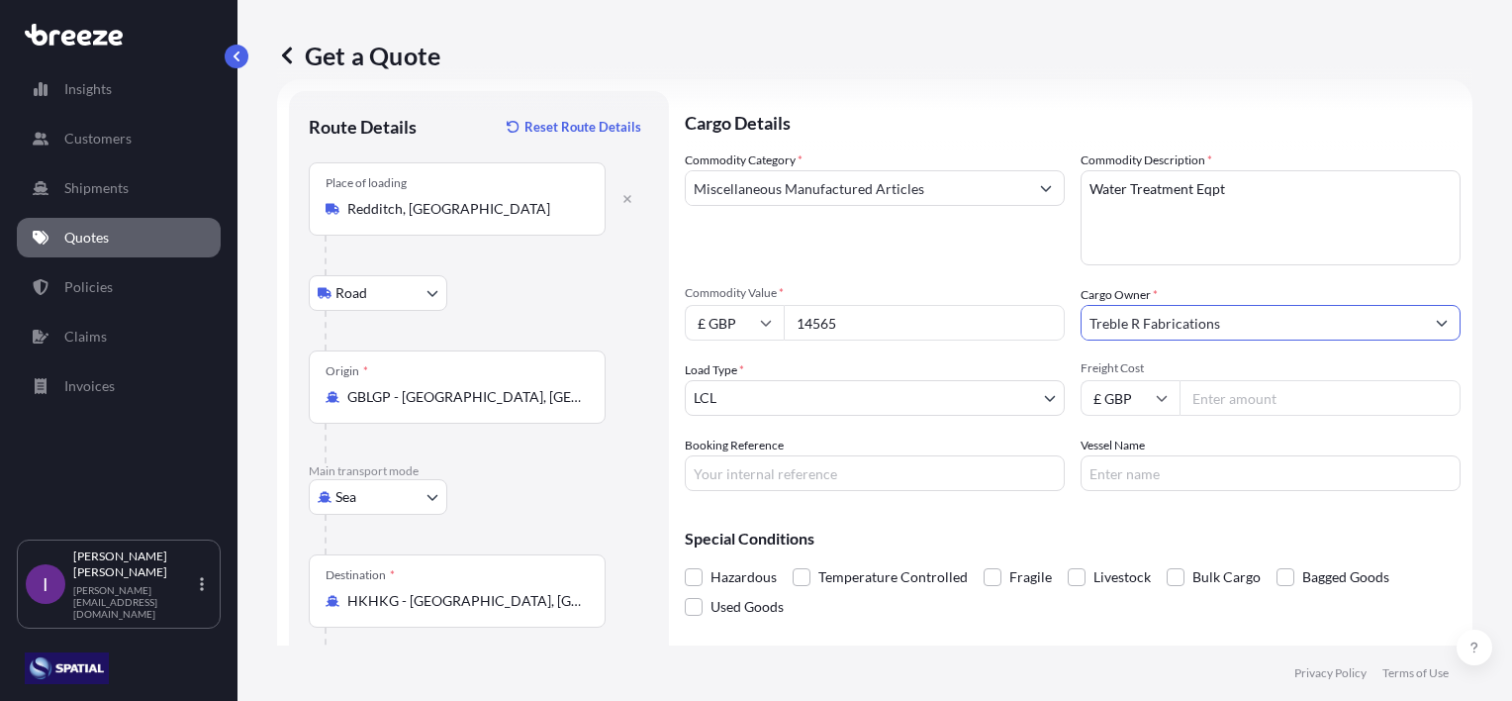
type input "Treble R Fabrications"
click at [772, 396] on body "15 options available. 10 options available. 5 options available. 1 option avail…" at bounding box center [756, 350] width 1512 height 701
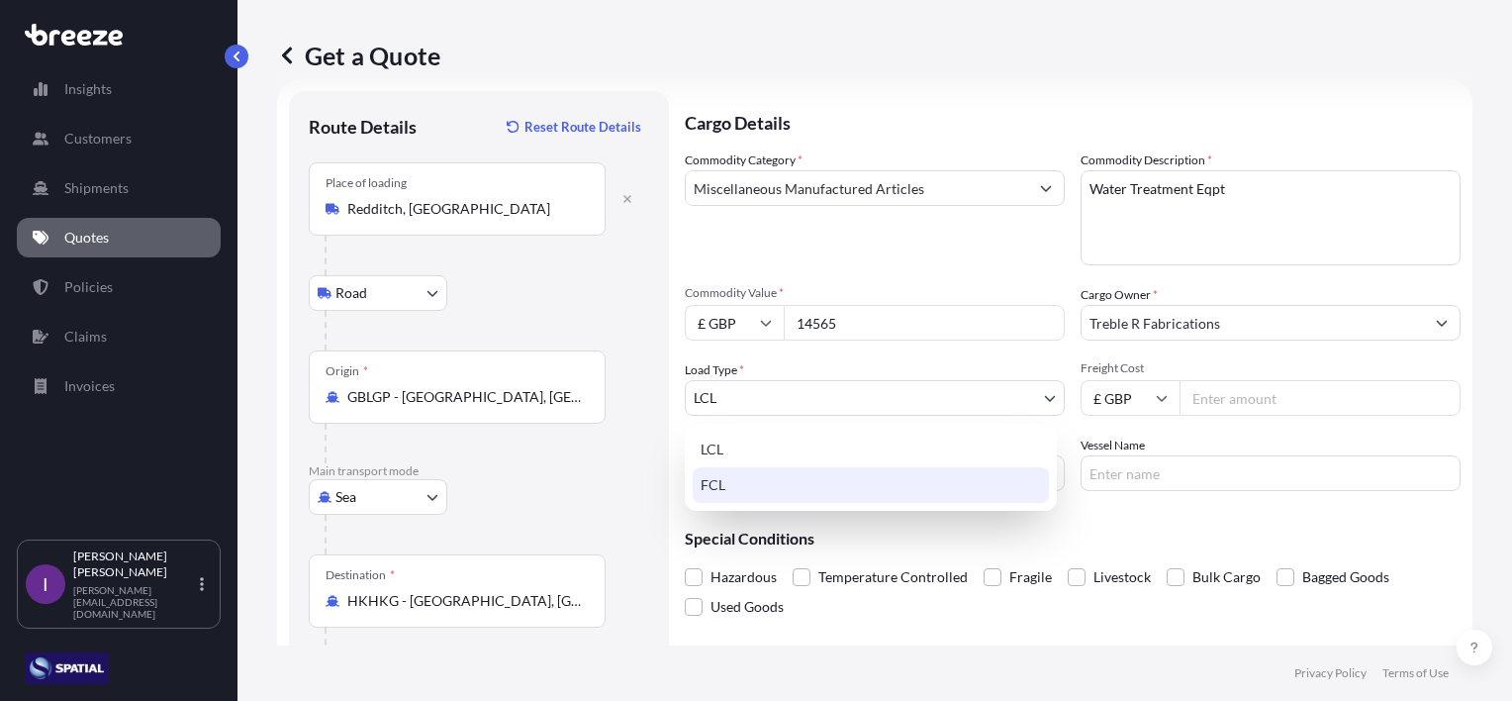
click at [761, 484] on div "FCL" at bounding box center [871, 485] width 356 height 36
select select "2"
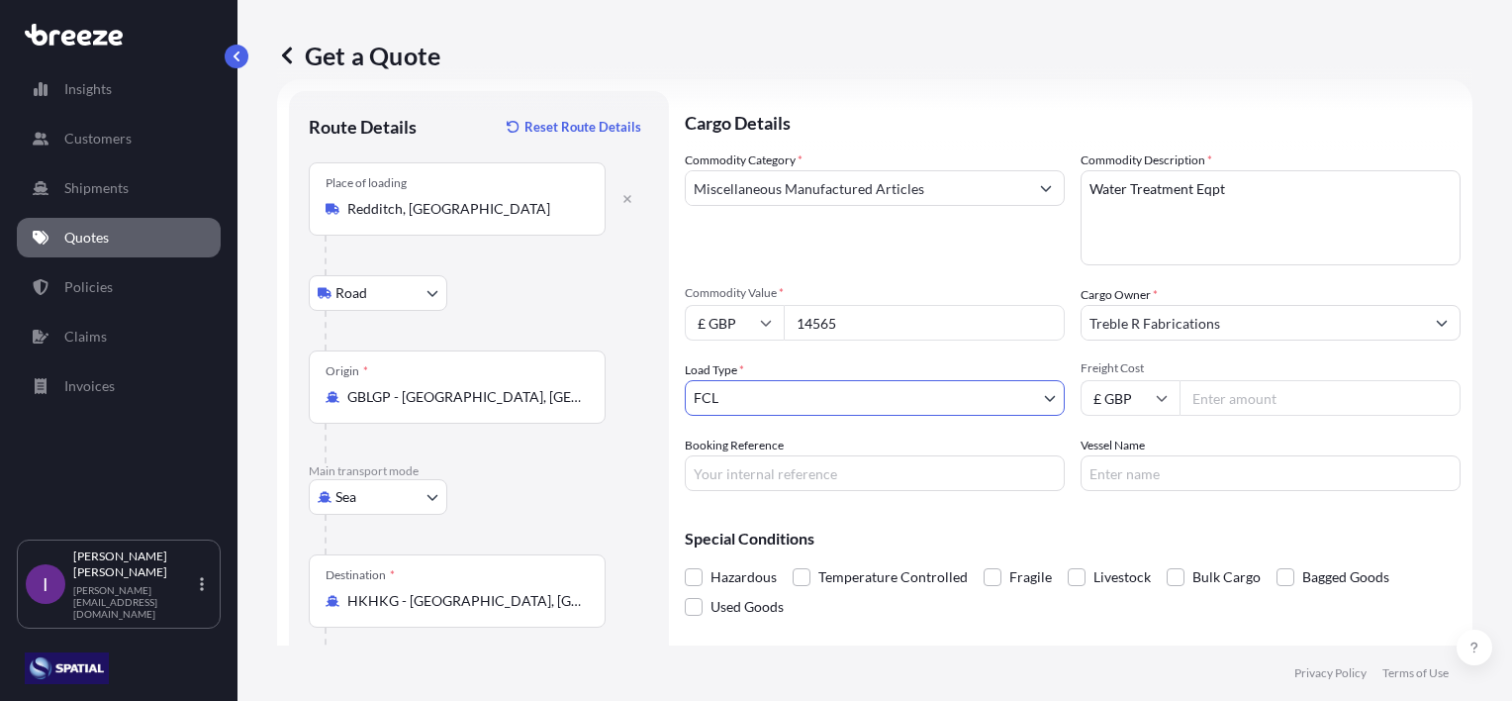
click at [1232, 404] on input "Freight Cost" at bounding box center [1320, 398] width 281 height 36
type input "14565"
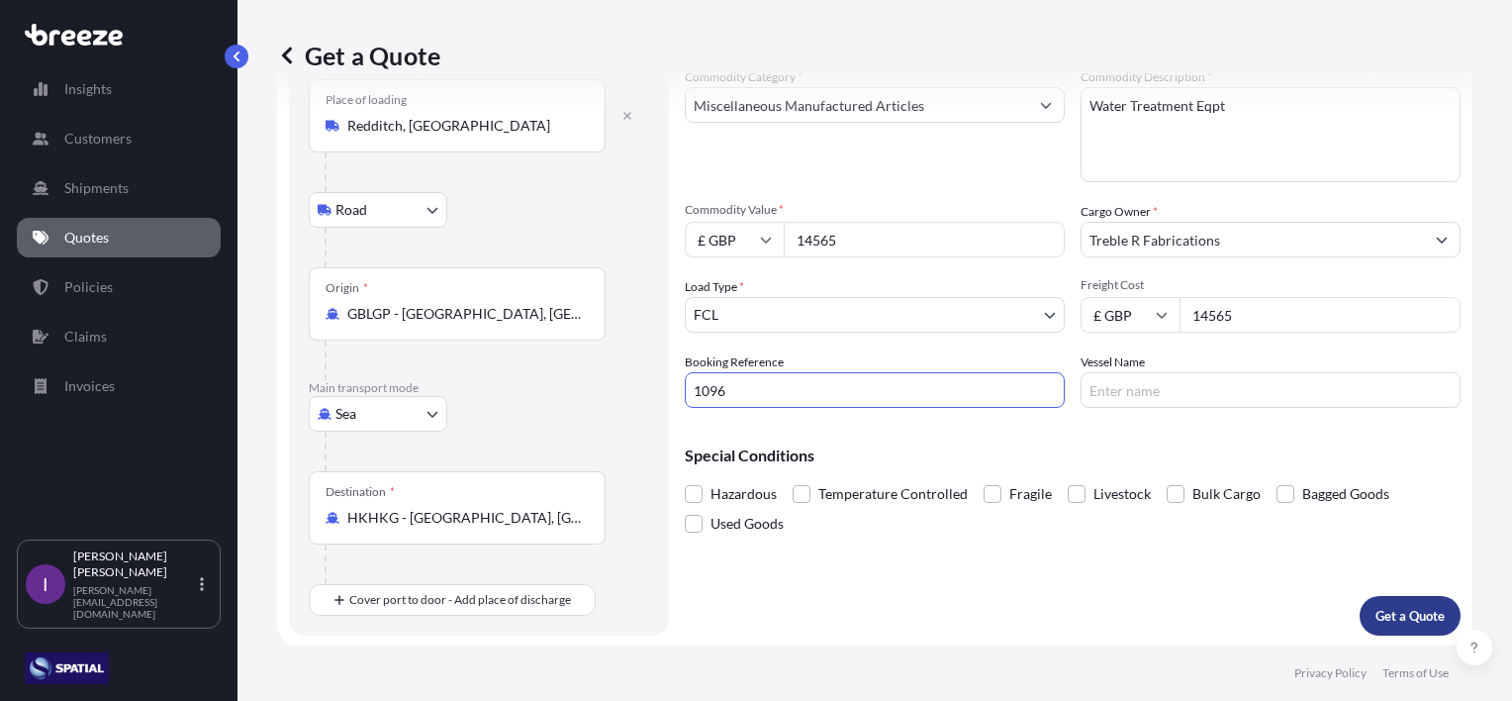
type input "1096"
click at [1402, 610] on p "Get a Quote" at bounding box center [1410, 616] width 69 height 20
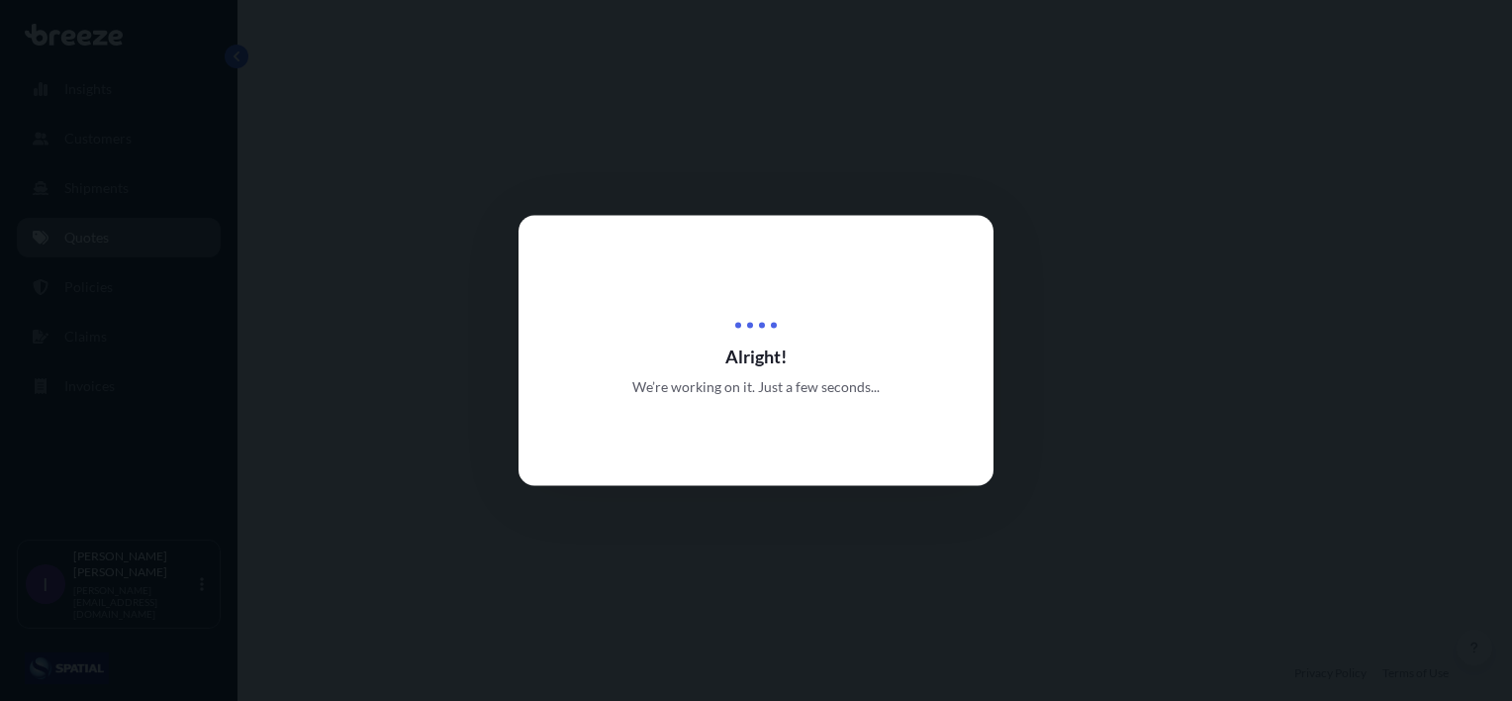
select select "Road"
select select "Sea"
select select "2"
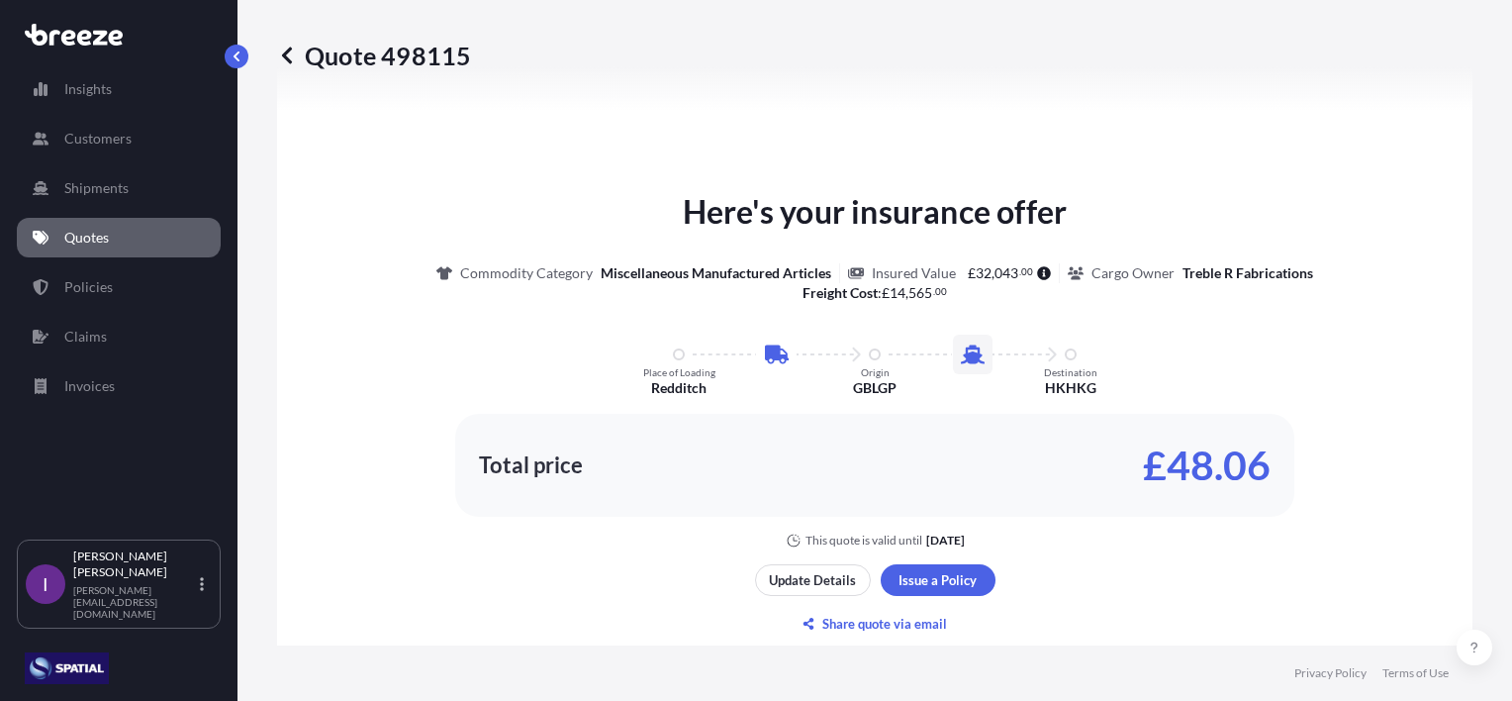
scroll to position [1069, 0]
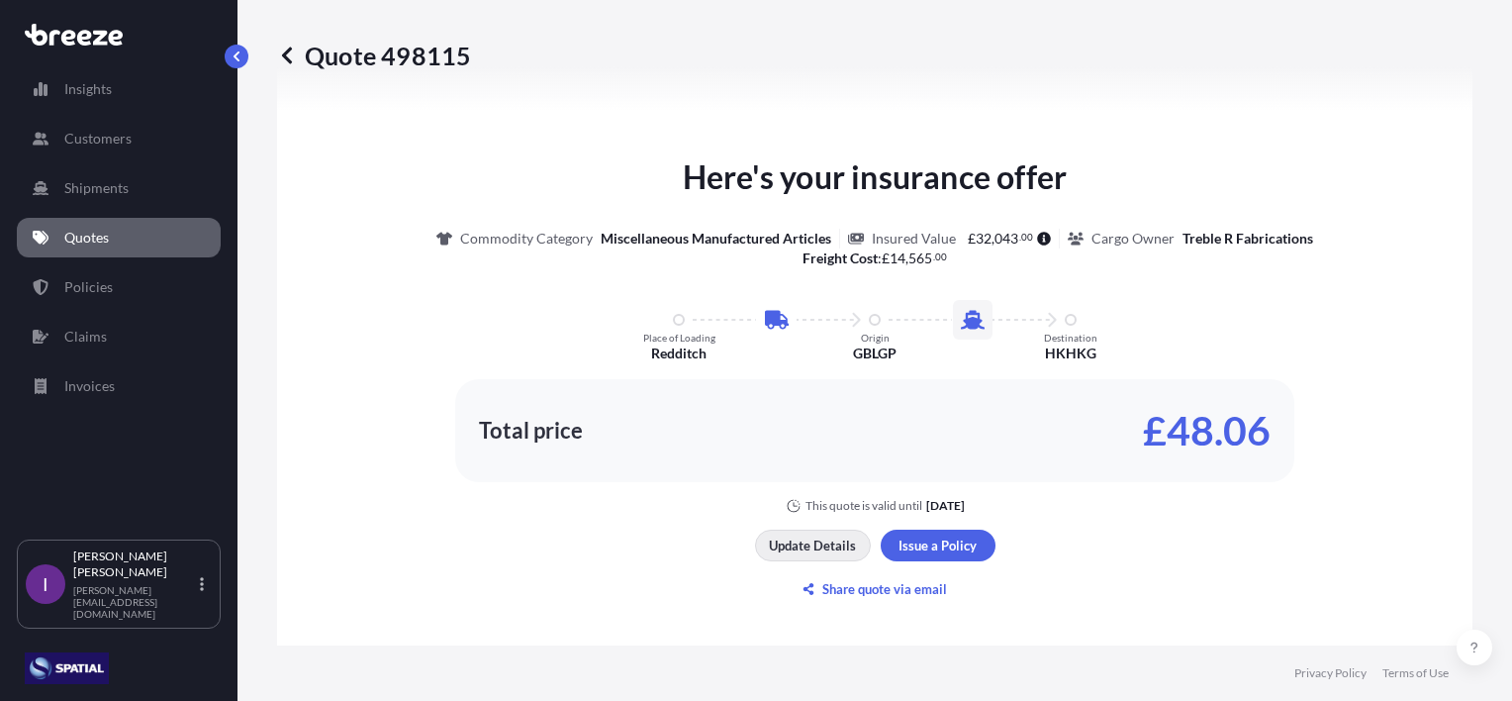
click at [819, 538] on p "Update Details" at bounding box center [812, 545] width 87 height 20
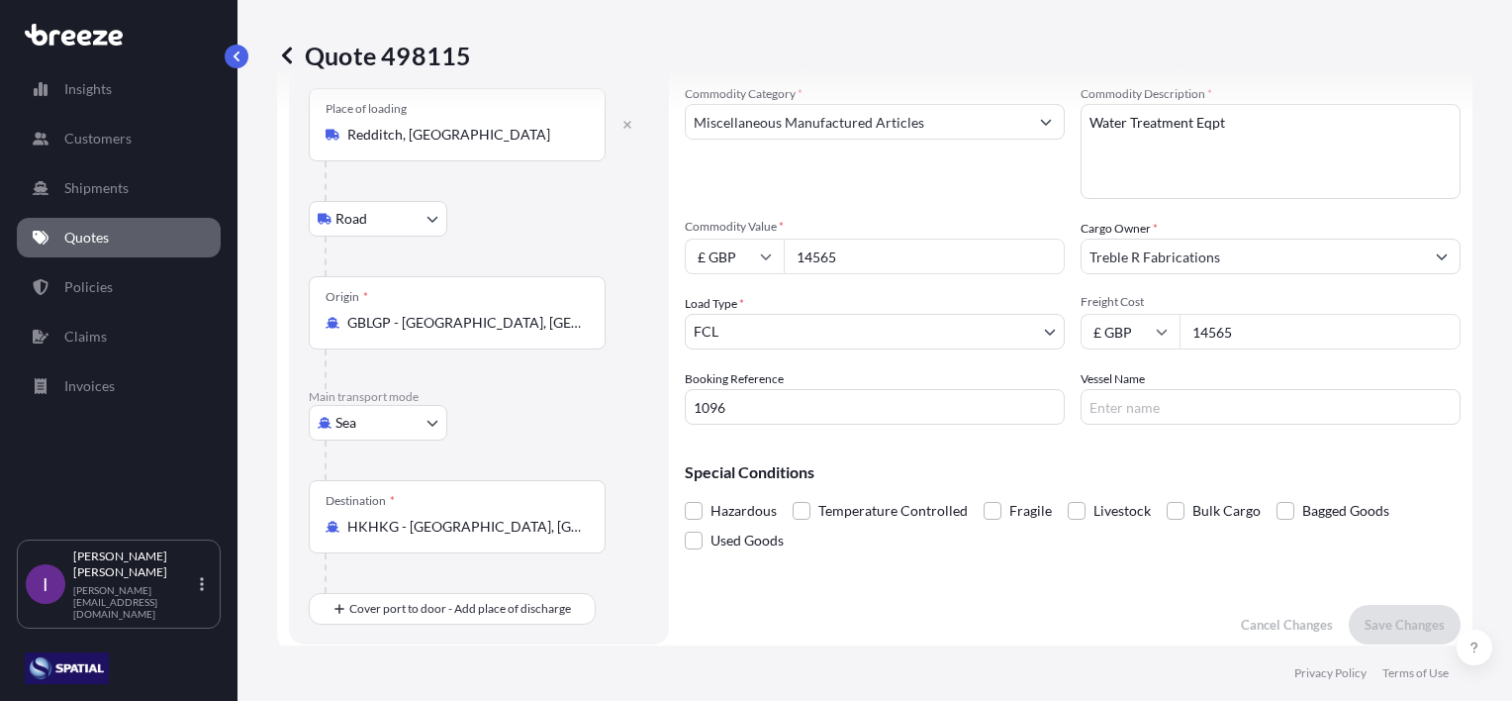
scroll to position [32, 0]
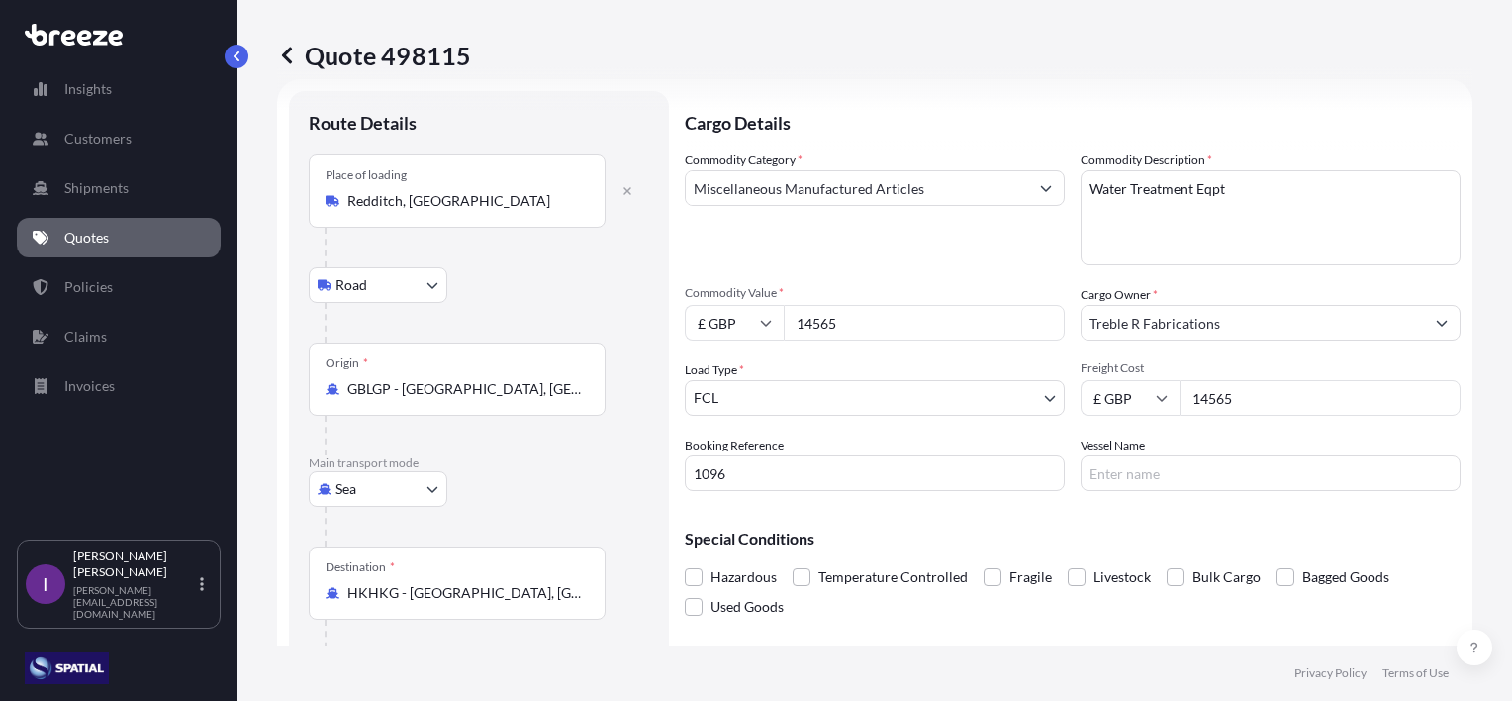
click at [859, 320] on input "14565" at bounding box center [924, 323] width 281 height 36
drag, startPoint x: 864, startPoint y: 320, endPoint x: 696, endPoint y: 347, distance: 170.5
click at [696, 347] on div "Commodity Category * Miscellaneous Manufactured Articles Commodity Description …" at bounding box center [1073, 320] width 776 height 340
type input "375000"
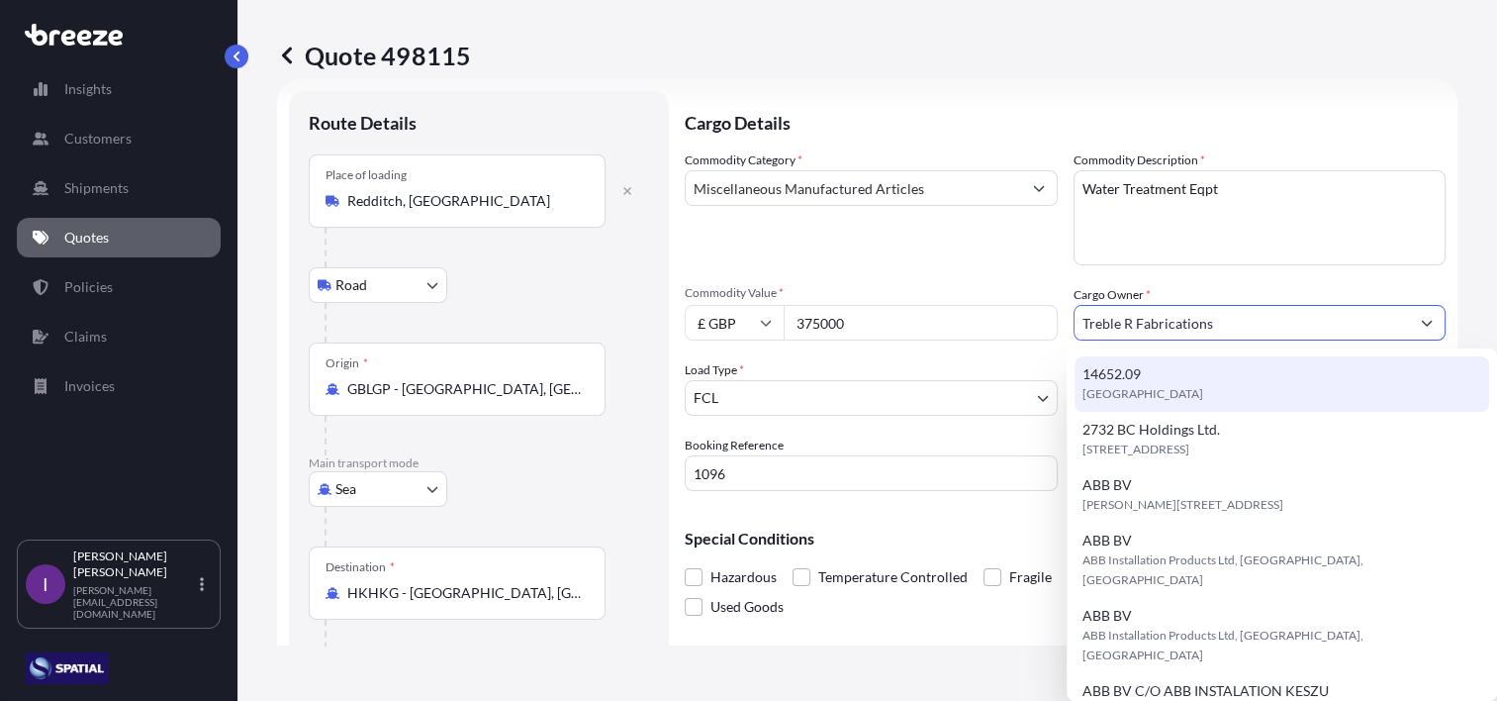
click at [1100, 322] on input "Treble R Fabrications" at bounding box center [1243, 323] width 336 height 36
click at [598, 479] on div "Sea Sea Air Road Rail" at bounding box center [479, 489] width 340 height 36
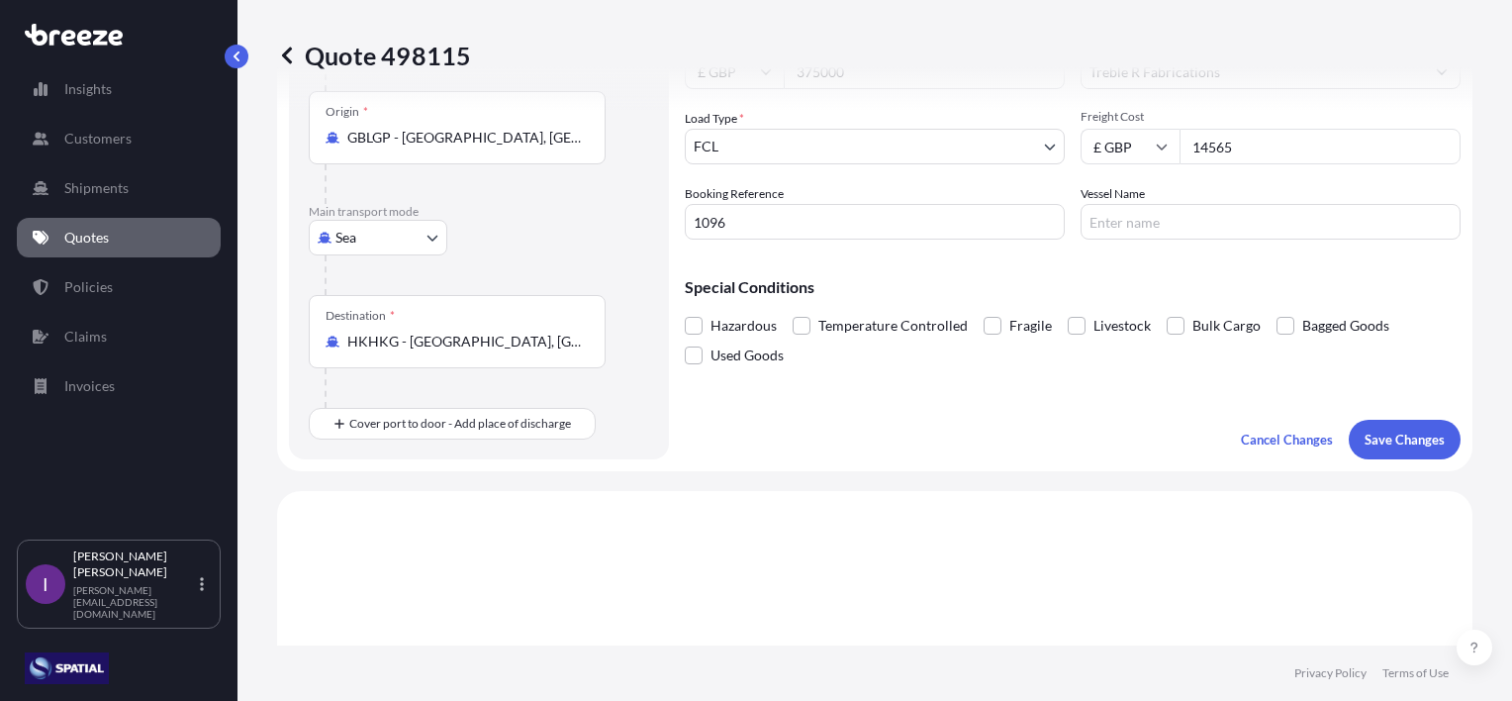
scroll to position [329, 0]
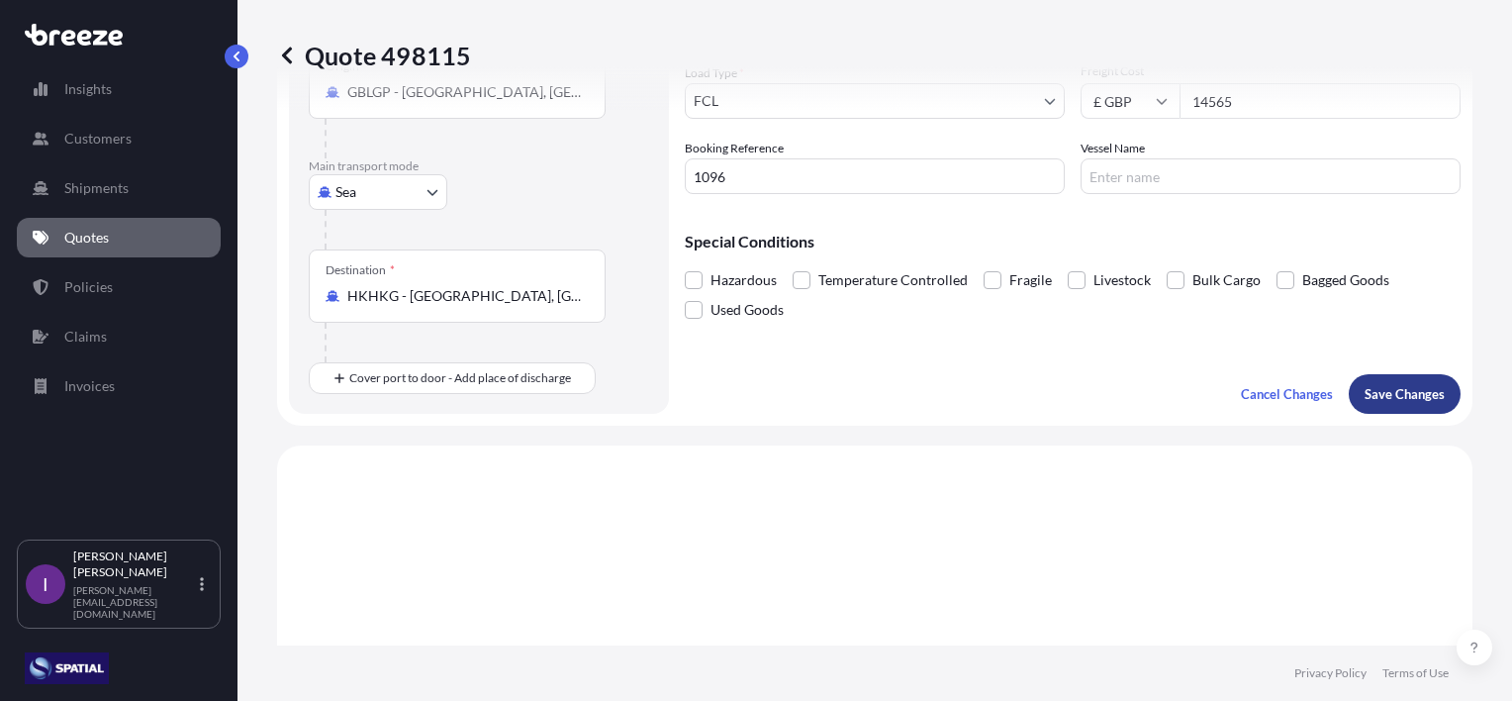
click at [1378, 399] on p "Save Changes" at bounding box center [1405, 394] width 80 height 20
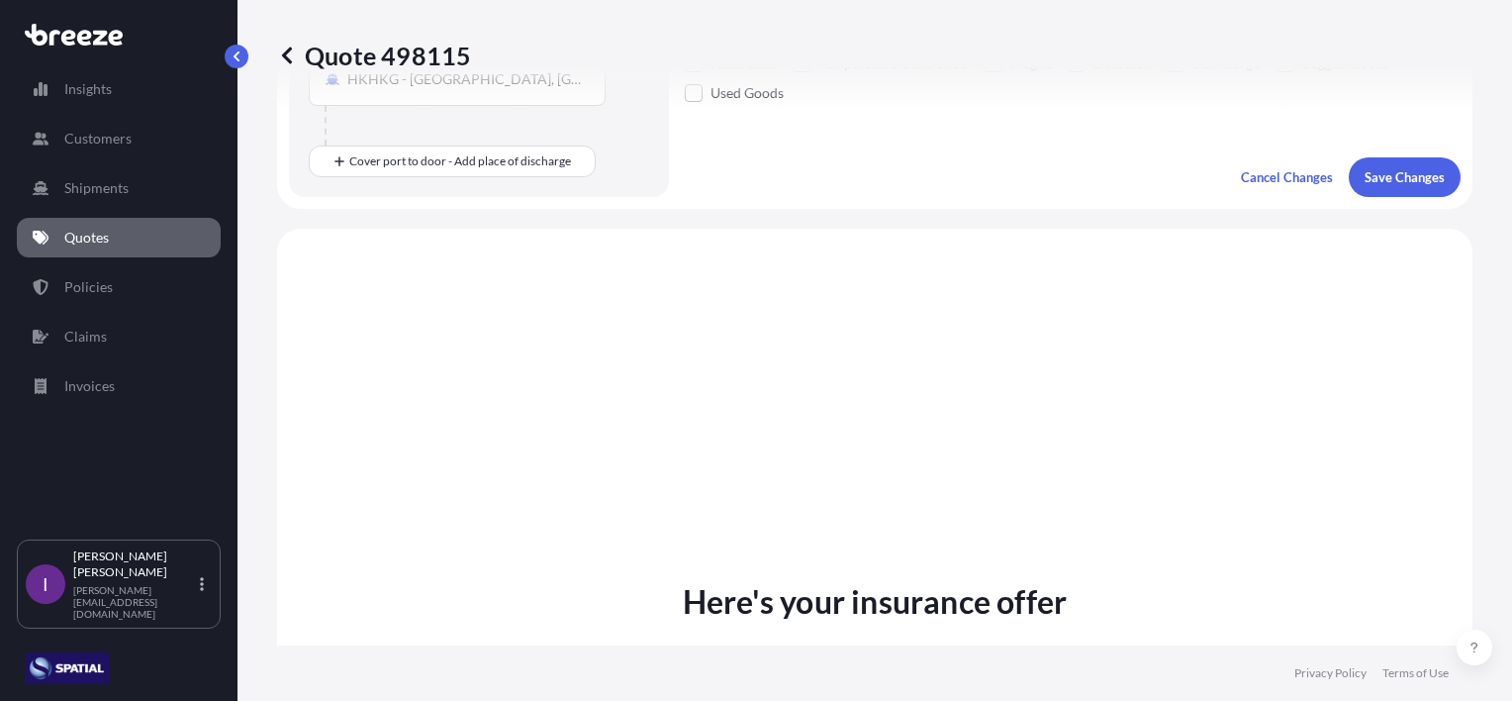
scroll to position [673, 0]
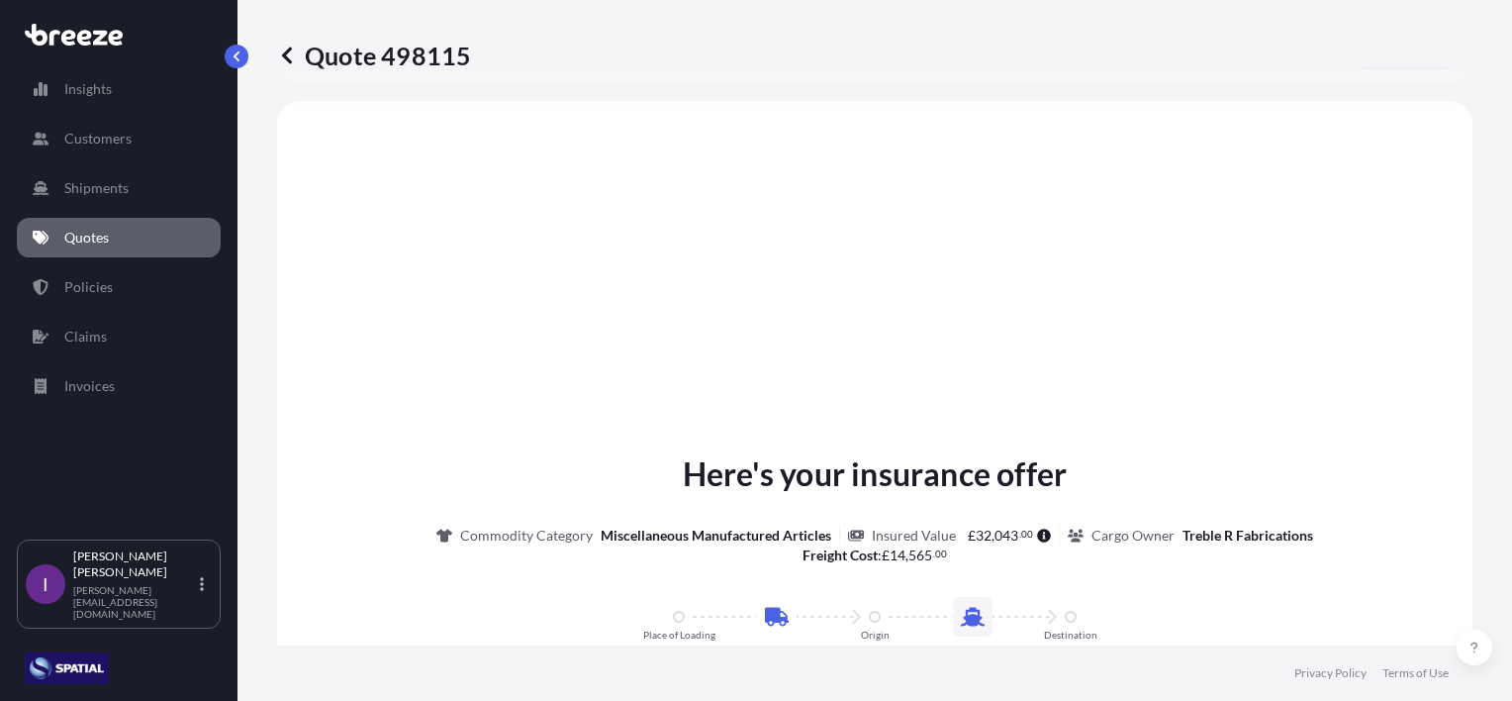
select select "Road"
select select "Sea"
select select "2"
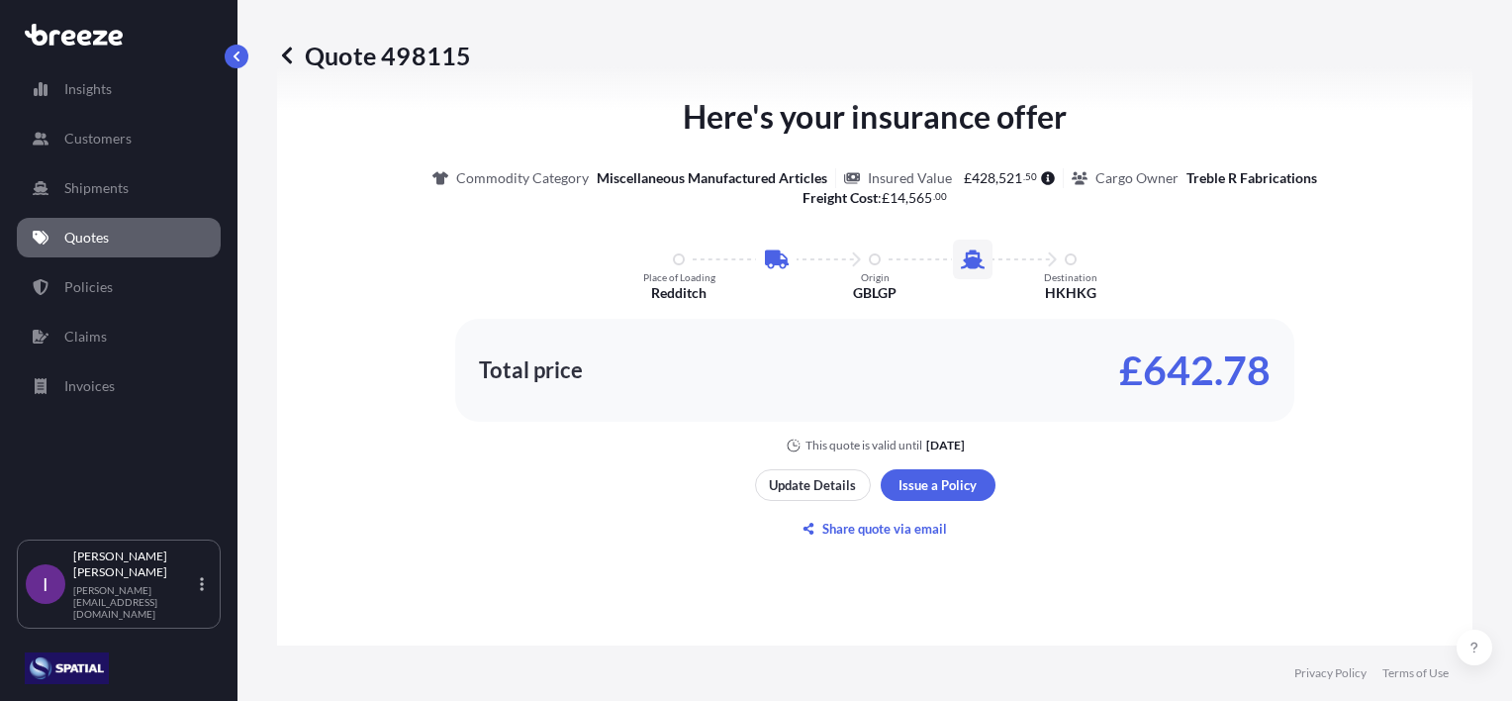
scroll to position [1267, 0]
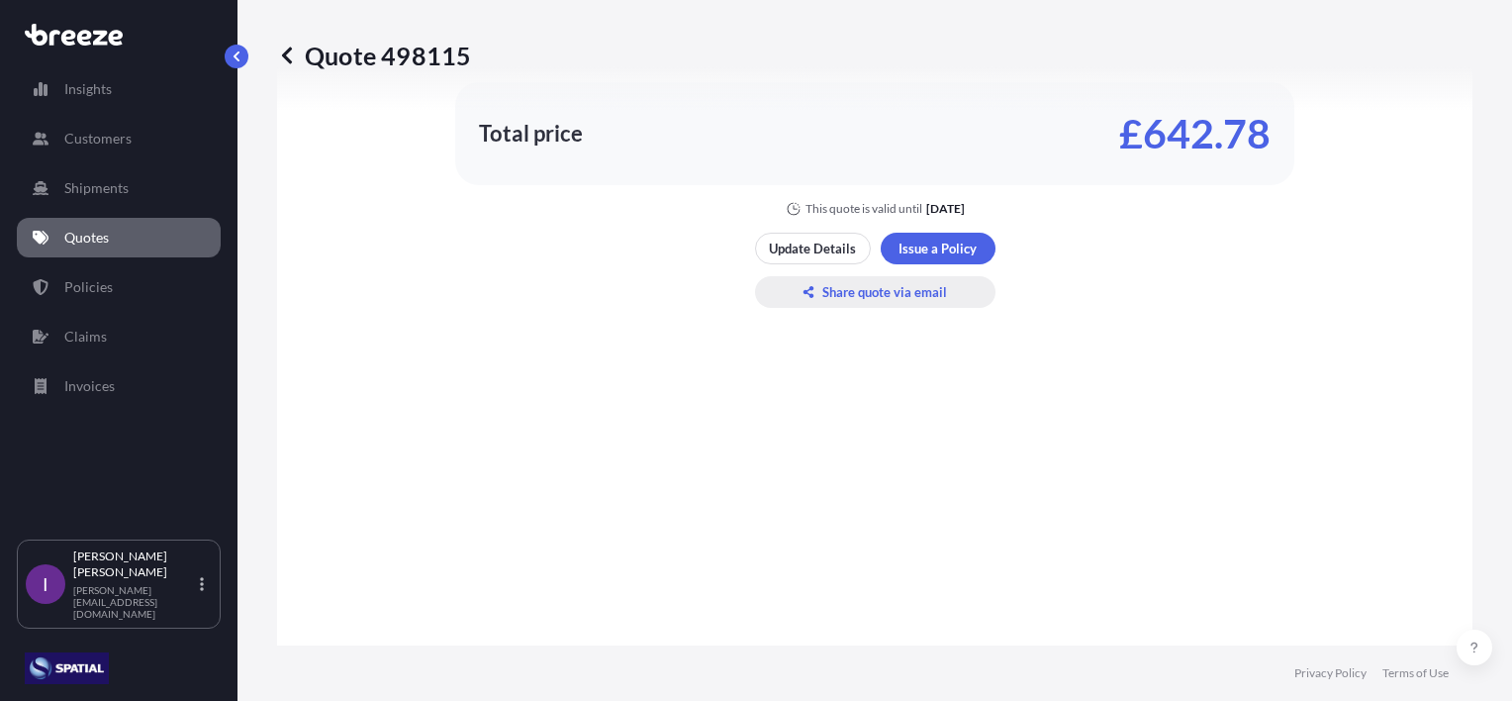
click at [858, 289] on p "Share quote via email" at bounding box center [884, 292] width 125 height 20
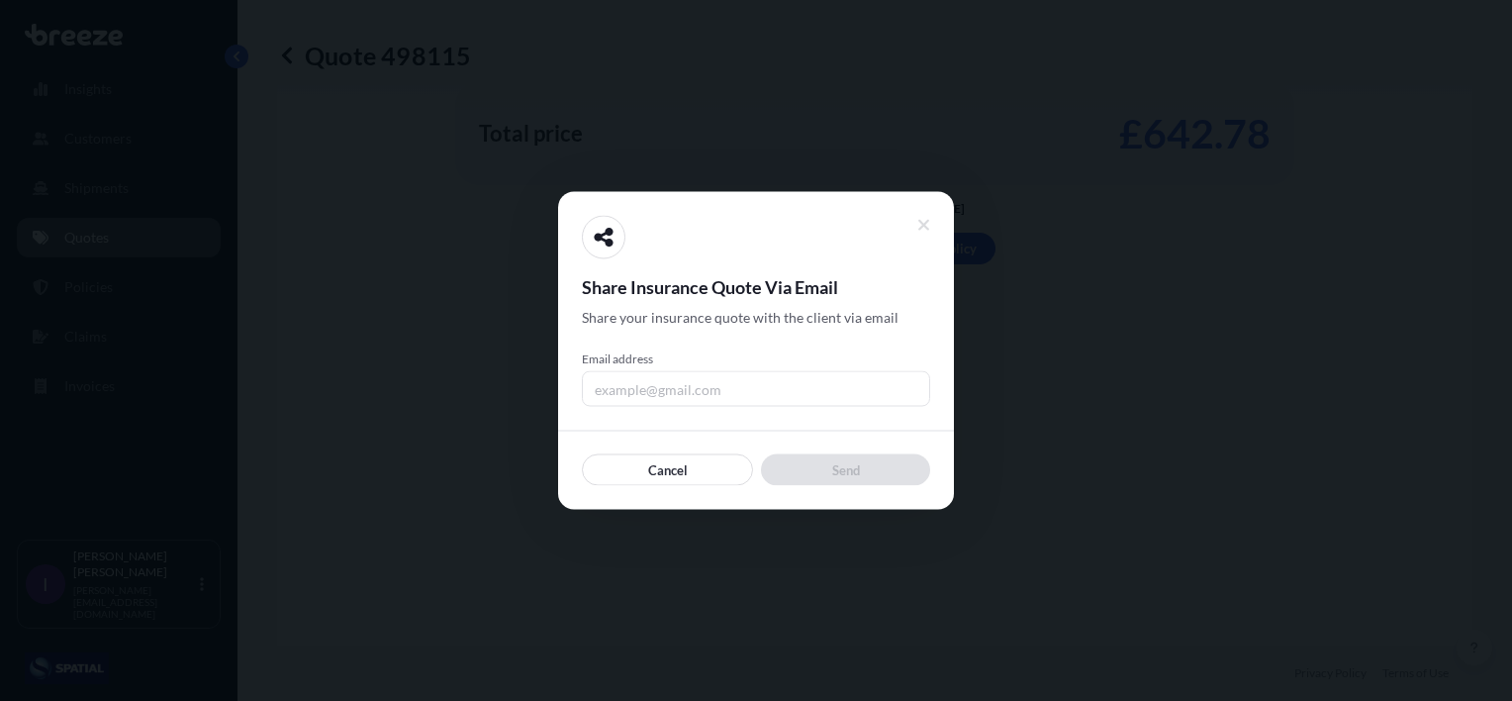
click at [704, 382] on input "Email address" at bounding box center [756, 389] width 348 height 36
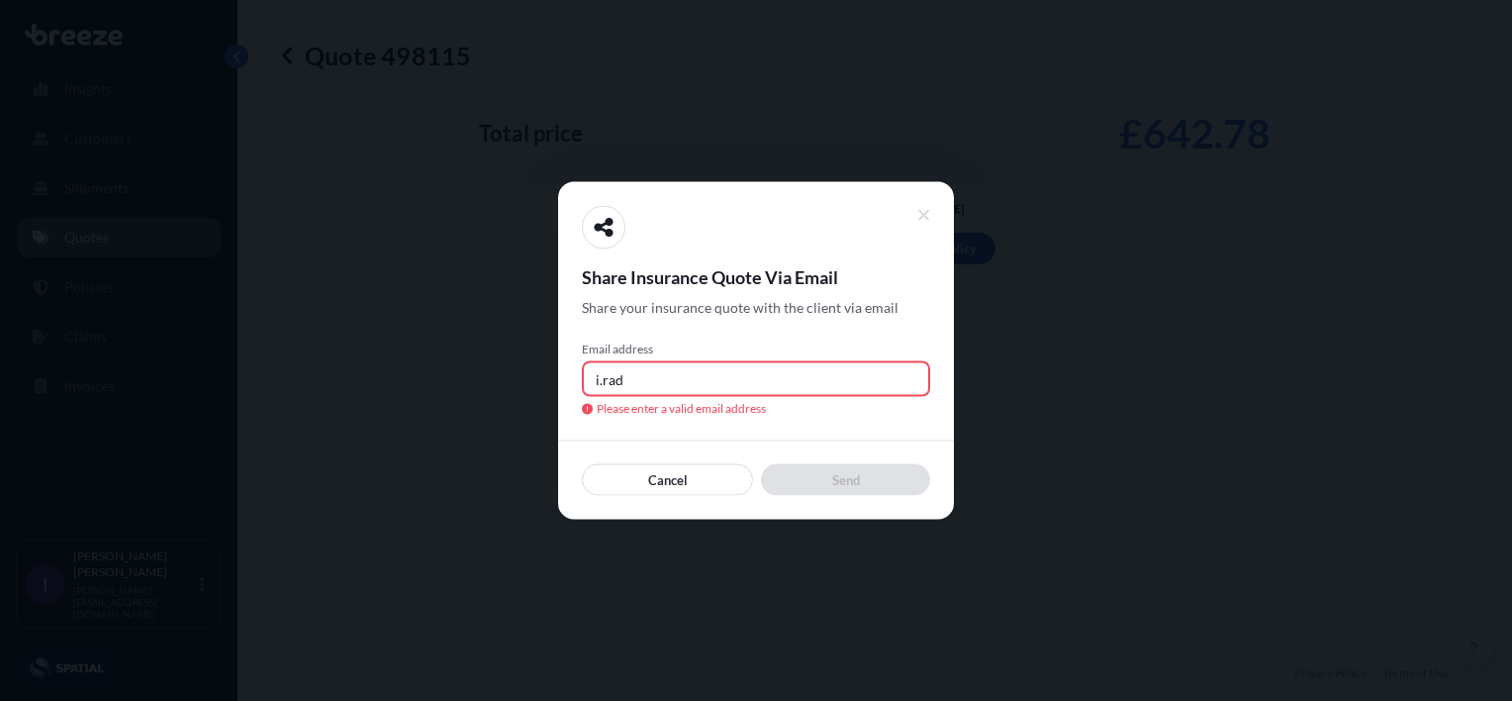
type input "[PERSON_NAME][EMAIL_ADDRESS][DOMAIN_NAME]"
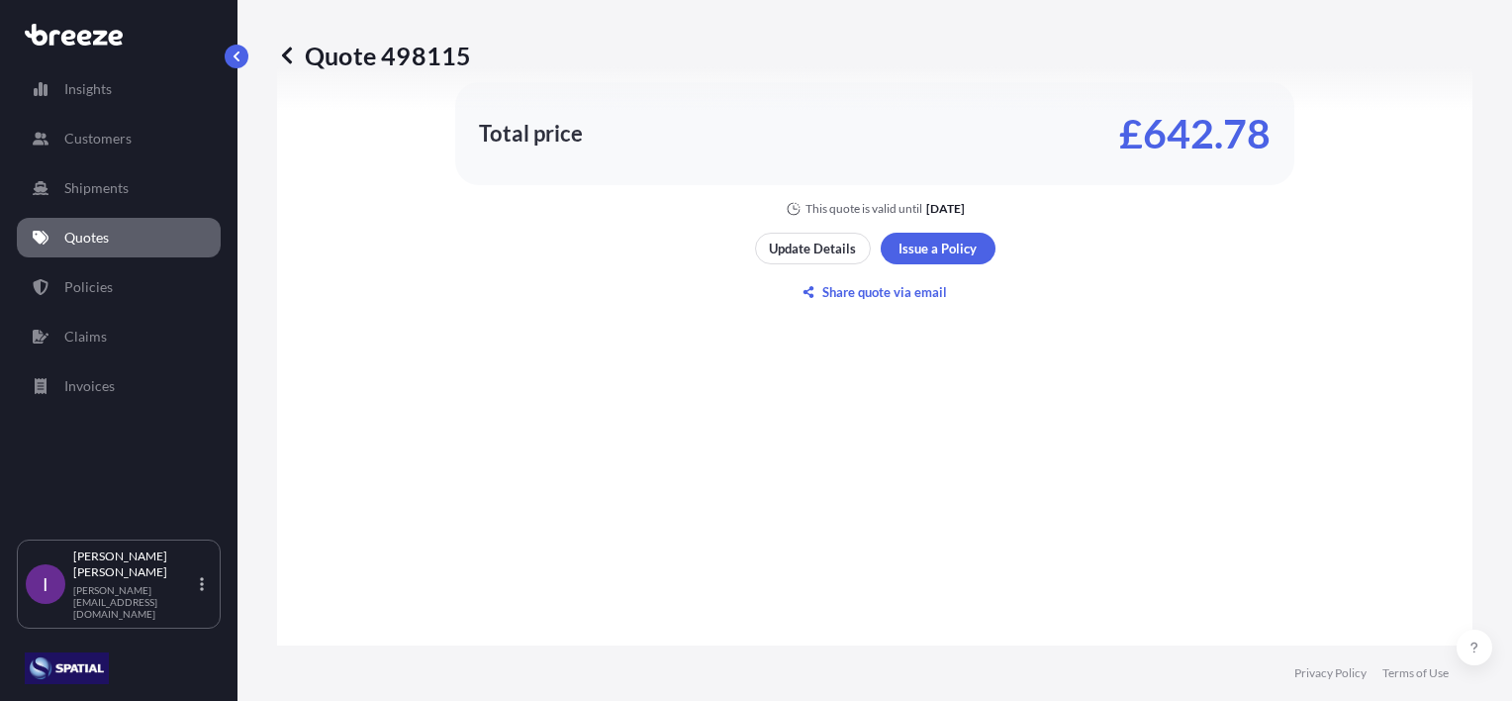
click at [67, 235] on p "Quotes" at bounding box center [86, 238] width 45 height 20
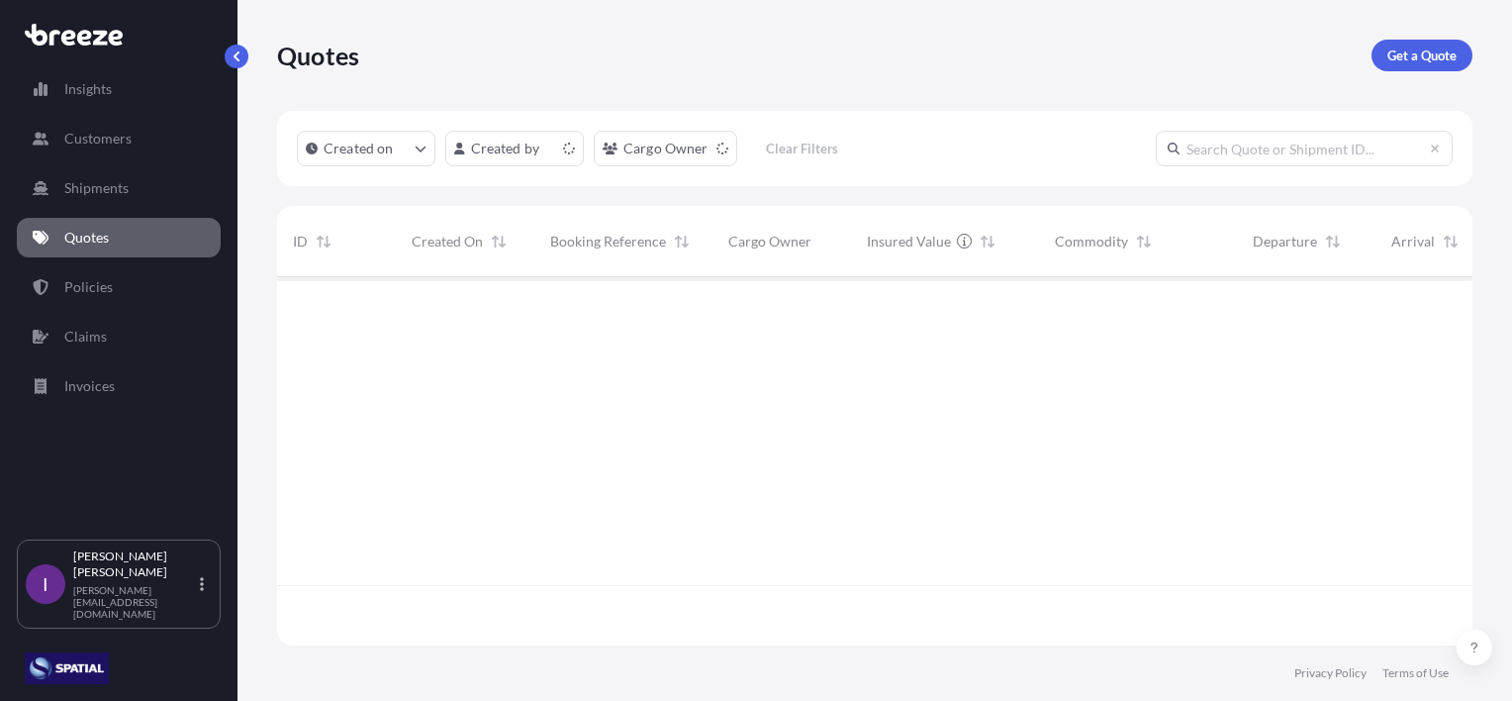
scroll to position [364, 1180]
click at [1422, 55] on p "Get a Quote" at bounding box center [1422, 56] width 69 height 20
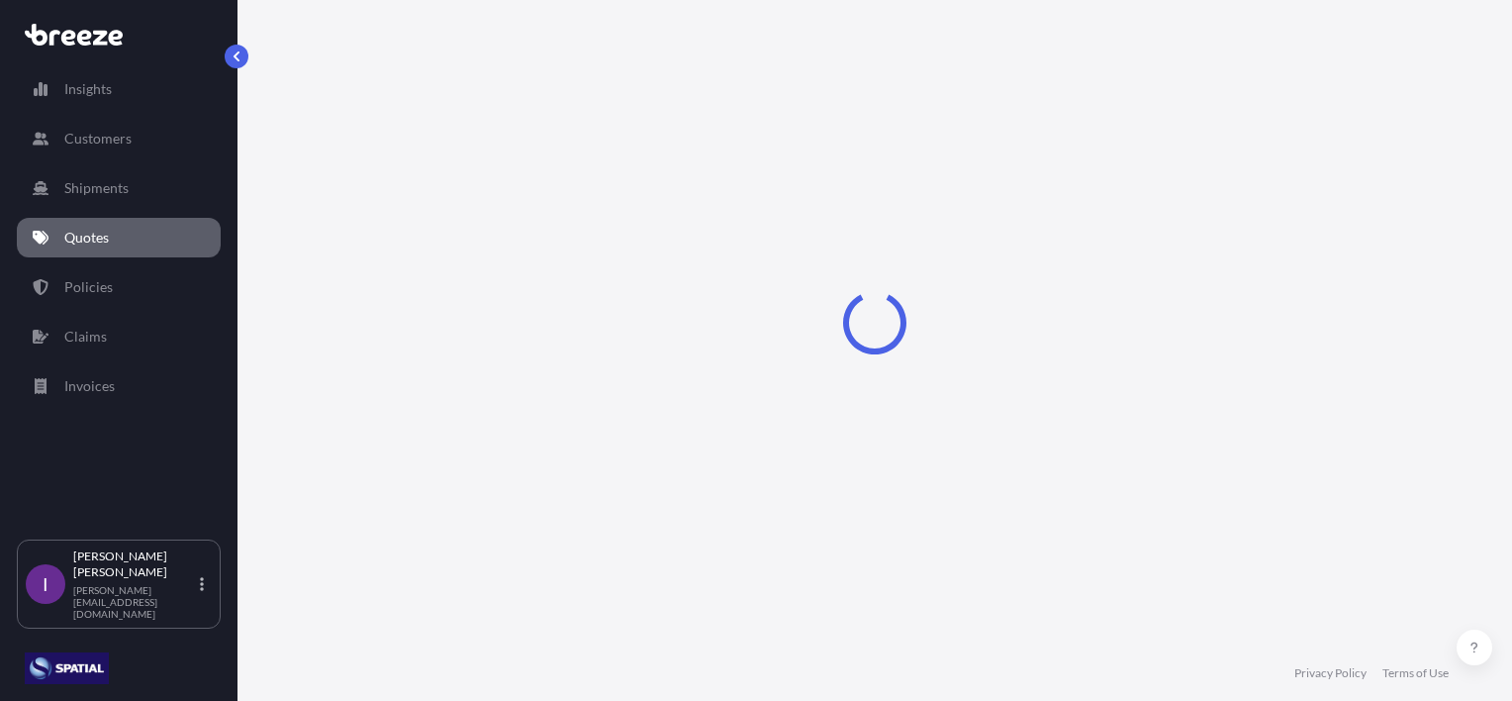
select select "Road"
select select "Sea"
select select "1"
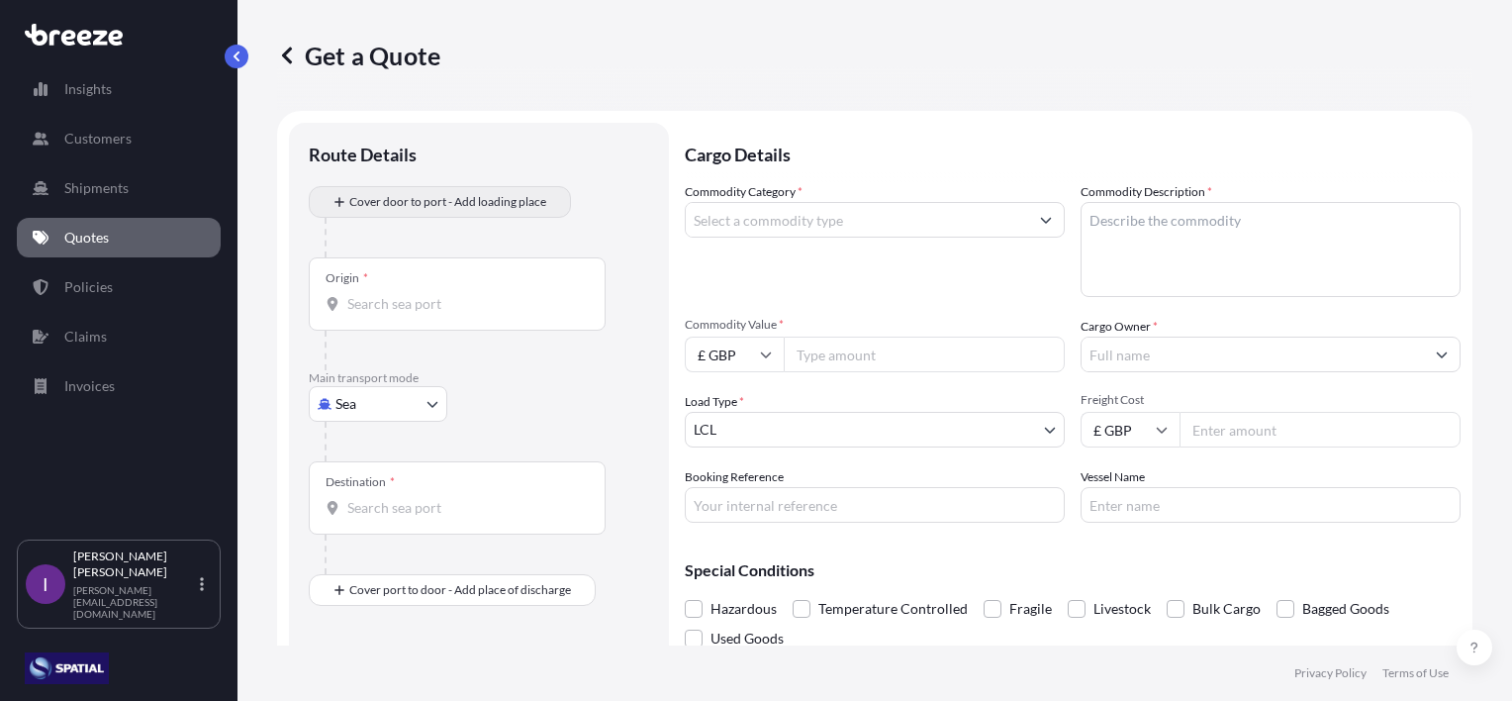
scroll to position [32, 0]
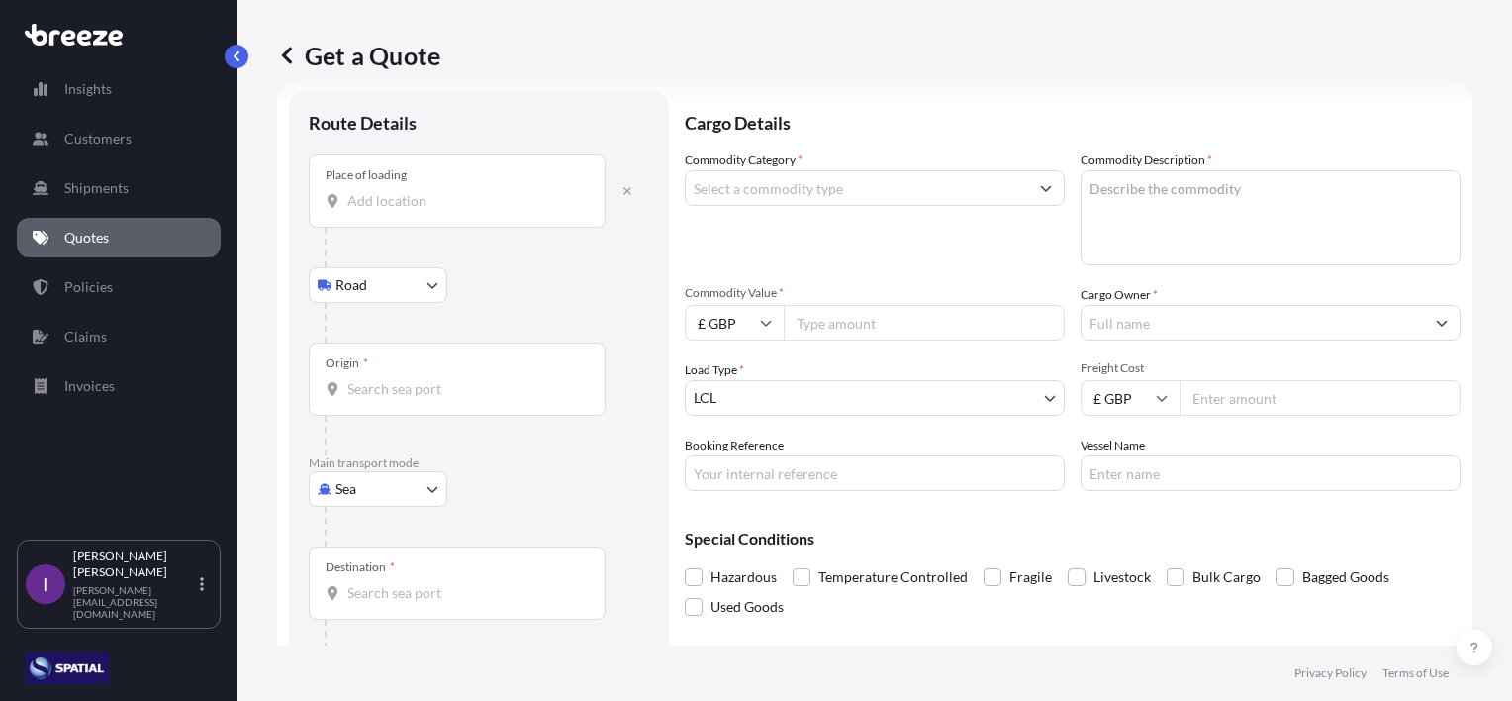
click at [473, 182] on div "Place of loading" at bounding box center [457, 190] width 297 height 73
click at [473, 191] on input "Place of loading" at bounding box center [464, 201] width 234 height 20
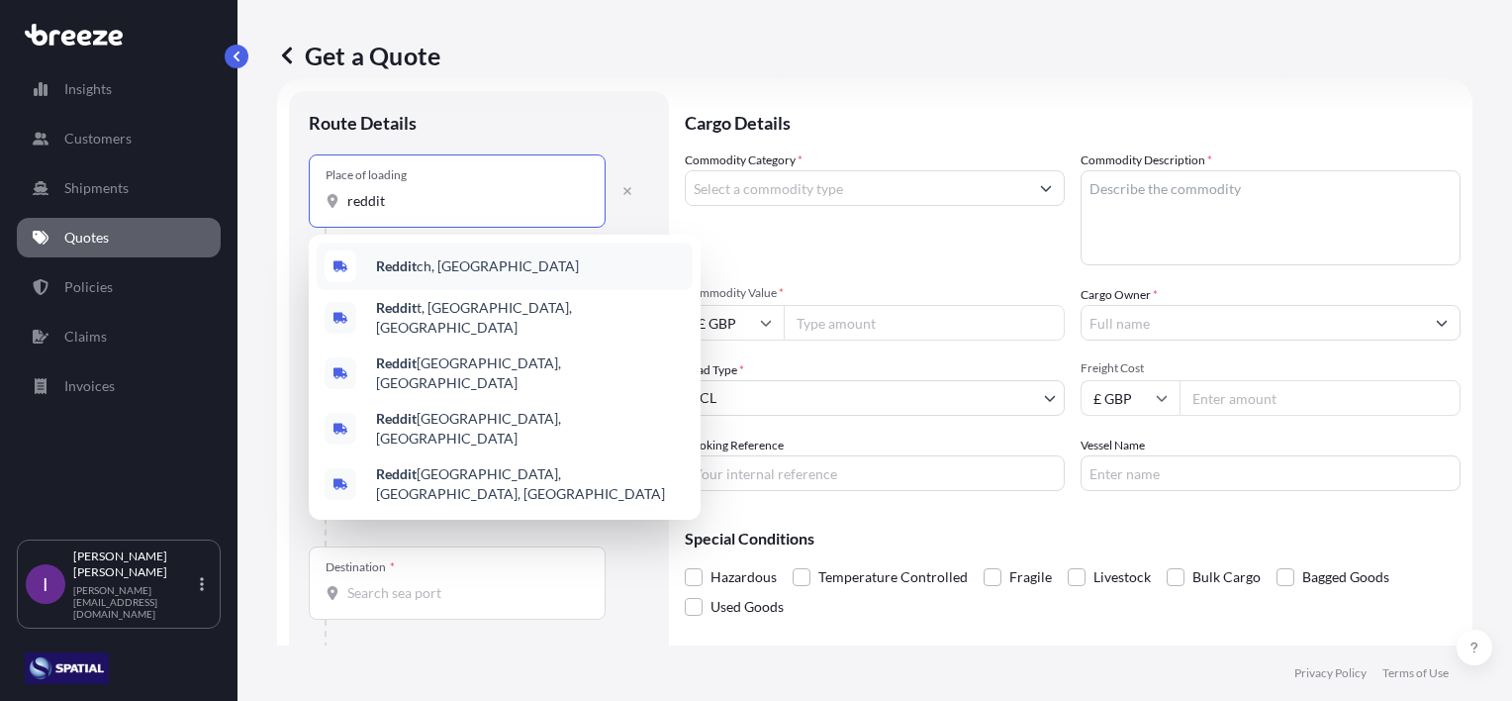
click at [427, 262] on span "Reddit ch, [GEOGRAPHIC_DATA]" at bounding box center [477, 266] width 203 height 20
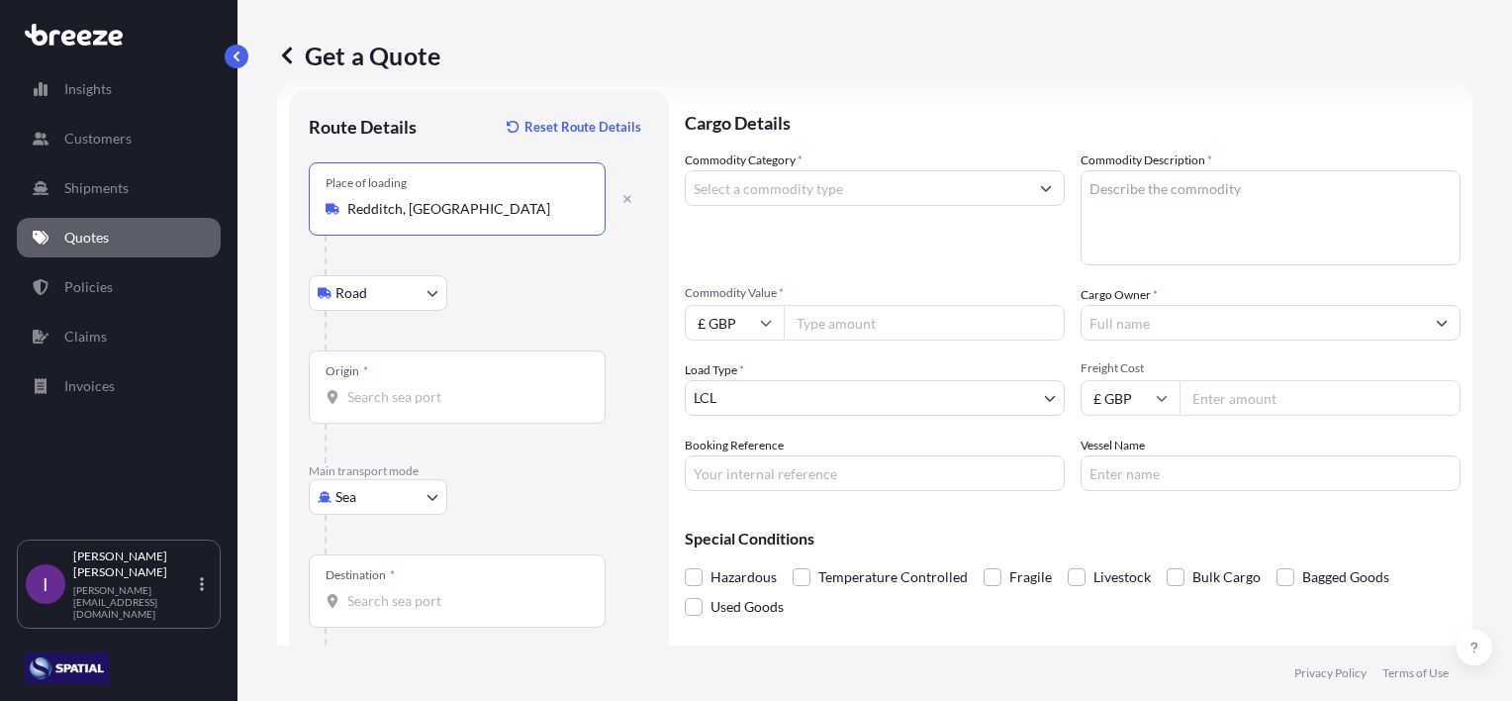
type input "Redditch, [GEOGRAPHIC_DATA]"
click at [379, 389] on input "Origin *" at bounding box center [464, 397] width 234 height 20
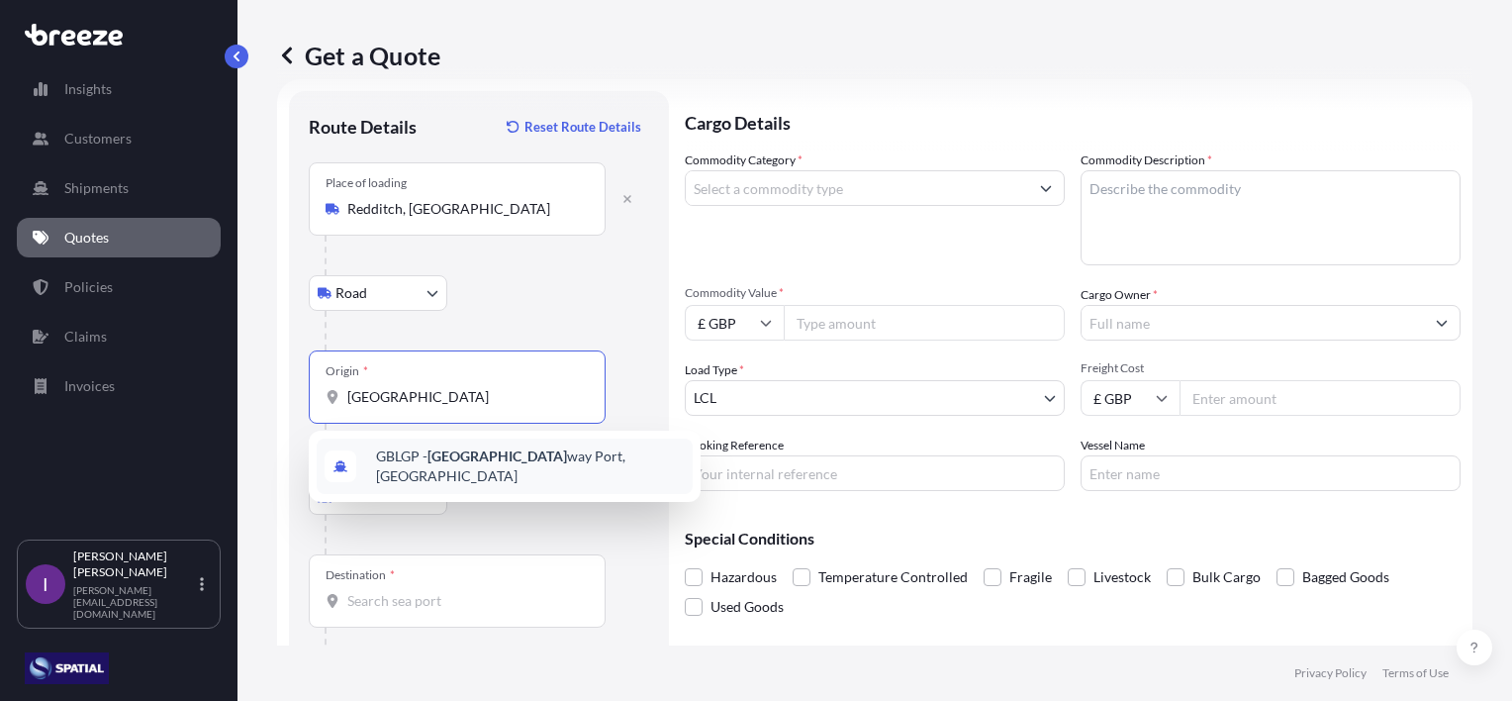
click at [427, 459] on span "GBLGP - [GEOGRAPHIC_DATA], [GEOGRAPHIC_DATA]" at bounding box center [530, 466] width 309 height 40
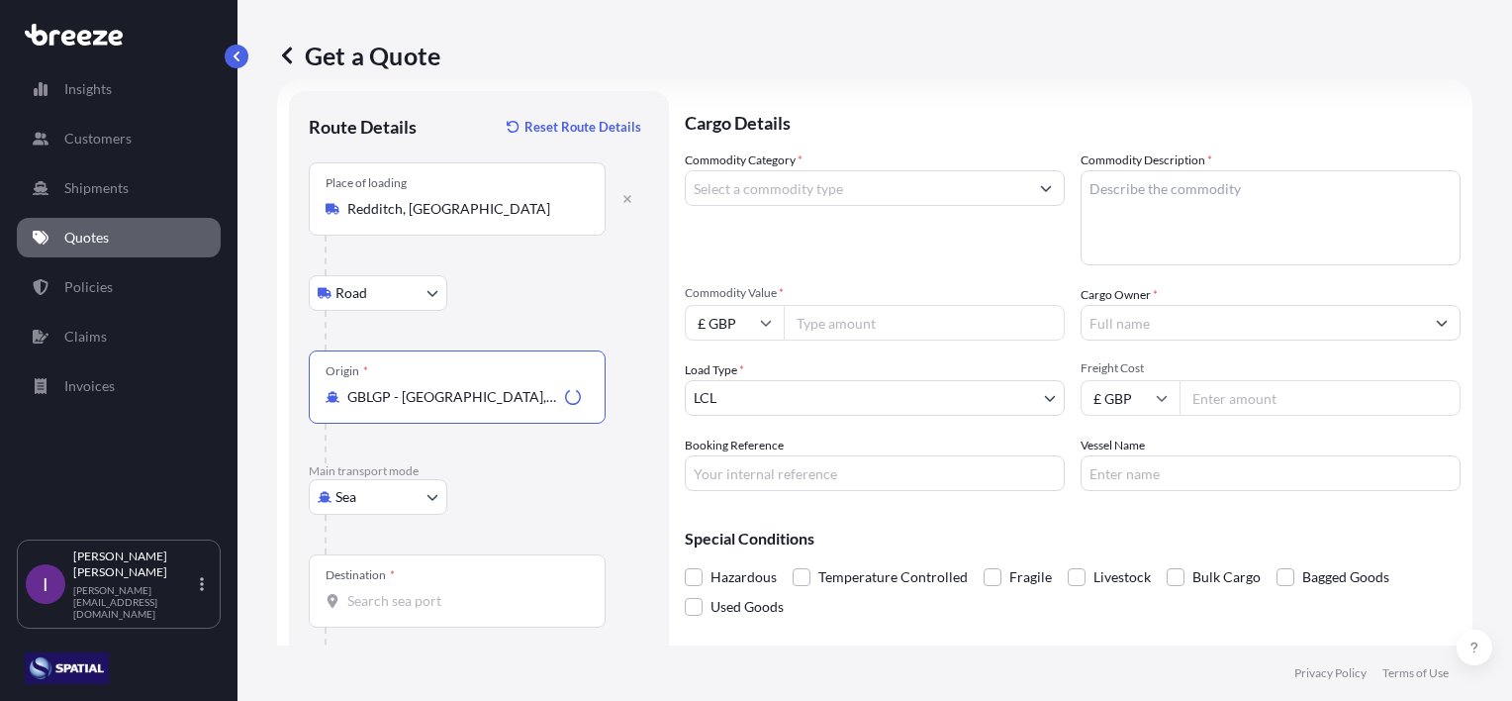
type input "GBLGP - [GEOGRAPHIC_DATA], [GEOGRAPHIC_DATA]"
click at [398, 593] on input "Destination *" at bounding box center [464, 601] width 234 height 20
type input "HKHKG - [GEOGRAPHIC_DATA], [GEOGRAPHIC_DATA]"
click at [807, 191] on input "Commodity Category *" at bounding box center [857, 188] width 342 height 36
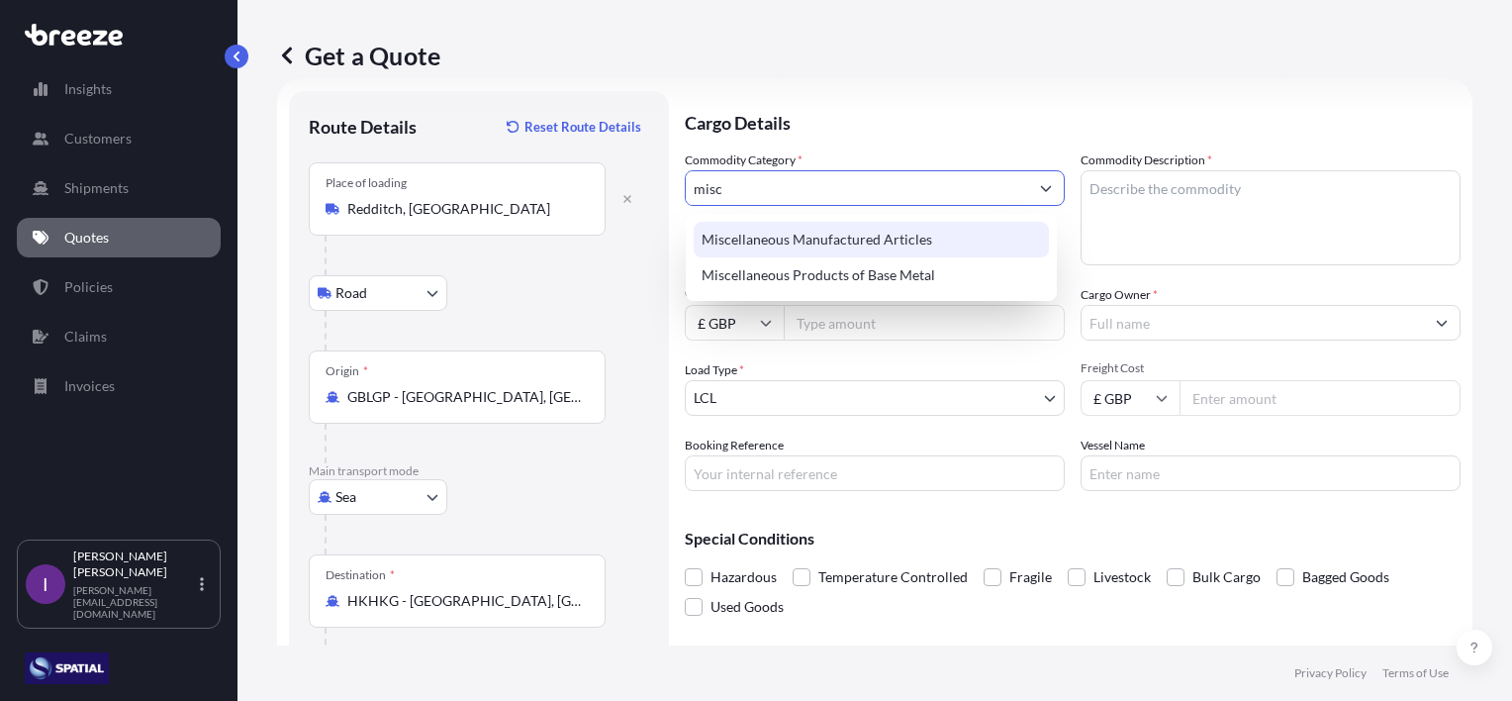
click at [875, 241] on div "Miscellaneous Manufactured Articles" at bounding box center [871, 240] width 355 height 36
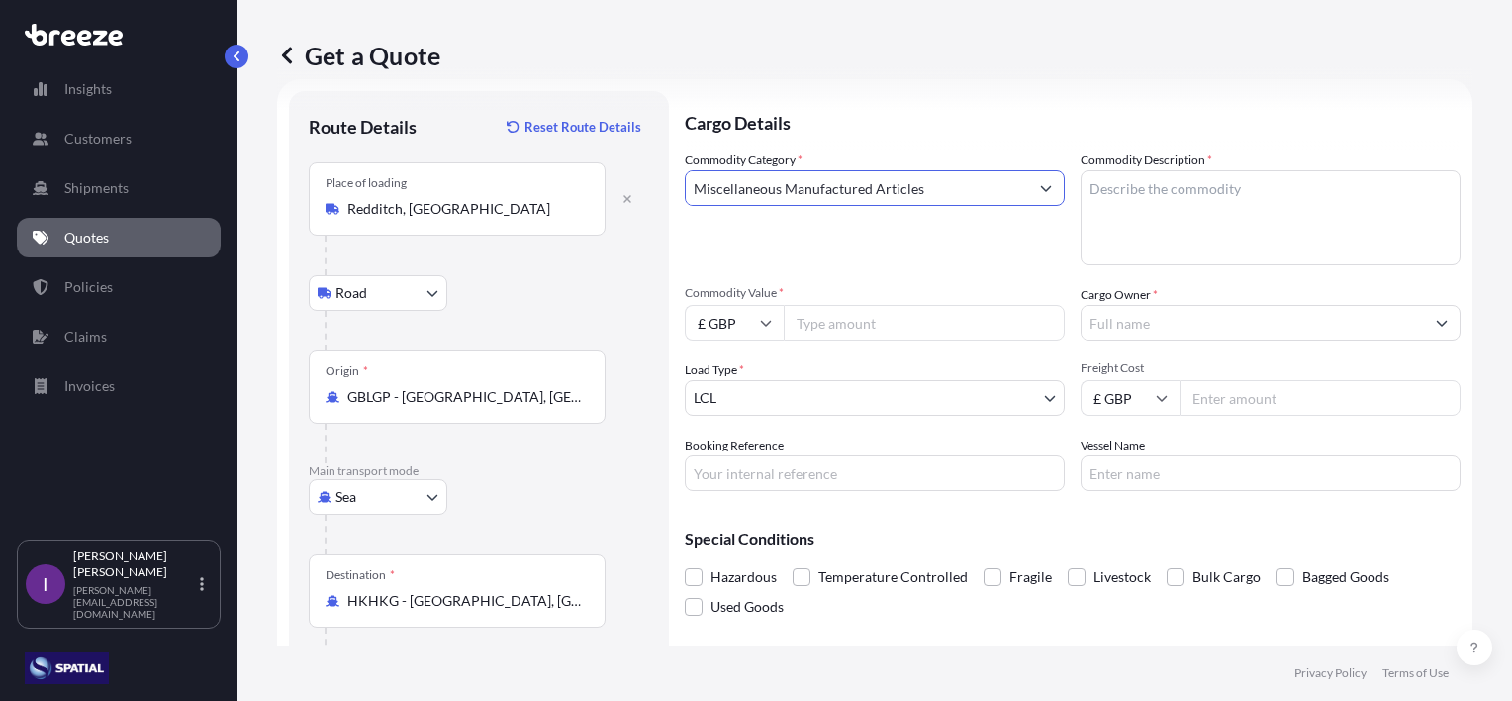
type input "Miscellaneous Manufactured Articles"
click at [1167, 210] on textarea "Commodity Description *" at bounding box center [1271, 217] width 380 height 95
type textarea "Water Treatment Eqpt"
click at [935, 306] on input "Commodity Value *" at bounding box center [924, 323] width 281 height 36
type input "100000"
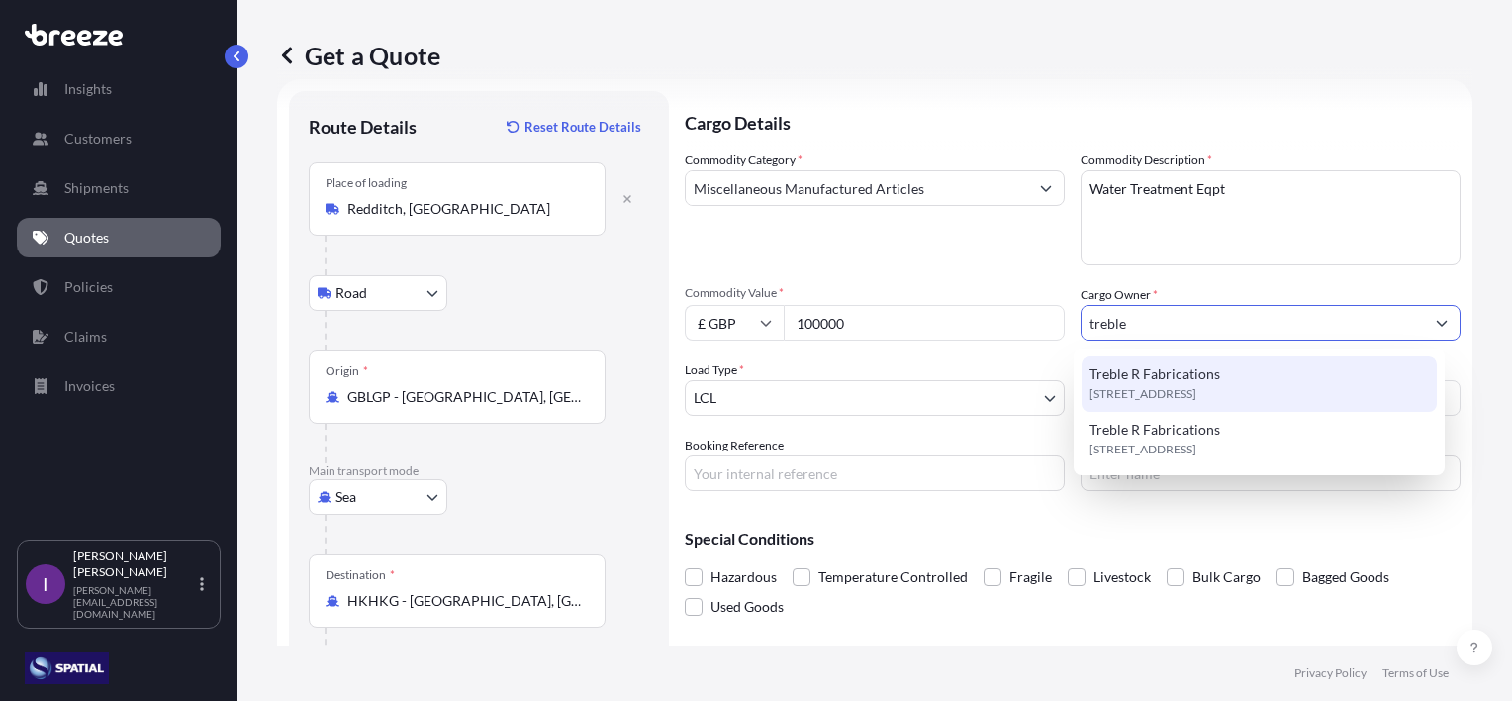
click at [1129, 380] on span "Treble R Fabrications" at bounding box center [1155, 374] width 131 height 20
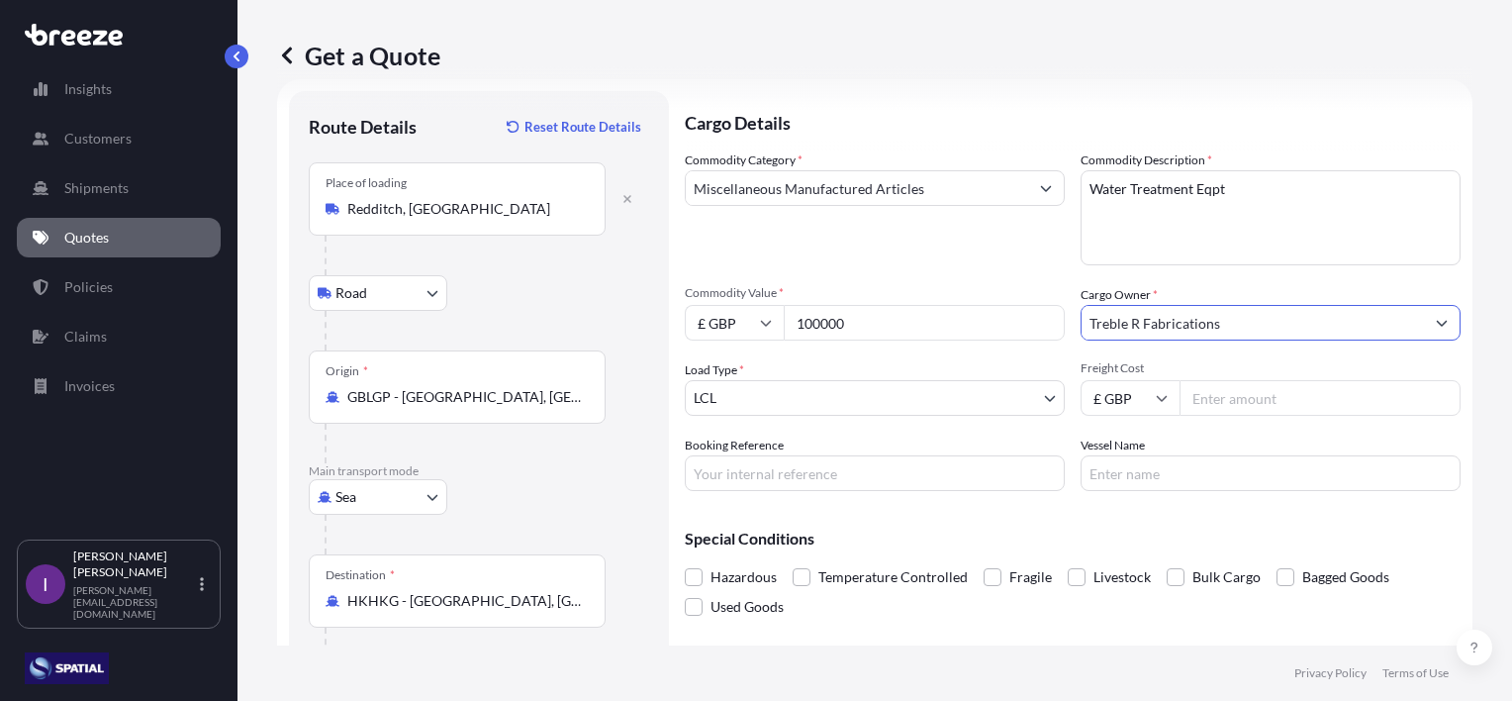
type input "Treble R Fabrications"
click at [755, 400] on body "15 options available. 10 options available. 5 options available. 1 option avail…" at bounding box center [756, 350] width 1512 height 701
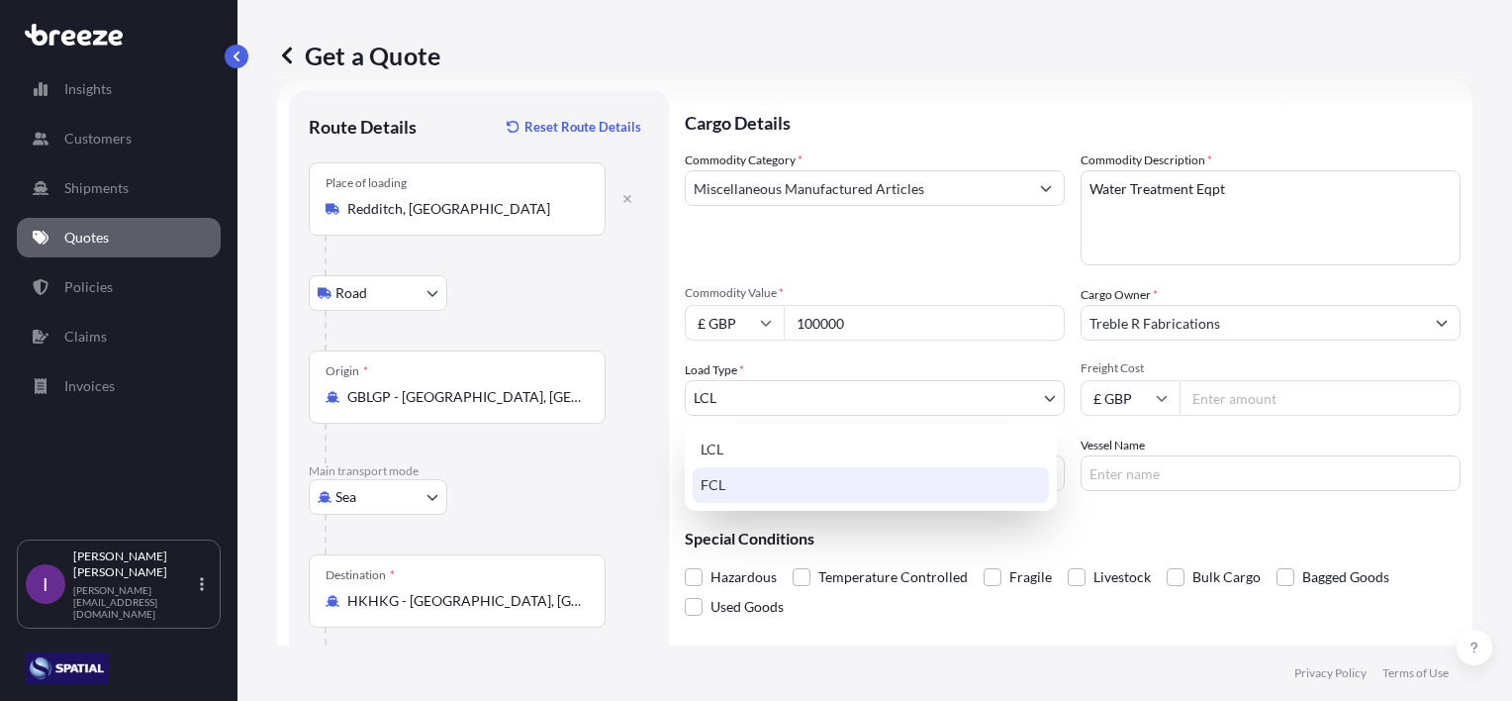
click at [746, 484] on div "FCL" at bounding box center [871, 485] width 356 height 36
select select "2"
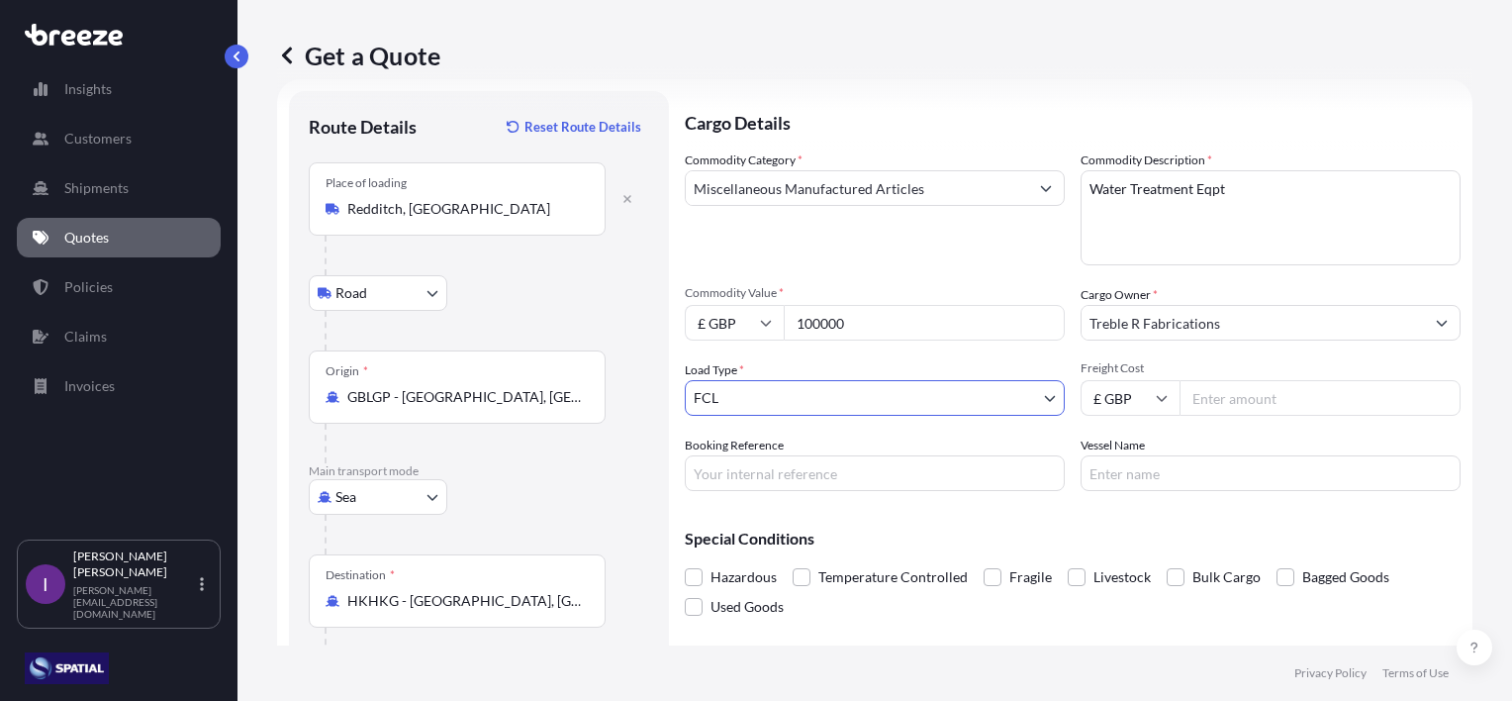
click at [1269, 405] on input "Freight Cost" at bounding box center [1320, 398] width 281 height 36
type input "7307.01"
click at [823, 476] on input "Booking Reference" at bounding box center [875, 473] width 380 height 36
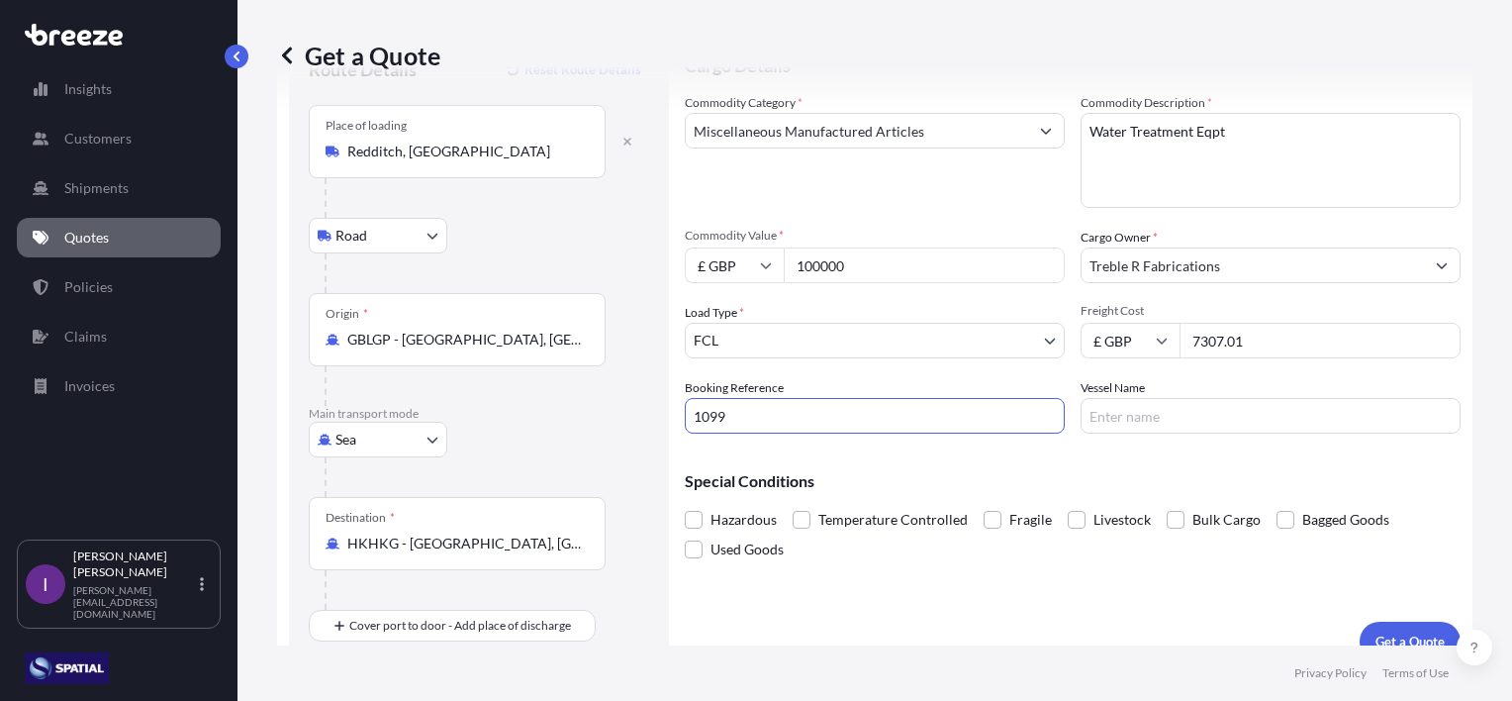
scroll to position [115, 0]
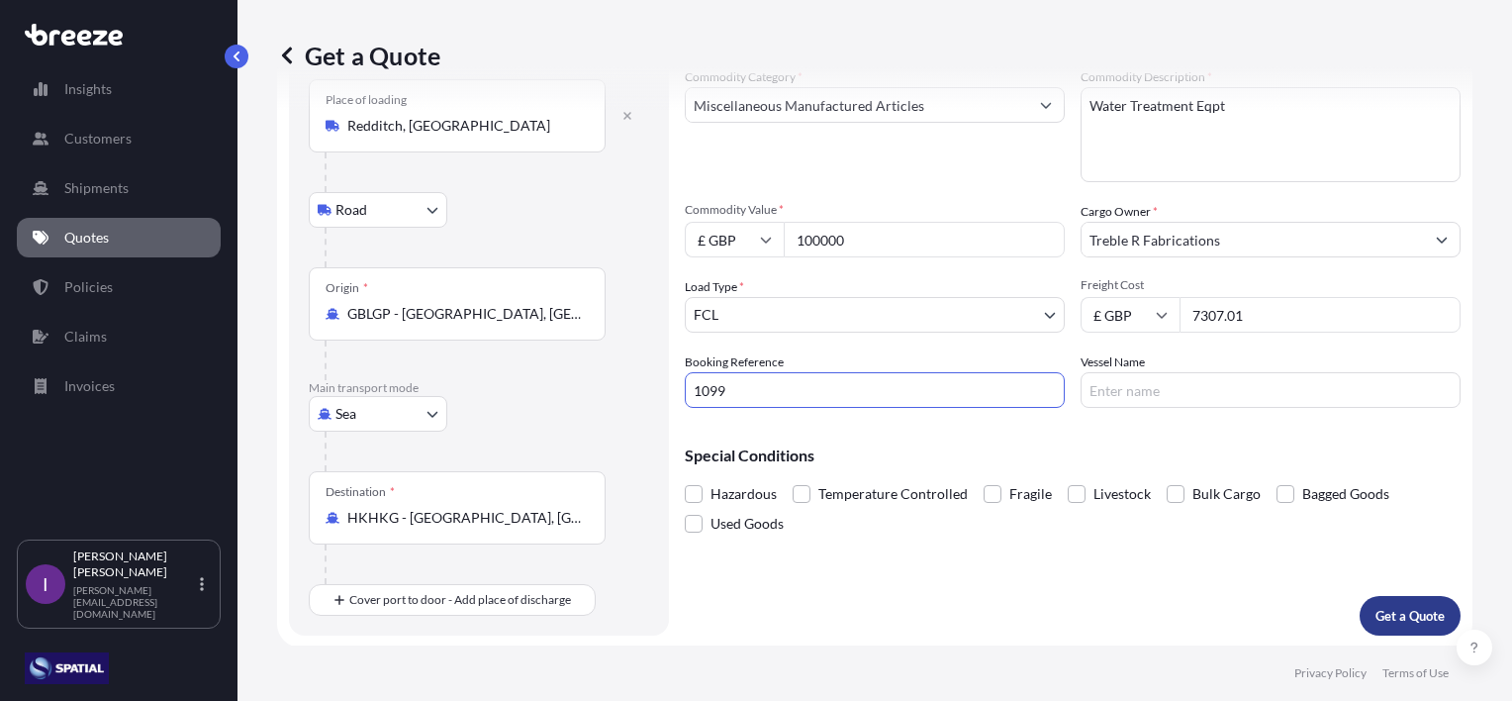
type input "1099"
click at [1382, 606] on p "Get a Quote" at bounding box center [1410, 616] width 69 height 20
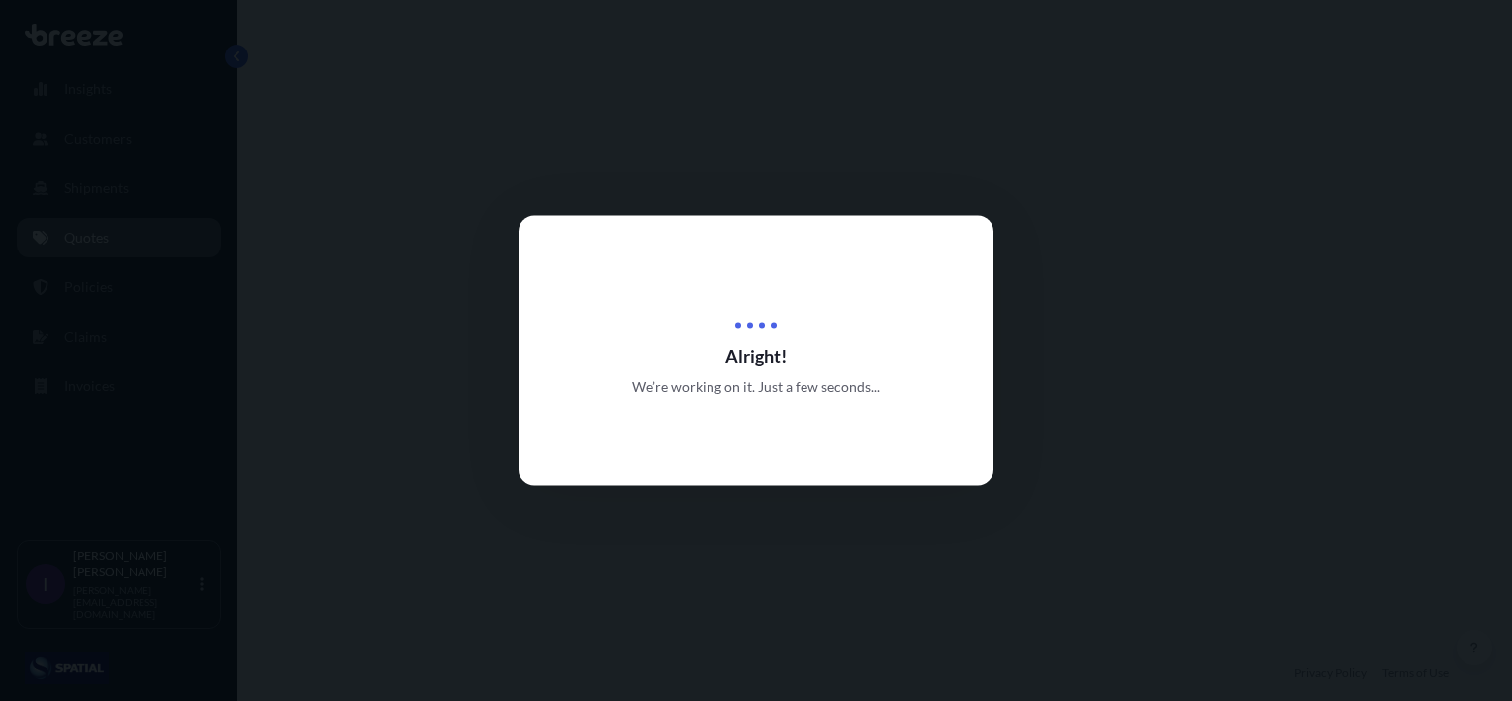
select select "Road"
select select "Sea"
select select "2"
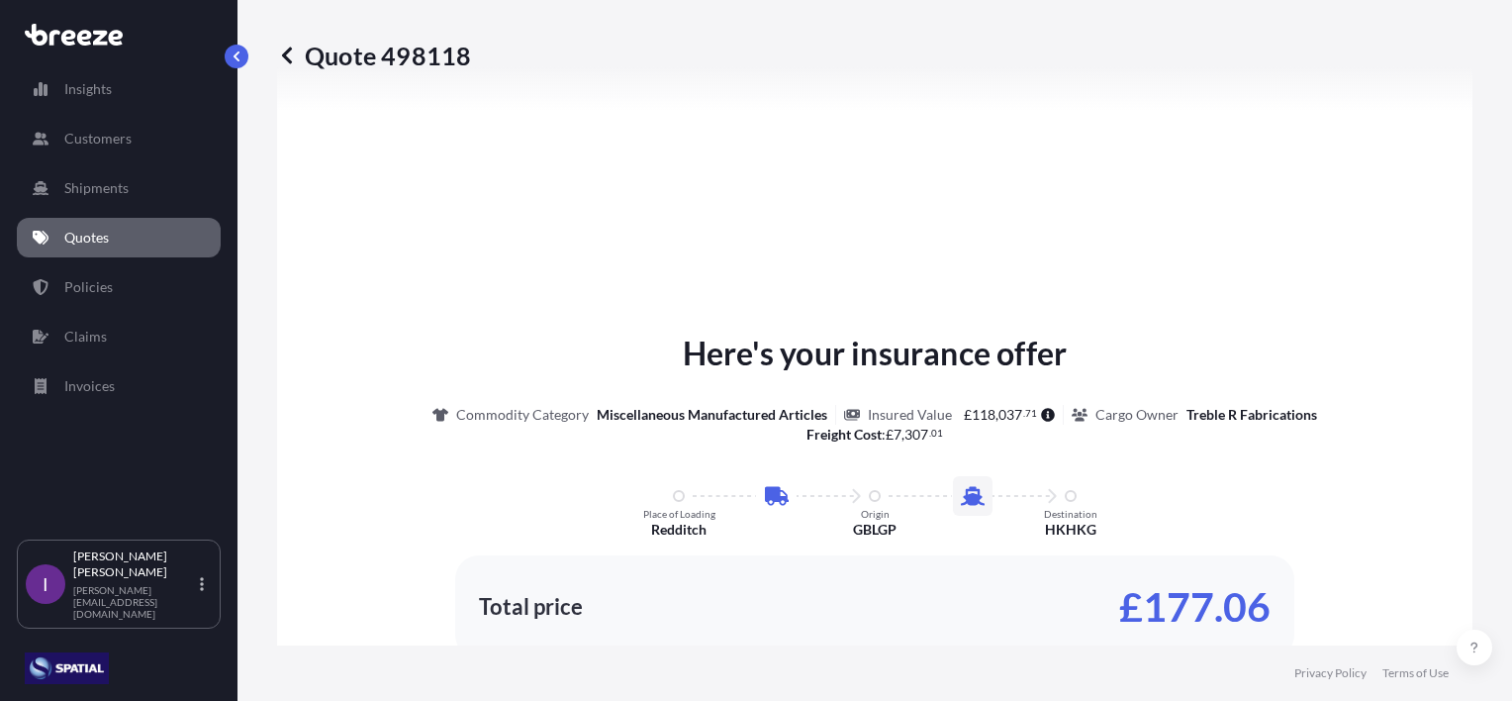
scroll to position [1069, 0]
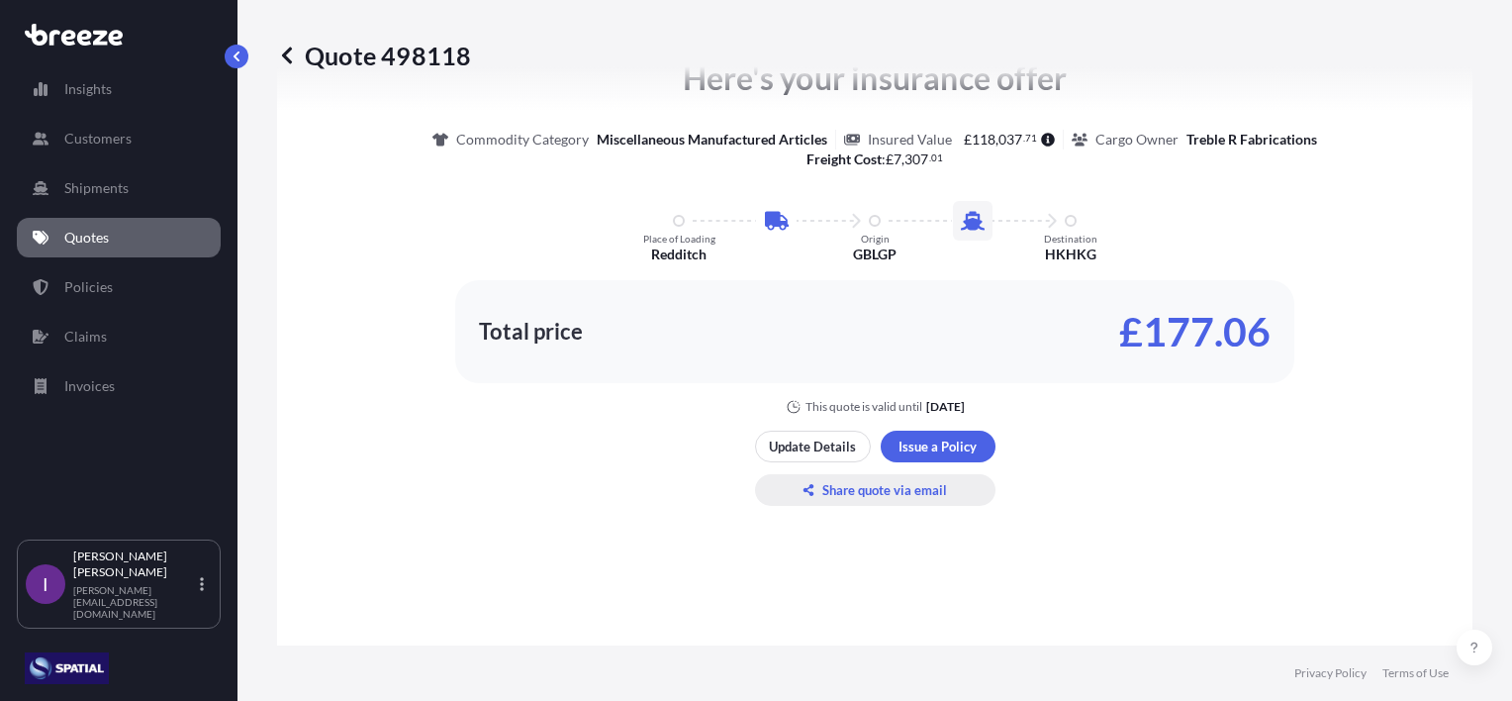
click at [847, 485] on p "Share quote via email" at bounding box center [884, 490] width 125 height 20
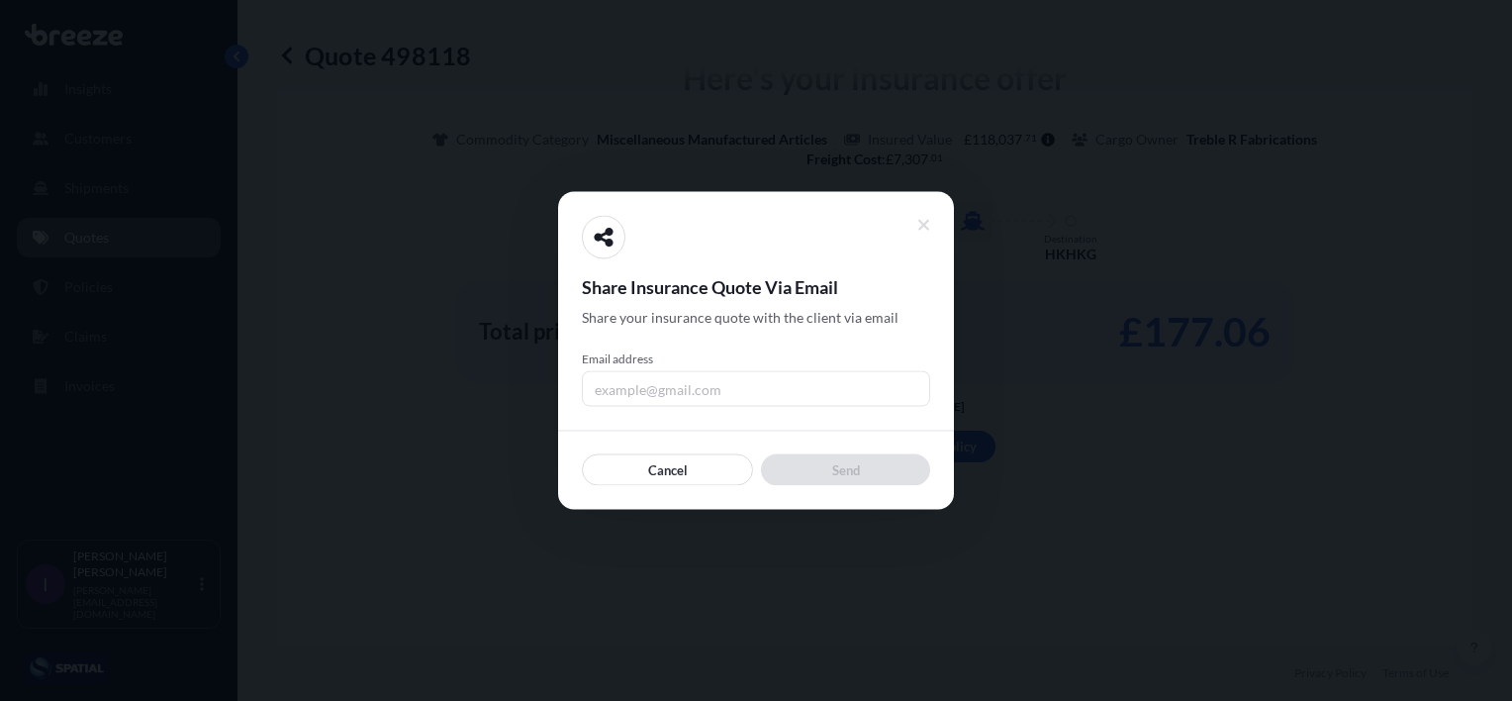
click at [679, 386] on input "Email address" at bounding box center [756, 389] width 348 height 36
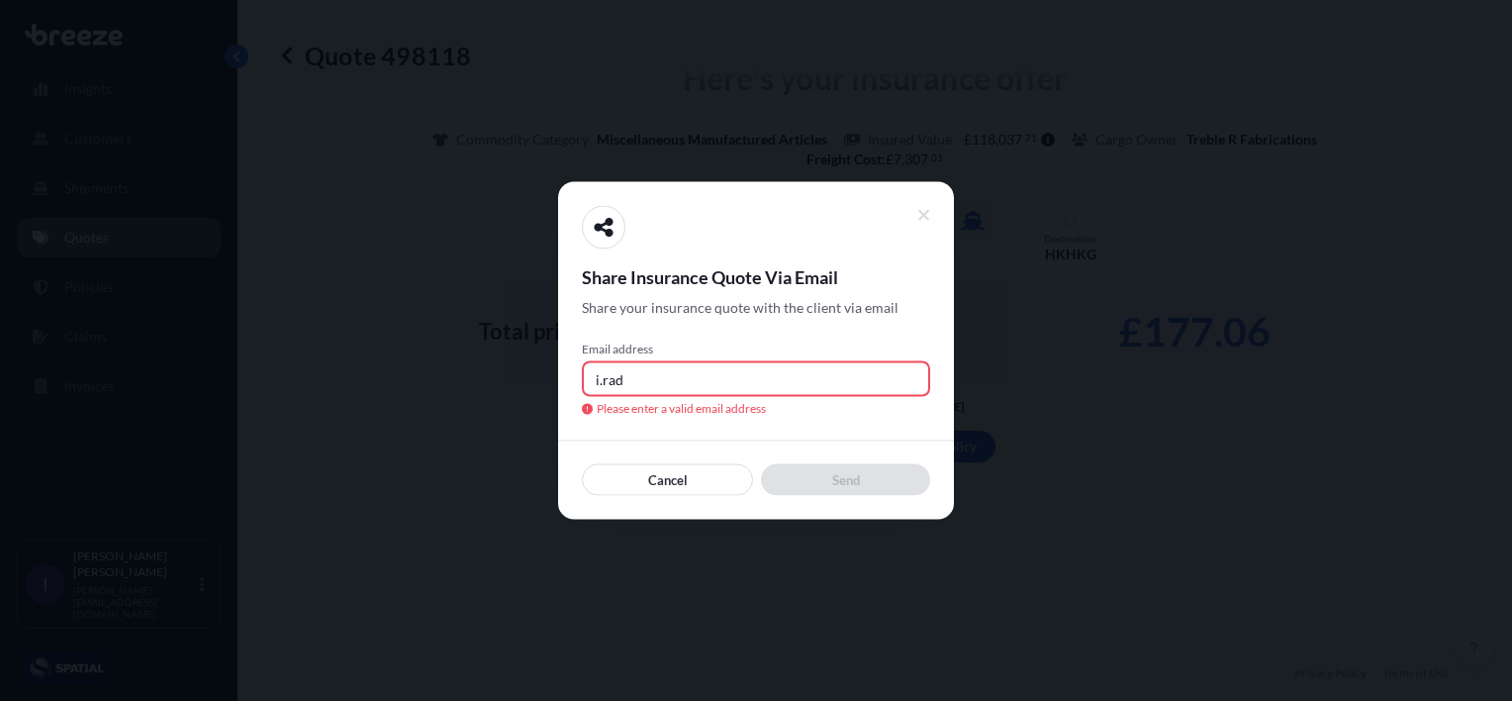
type input "[PERSON_NAME][EMAIL_ADDRESS][DOMAIN_NAME]"
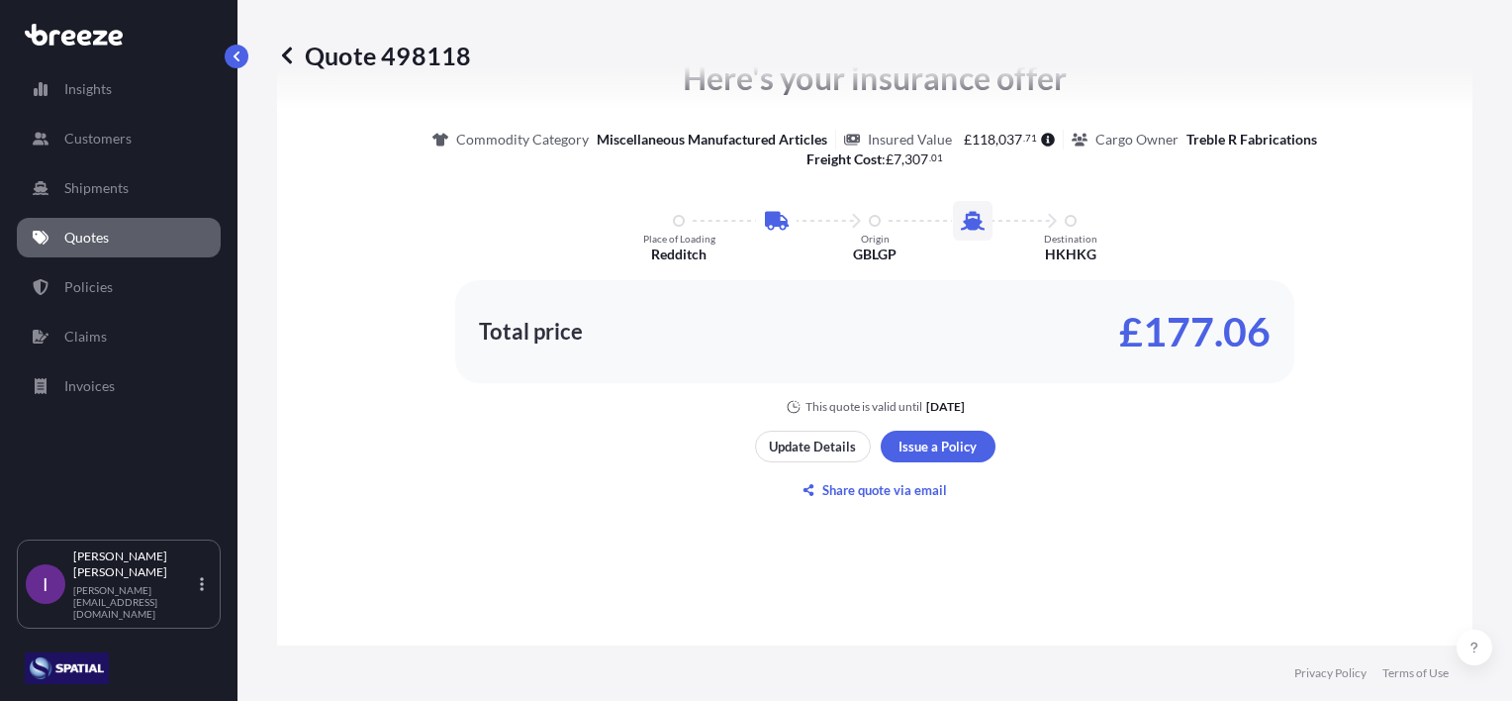
click at [99, 238] on p "Quotes" at bounding box center [86, 238] width 45 height 20
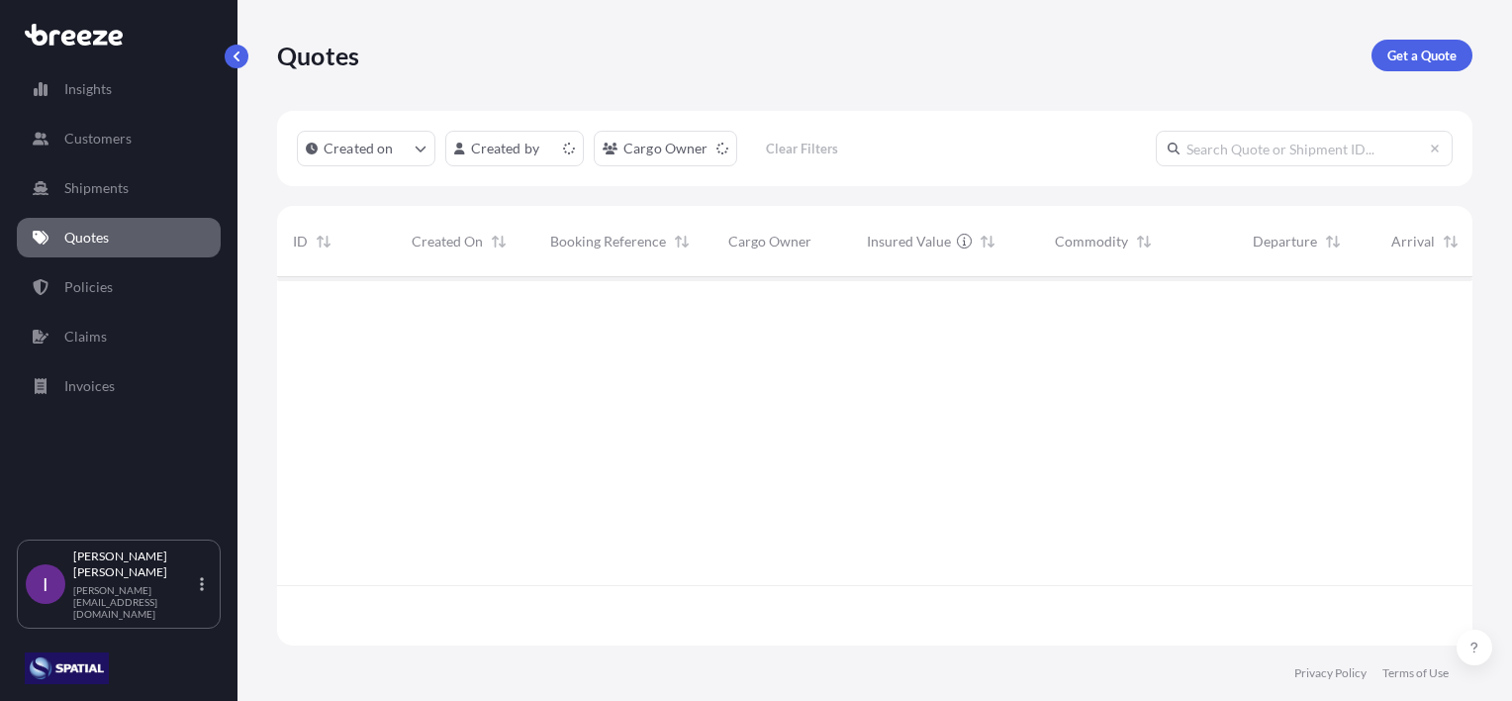
scroll to position [364, 1180]
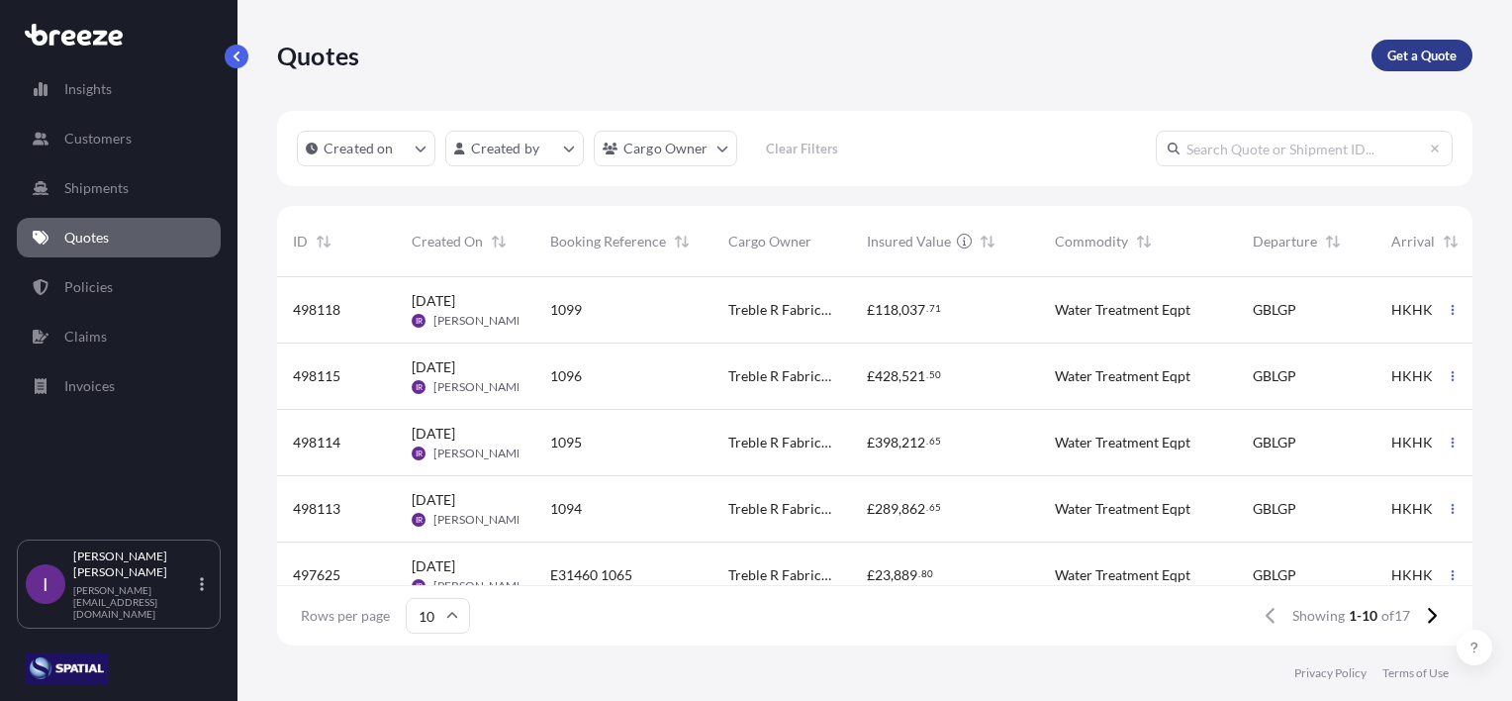
click at [1412, 51] on p "Get a Quote" at bounding box center [1422, 56] width 69 height 20
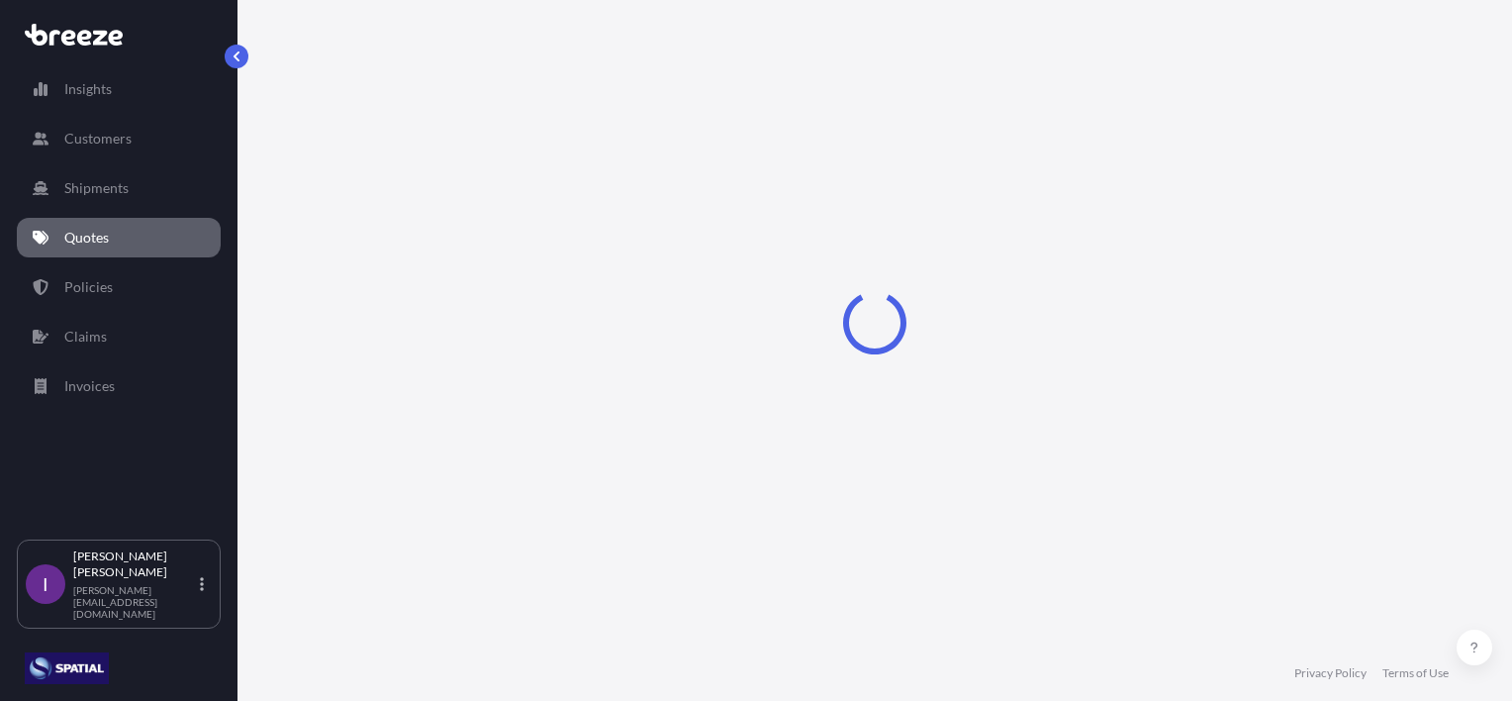
scroll to position [32, 0]
select select "Road"
select select "Sea"
select select "1"
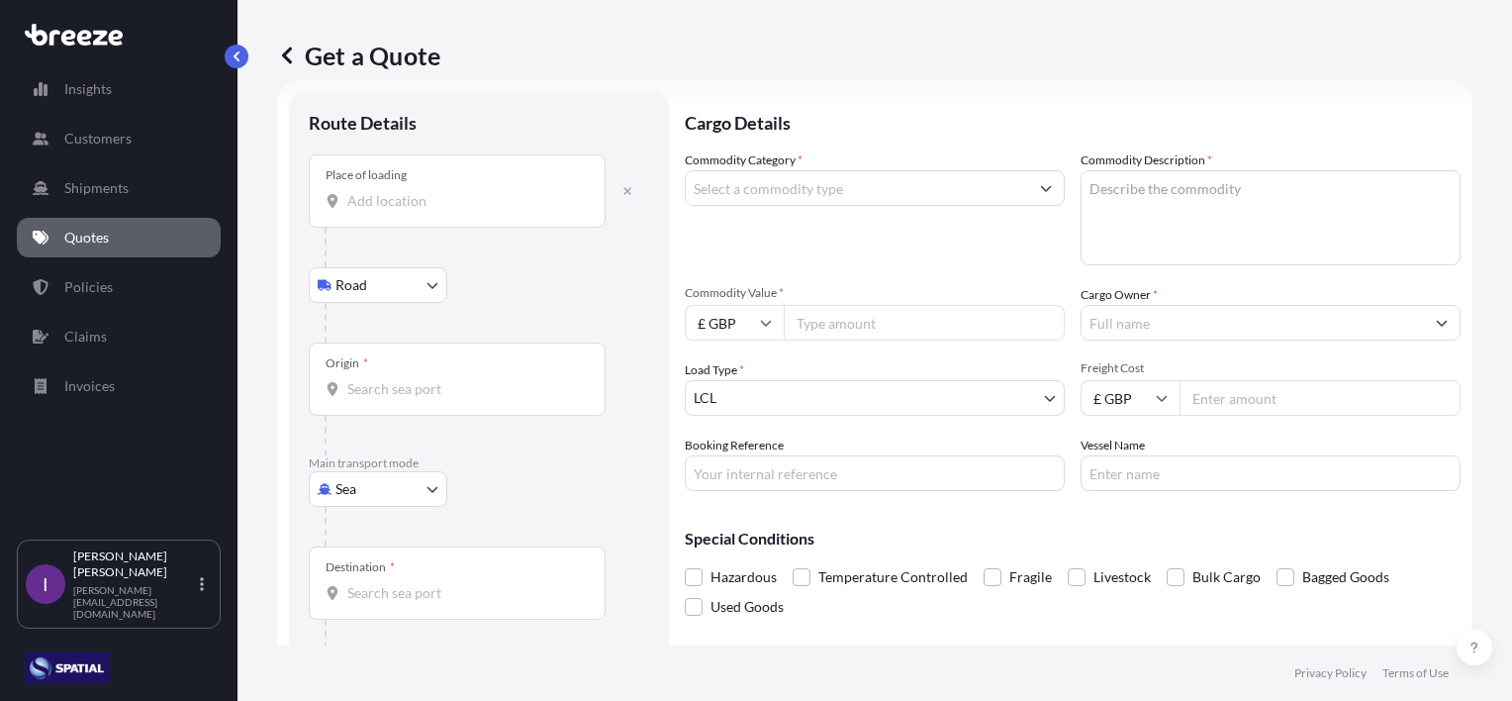
click at [395, 213] on div "Place of loading" at bounding box center [457, 190] width 297 height 73
click at [395, 211] on input "Place of loading" at bounding box center [464, 201] width 234 height 20
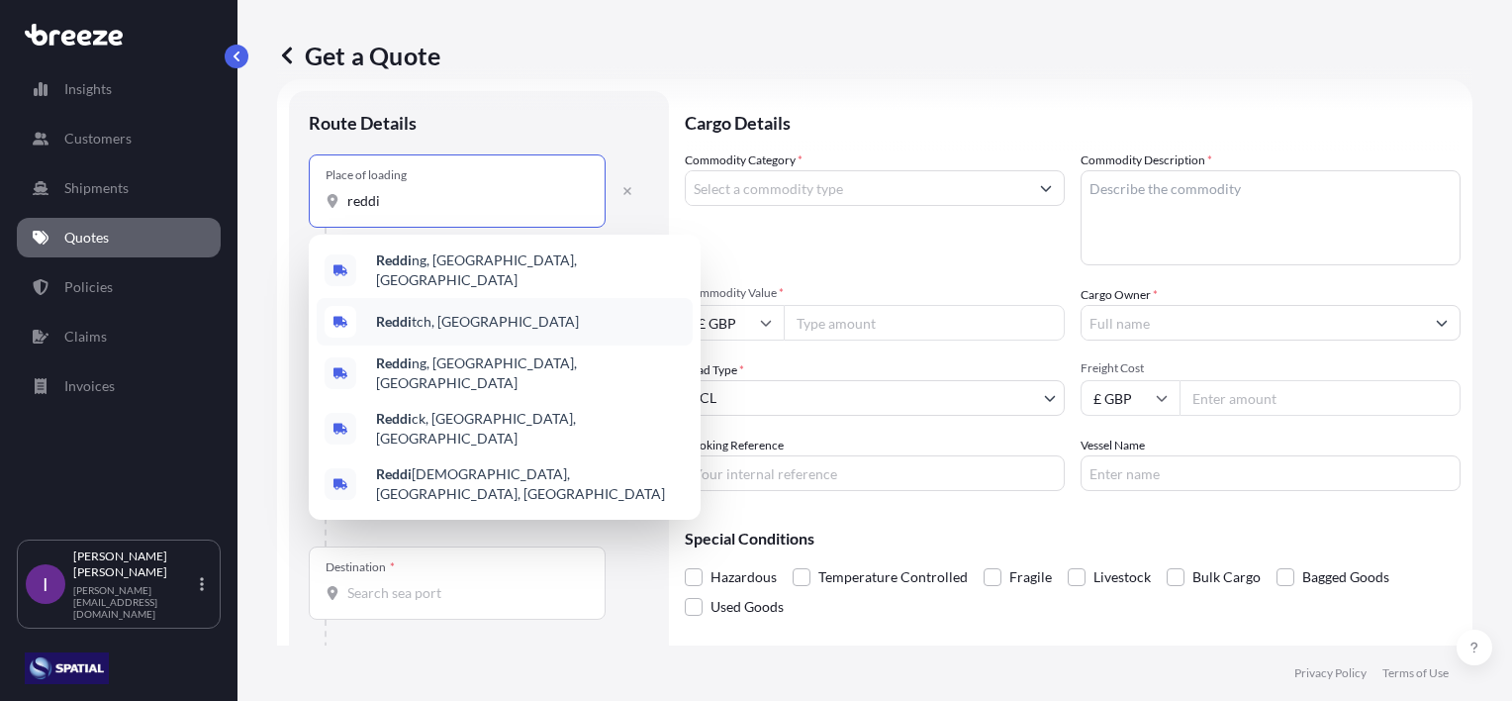
click at [431, 313] on span "Reddi tch, [GEOGRAPHIC_DATA]" at bounding box center [477, 322] width 203 height 20
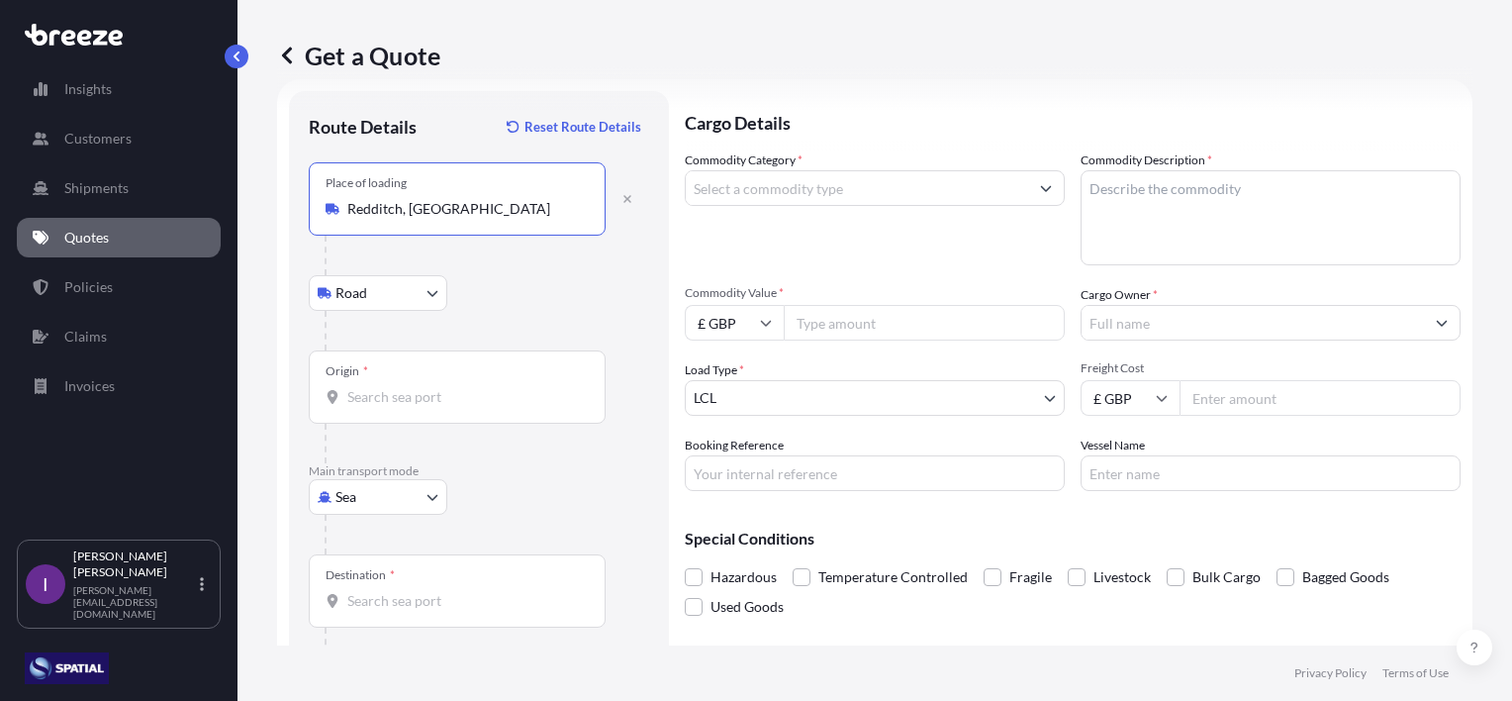
type input "Redditch, [GEOGRAPHIC_DATA]"
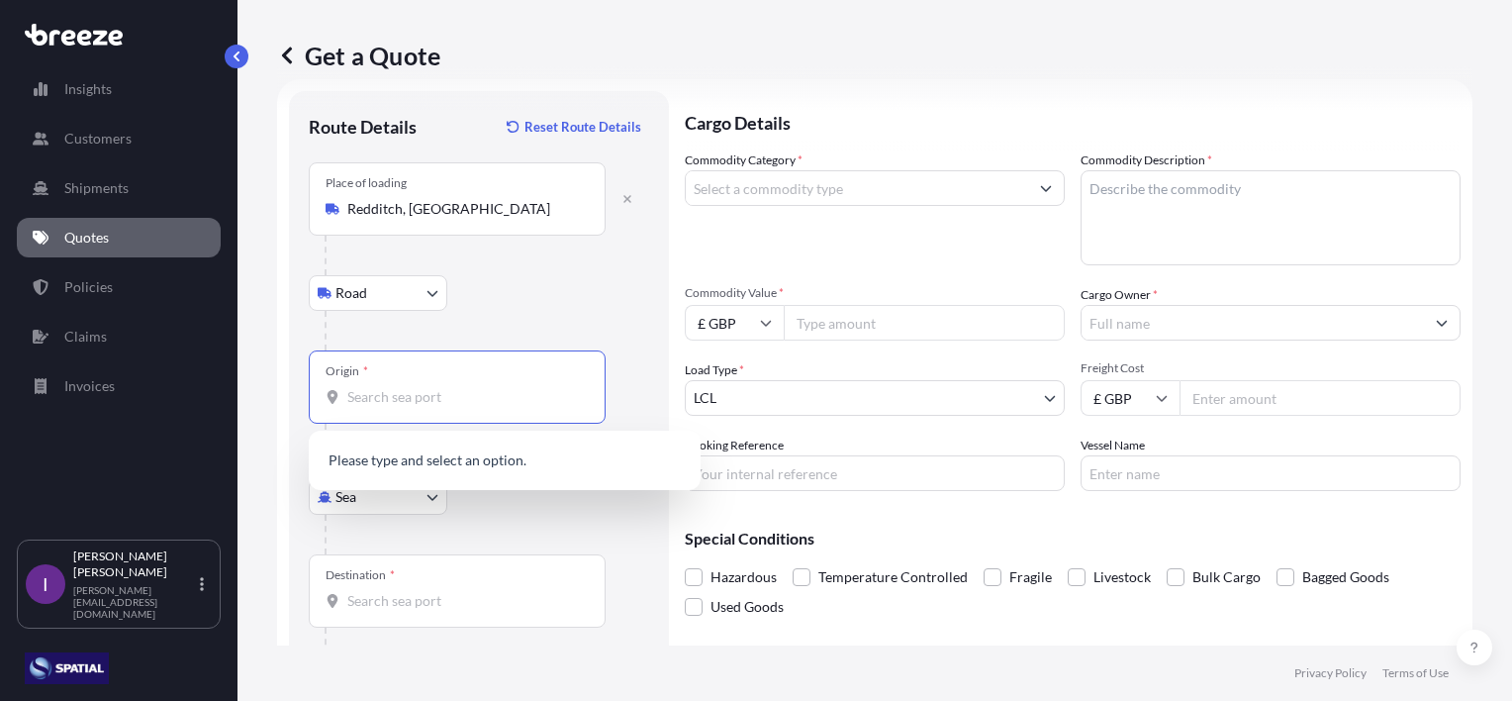
click at [385, 394] on input "Origin *" at bounding box center [464, 397] width 234 height 20
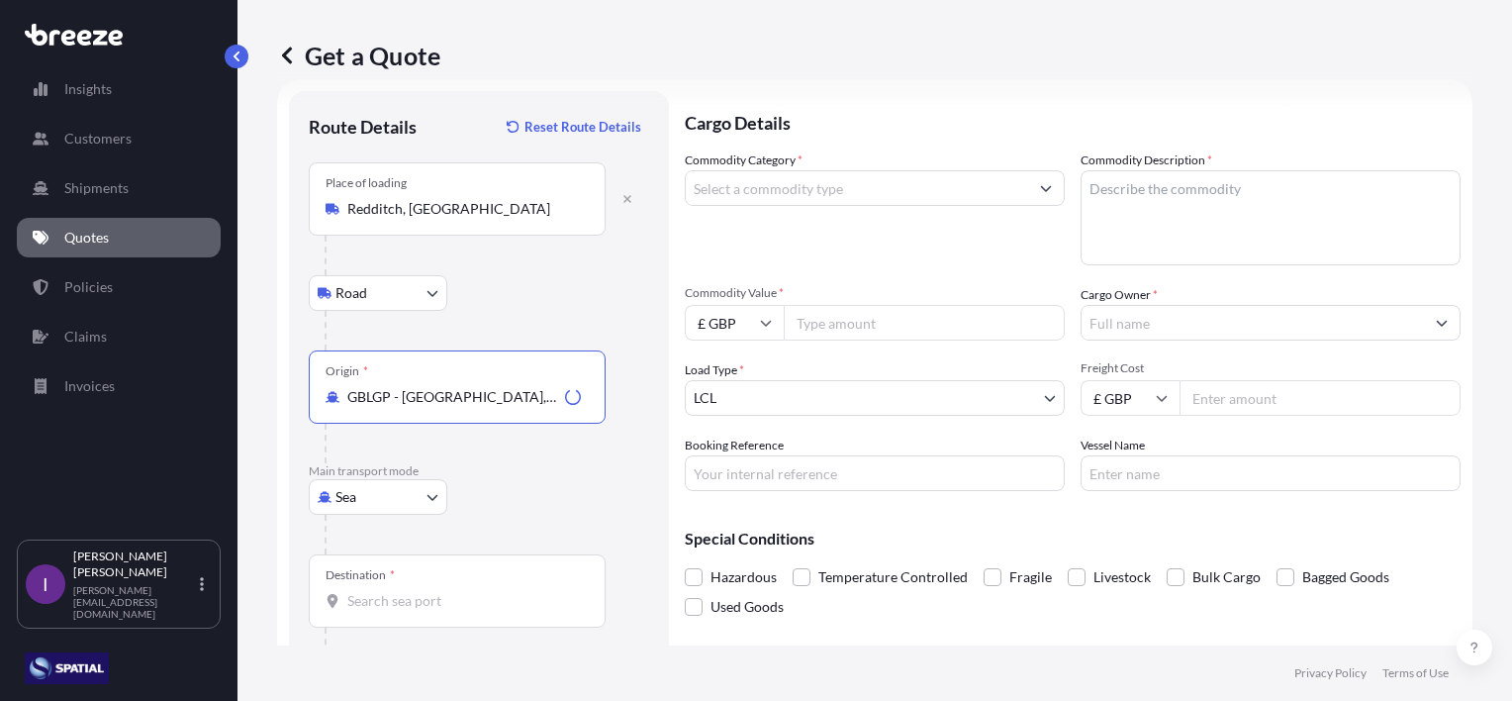
type input "GBLGP - [GEOGRAPHIC_DATA], [GEOGRAPHIC_DATA]"
click at [438, 594] on input "Destination *" at bounding box center [464, 601] width 234 height 20
type input "HKHKG - [GEOGRAPHIC_DATA], [GEOGRAPHIC_DATA]"
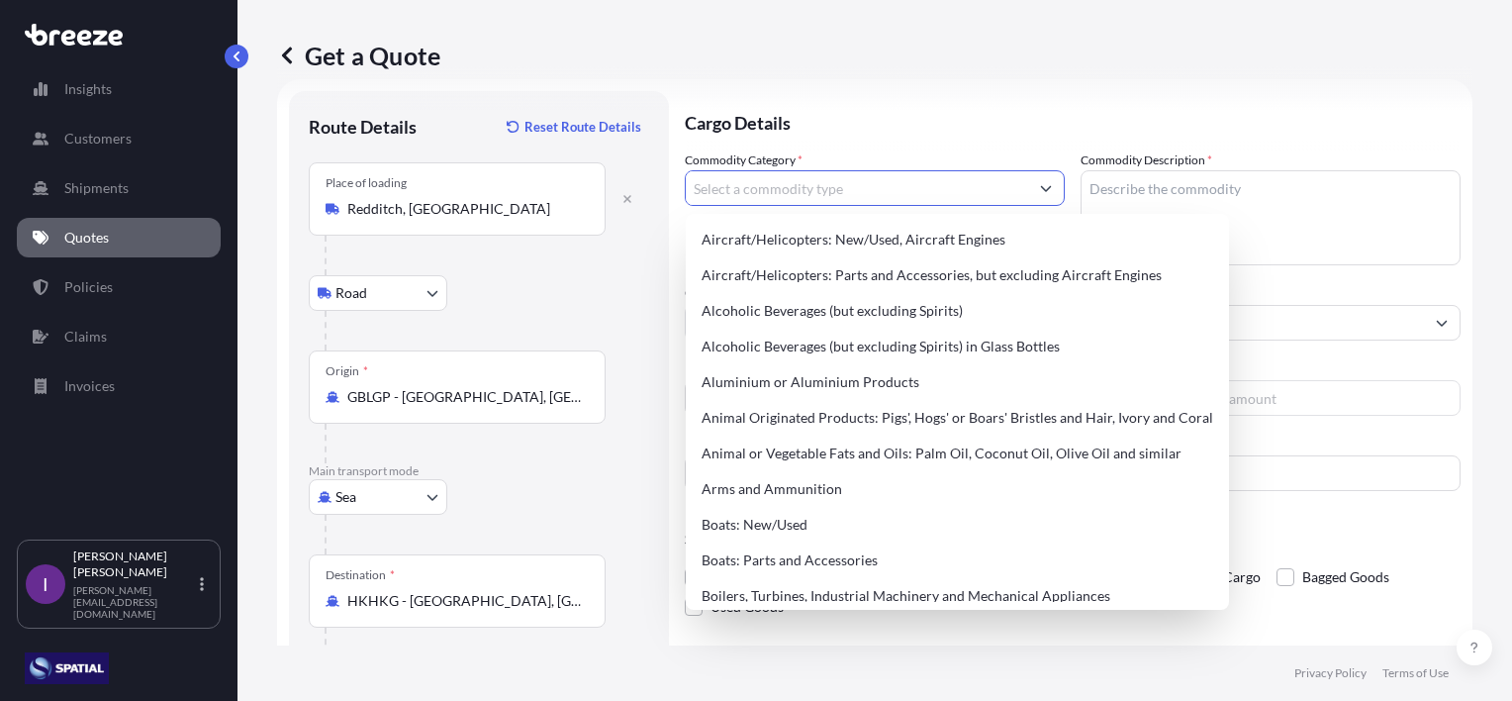
click at [827, 185] on input "Commodity Category *" at bounding box center [857, 188] width 342 height 36
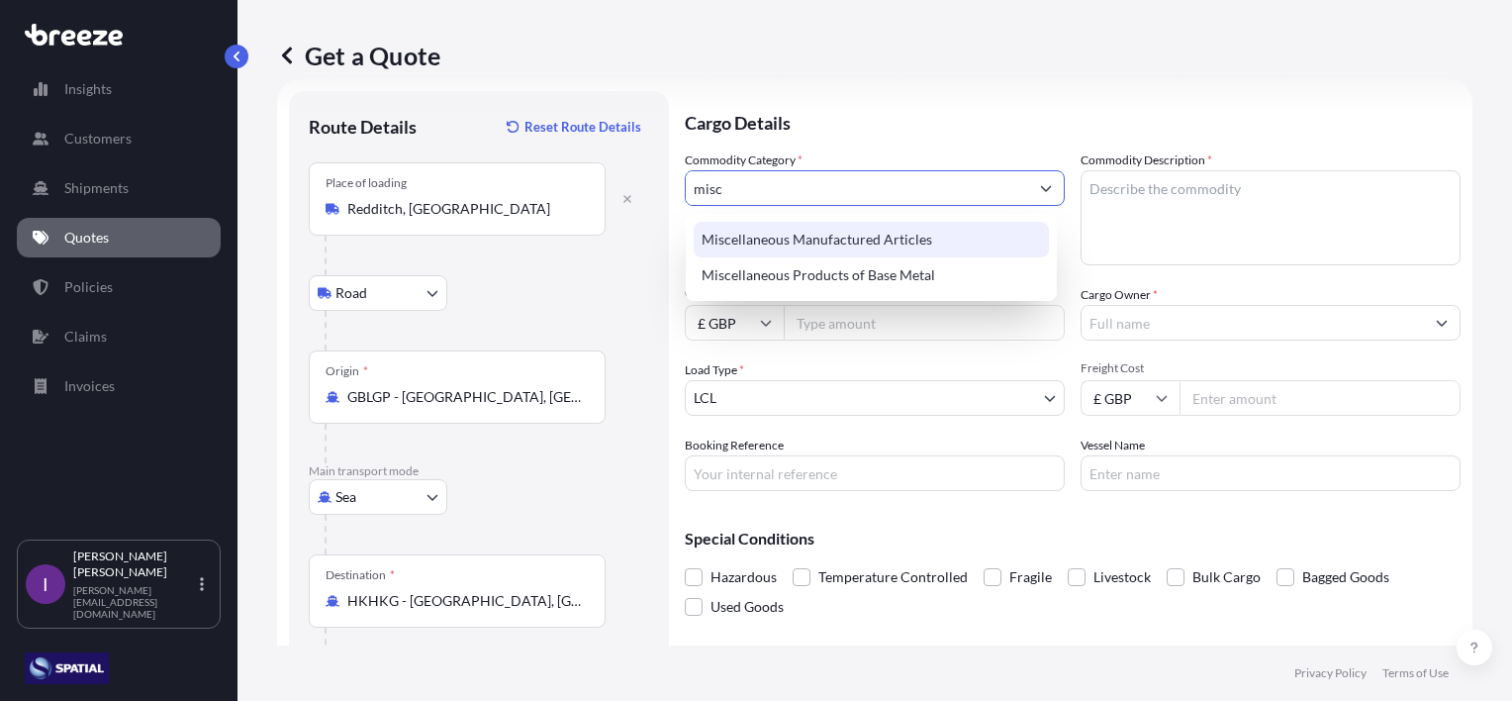
click at [870, 241] on div "Miscellaneous Manufactured Articles" at bounding box center [871, 240] width 355 height 36
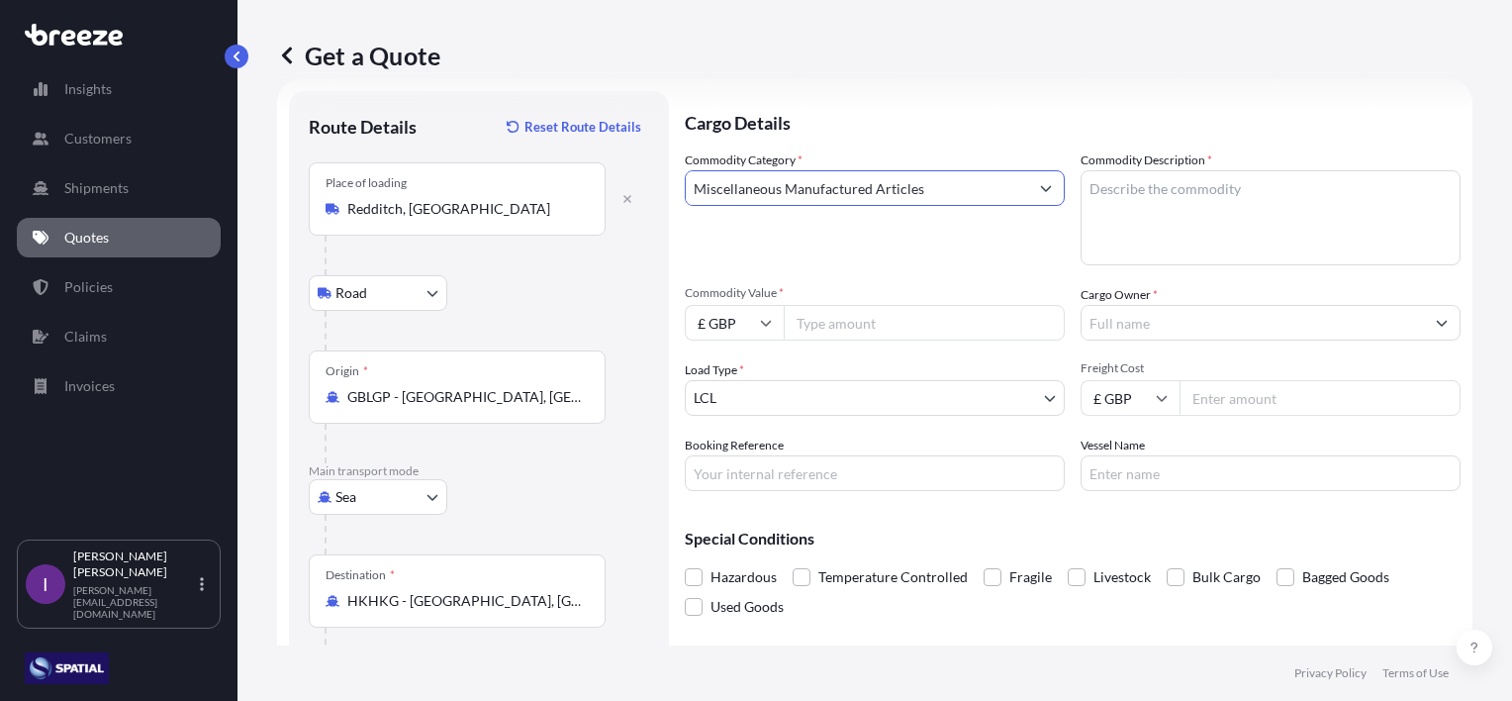
type input "Miscellaneous Manufactured Articles"
click at [1198, 202] on textarea "Commodity Description *" at bounding box center [1271, 217] width 380 height 95
type textarea "Water Treatment Eqpt"
click at [884, 326] on input "Commodity Value *" at bounding box center [924, 323] width 281 height 36
type input "500000"
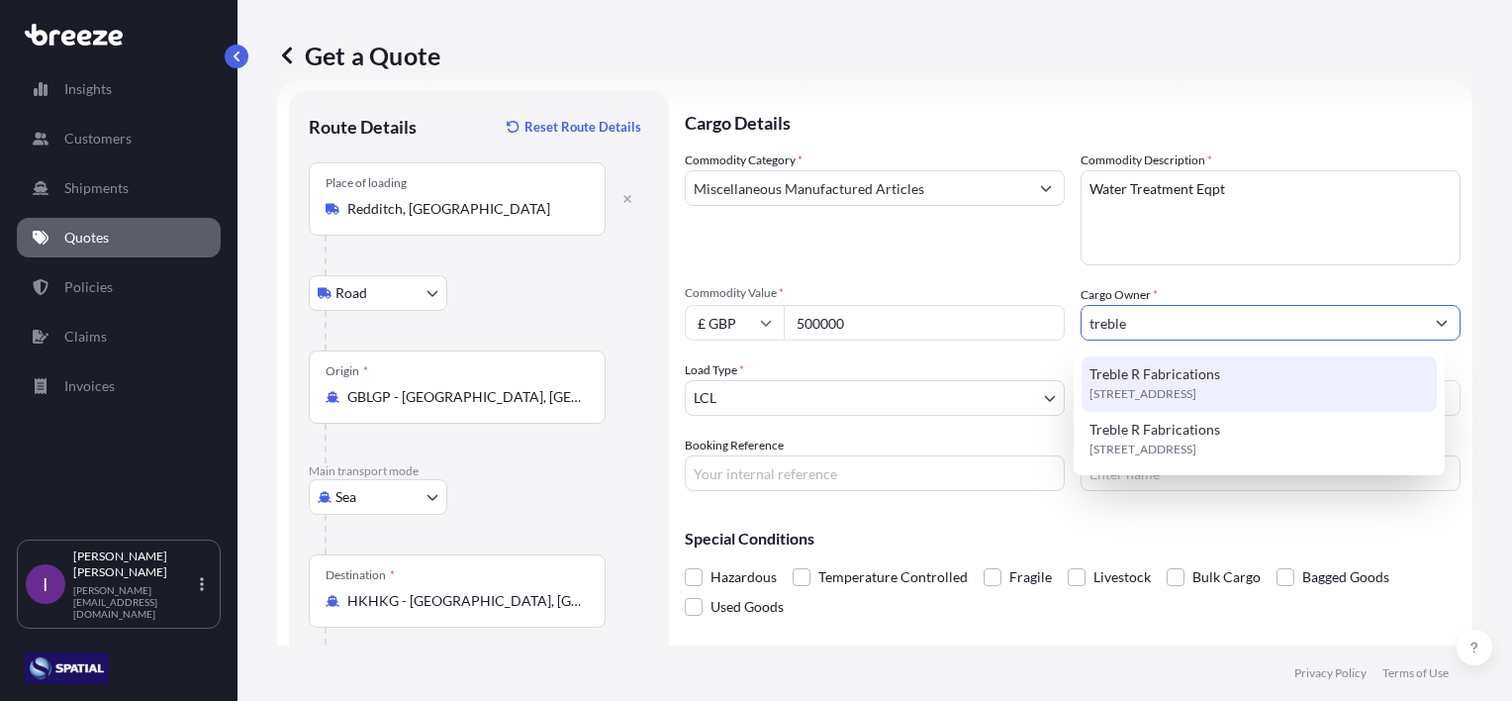
click at [1180, 379] on span "Treble R Fabrications" at bounding box center [1155, 374] width 131 height 20
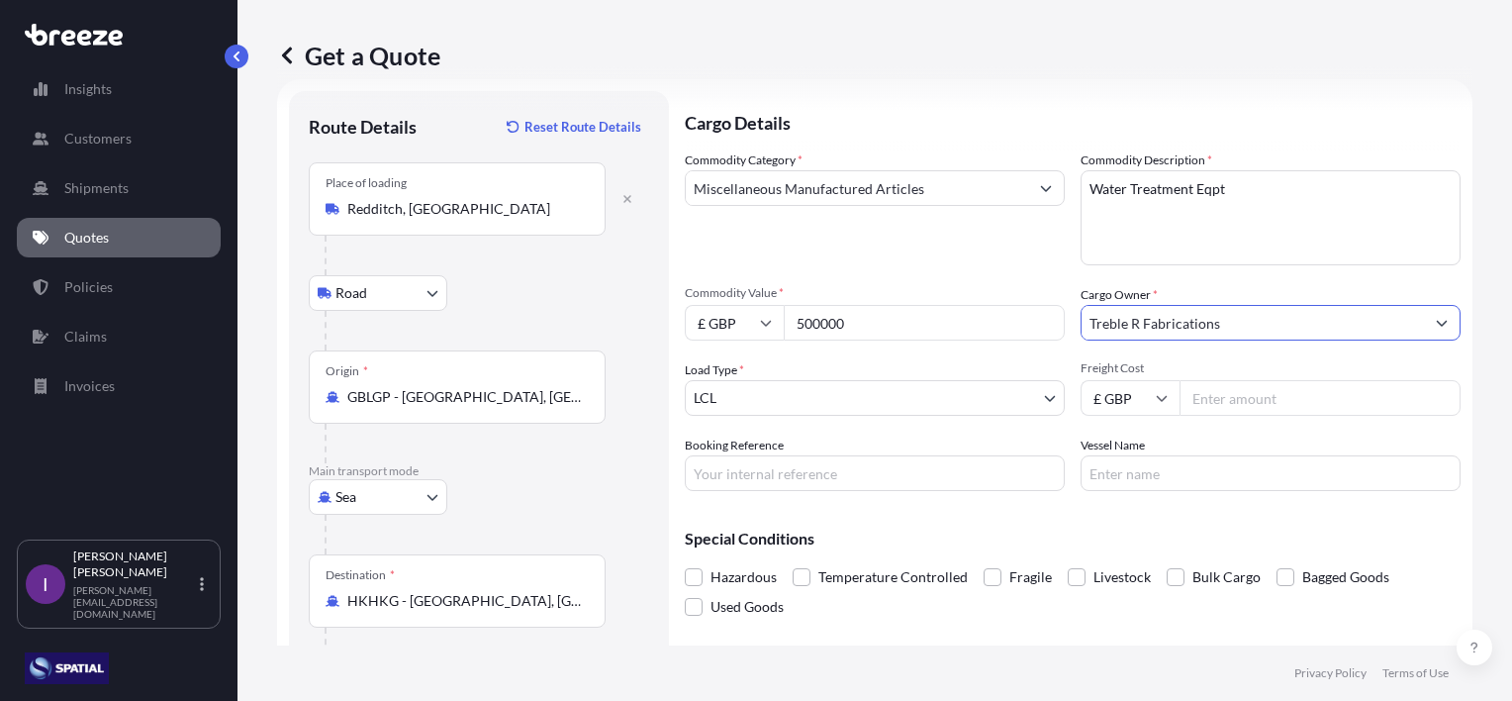
type input "Treble R Fabrications"
click at [789, 400] on body "15 options available. 10 options available. 5 options available. 1 option avail…" at bounding box center [756, 350] width 1512 height 701
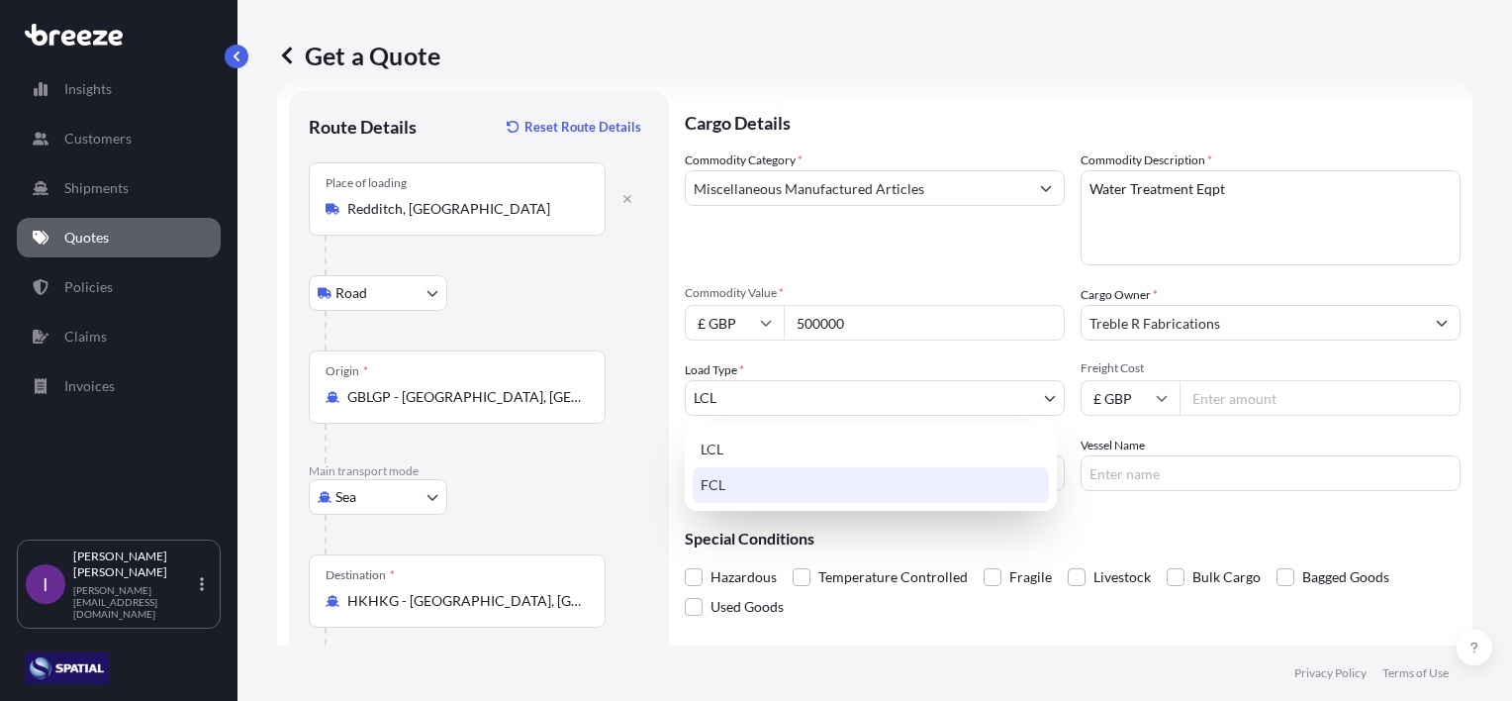
click at [746, 489] on div "FCL" at bounding box center [871, 485] width 356 height 36
select select "2"
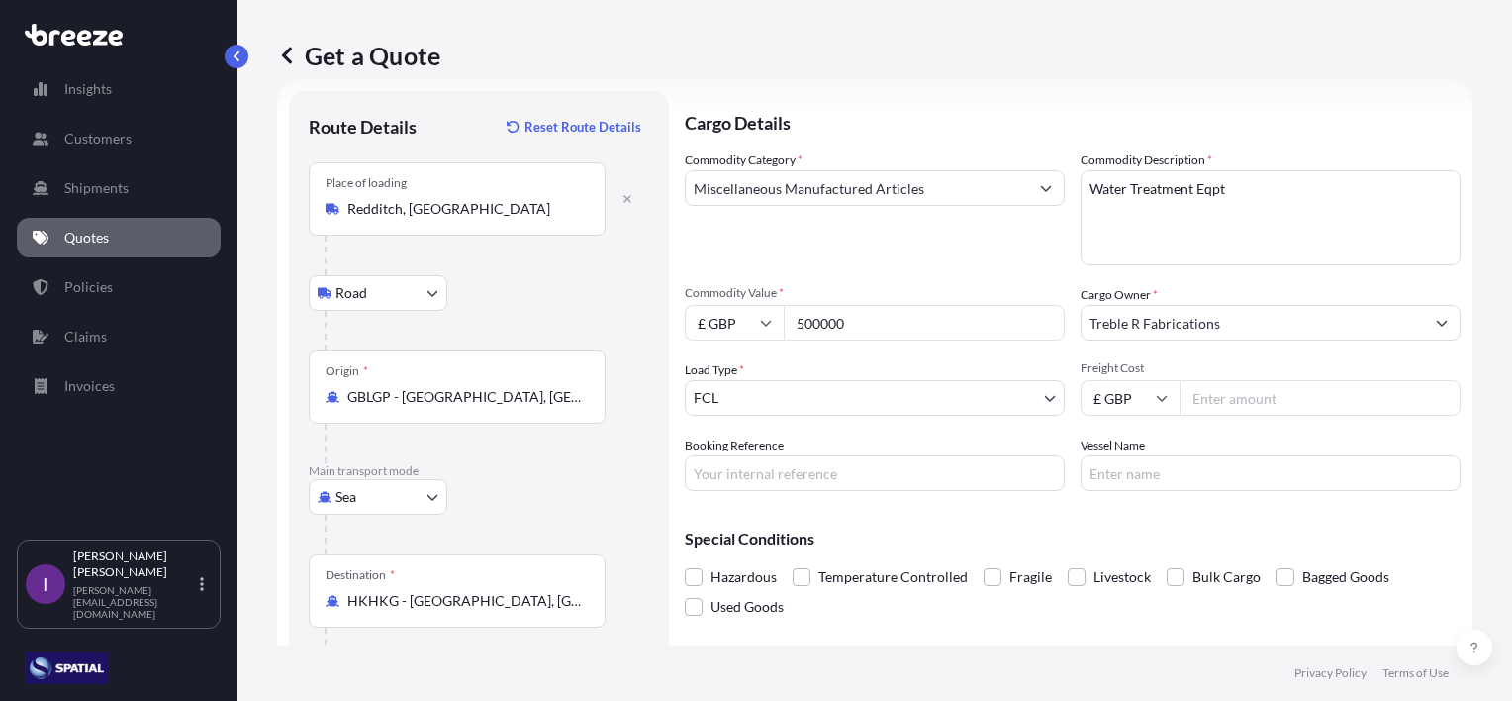
click at [1259, 401] on input "Freight Cost" at bounding box center [1320, 398] width 281 height 36
drag, startPoint x: 1267, startPoint y: 399, endPoint x: 1043, endPoint y: 410, distance: 223.9
click at [1043, 410] on div "Commodity Category * Miscellaneous Manufactured Articles Commodity Description …" at bounding box center [1073, 320] width 776 height 340
type input "24921.80"
click at [791, 479] on input "Booking Reference" at bounding box center [875, 473] width 380 height 36
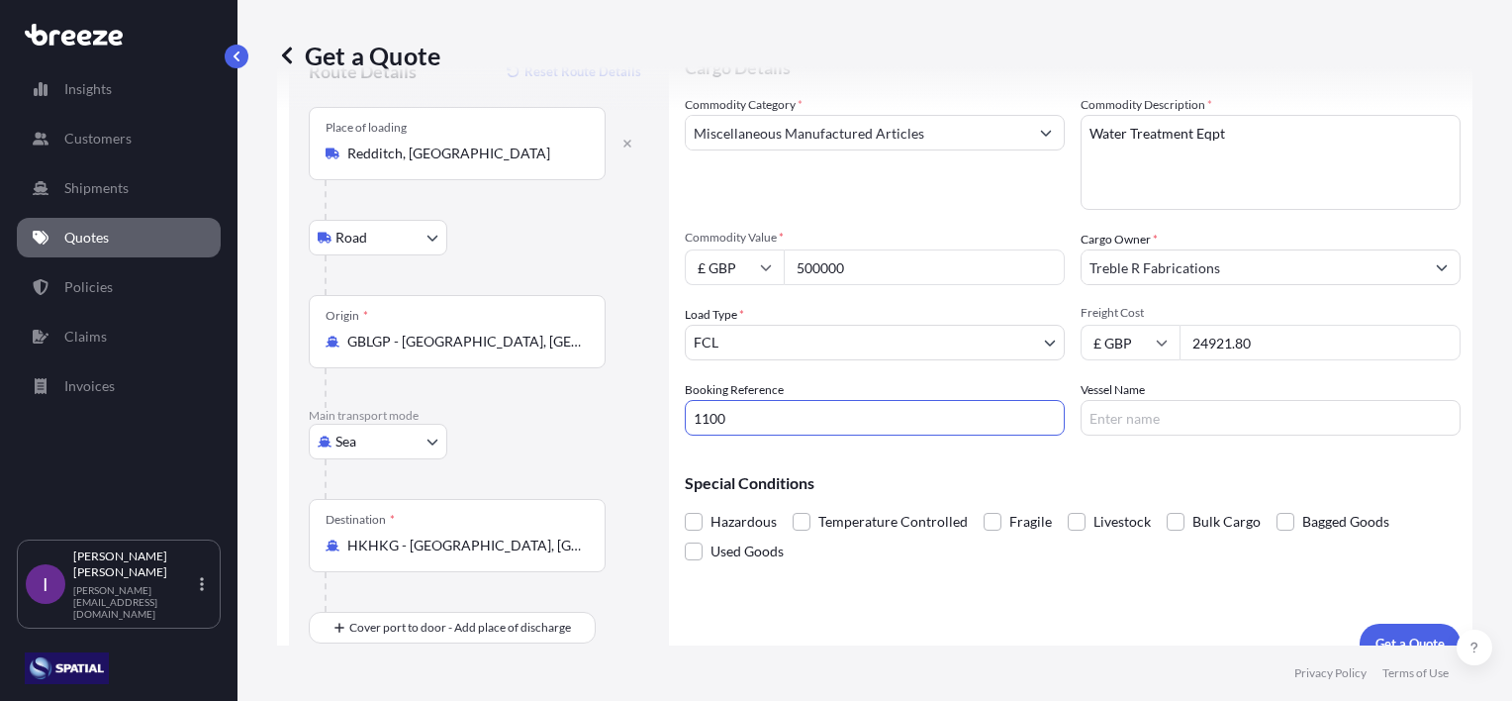
scroll to position [115, 0]
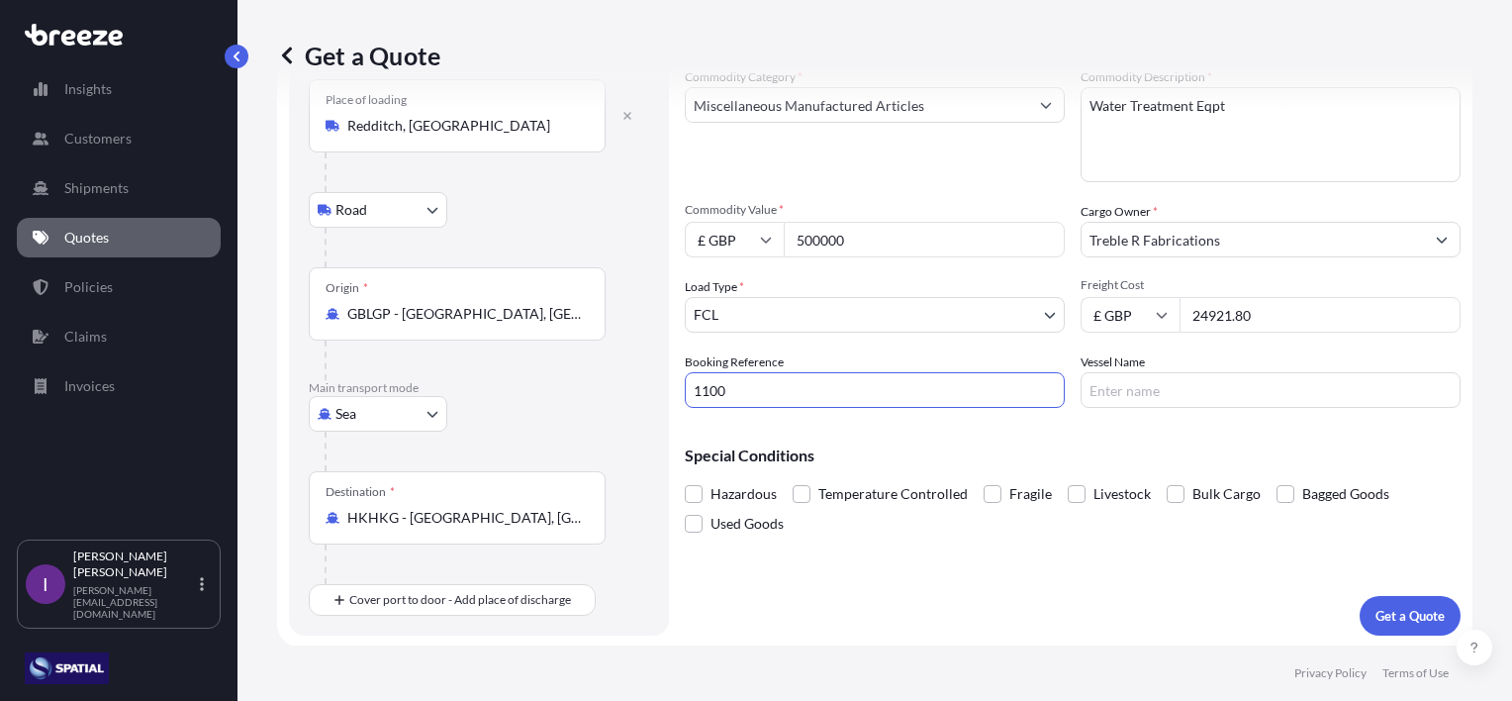
type input "1100"
click at [1060, 573] on div "Cargo Details Commodity Category * Miscellaneous Manufactured Articles Commodit…" at bounding box center [1073, 321] width 776 height 627
click at [1388, 618] on p "Get a Quote" at bounding box center [1410, 616] width 69 height 20
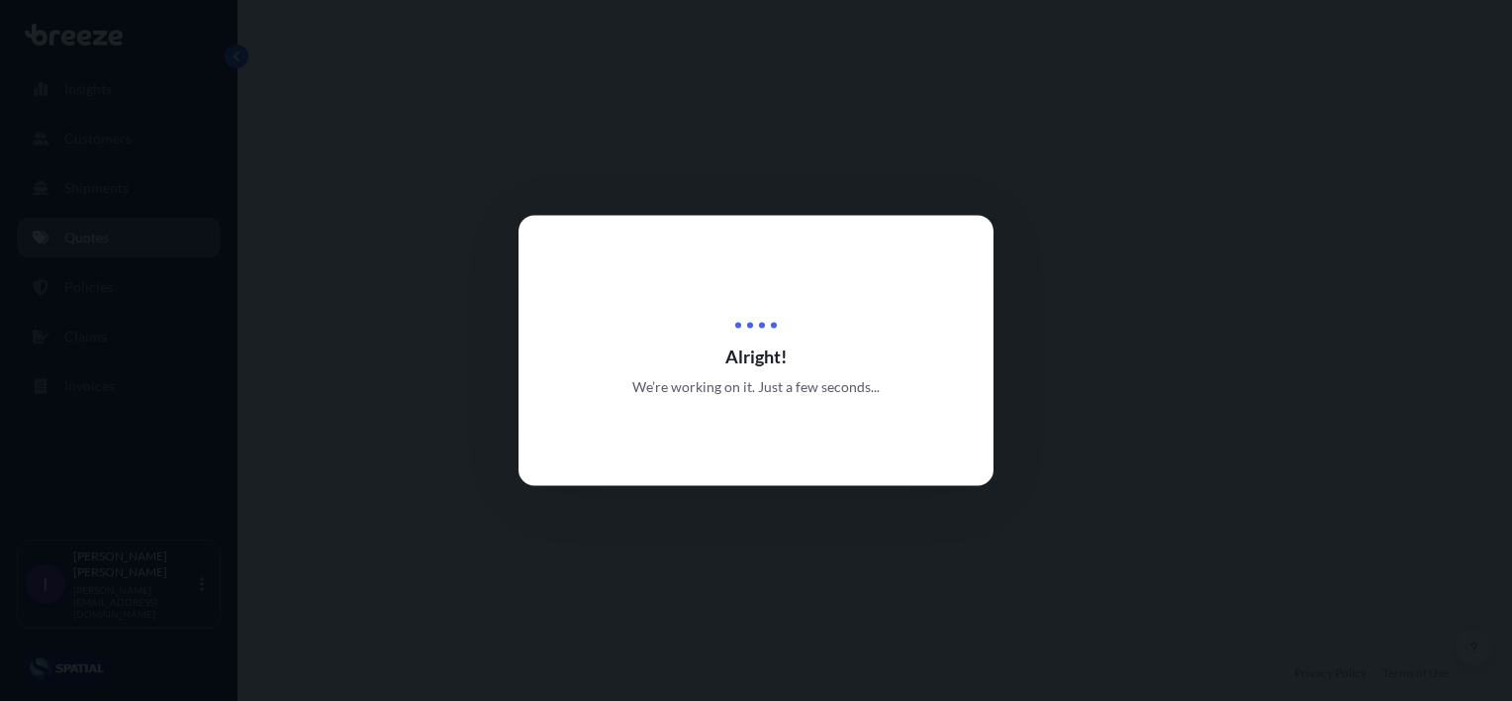
select select "Road"
select select "Sea"
select select "2"
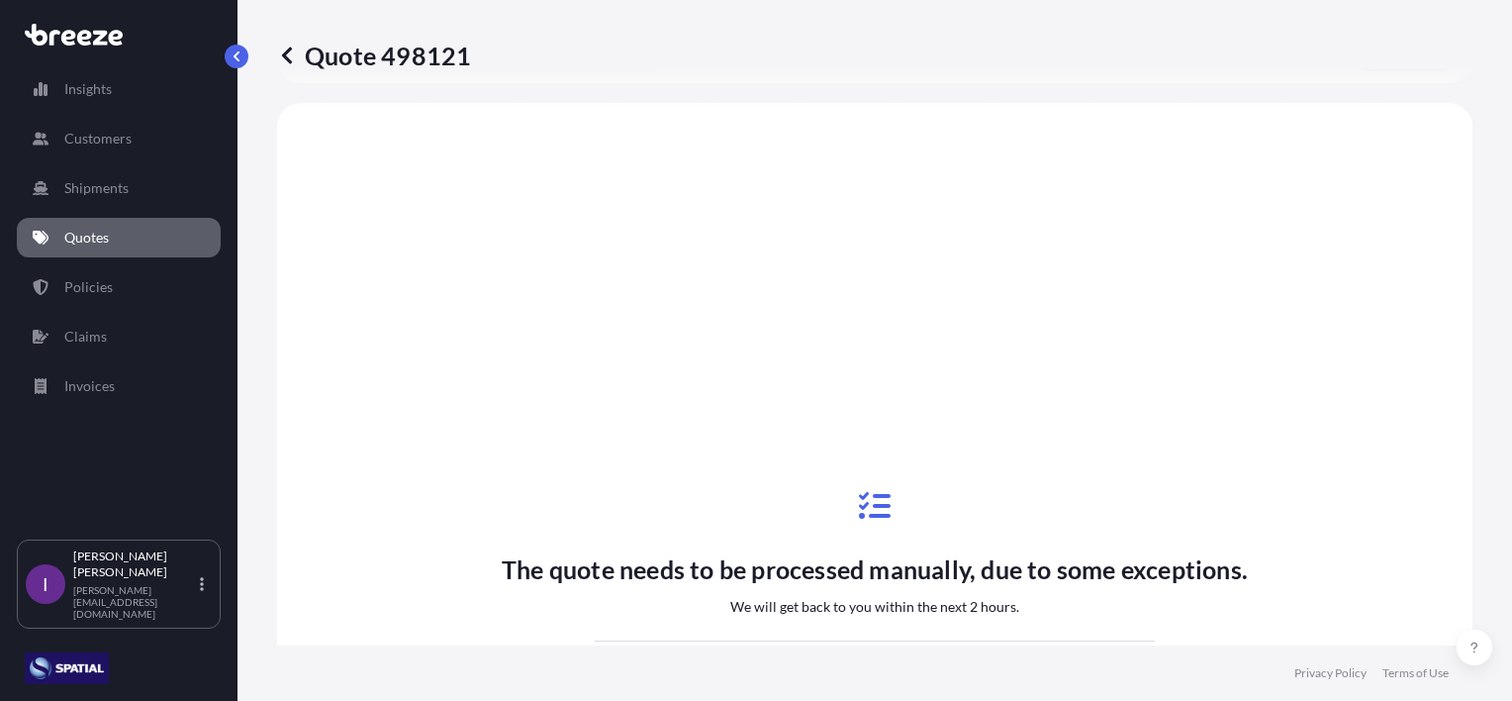
scroll to position [673, 0]
